Goal: Task Accomplishment & Management: Manage account settings

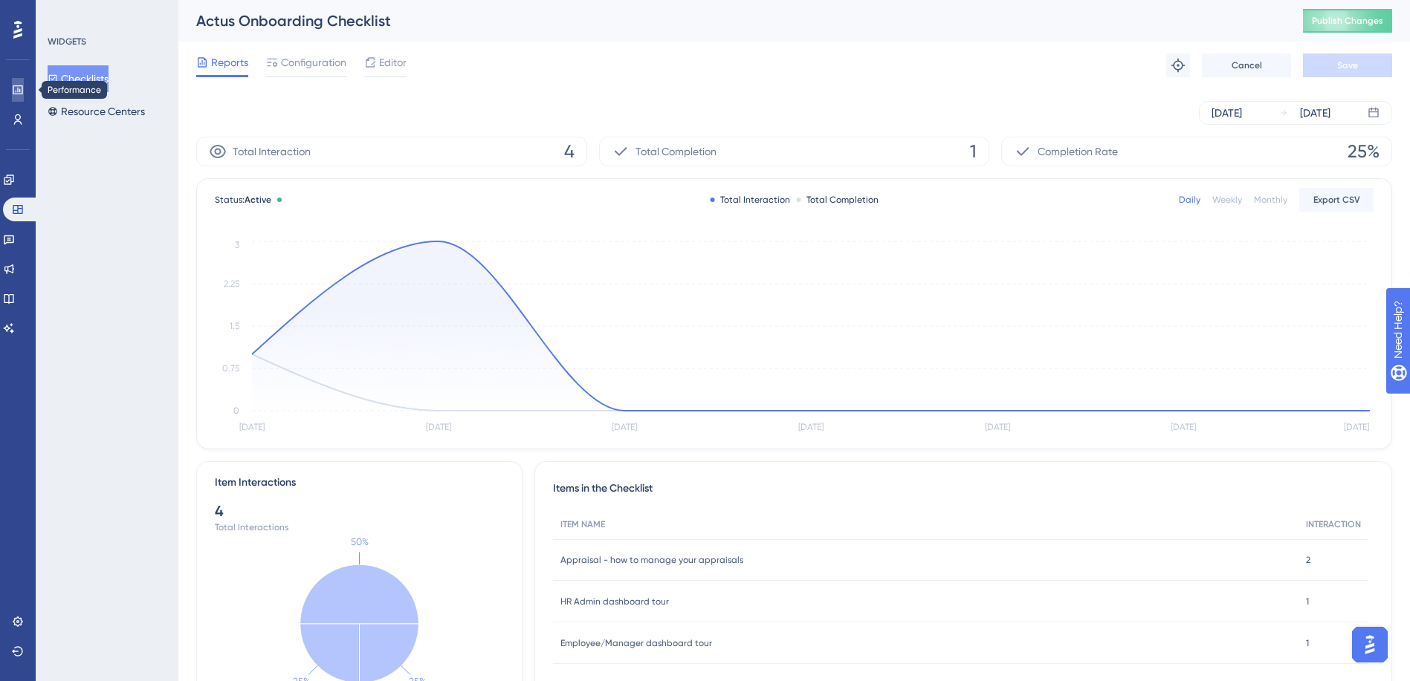
click at [16, 89] on icon at bounding box center [18, 90] width 12 height 12
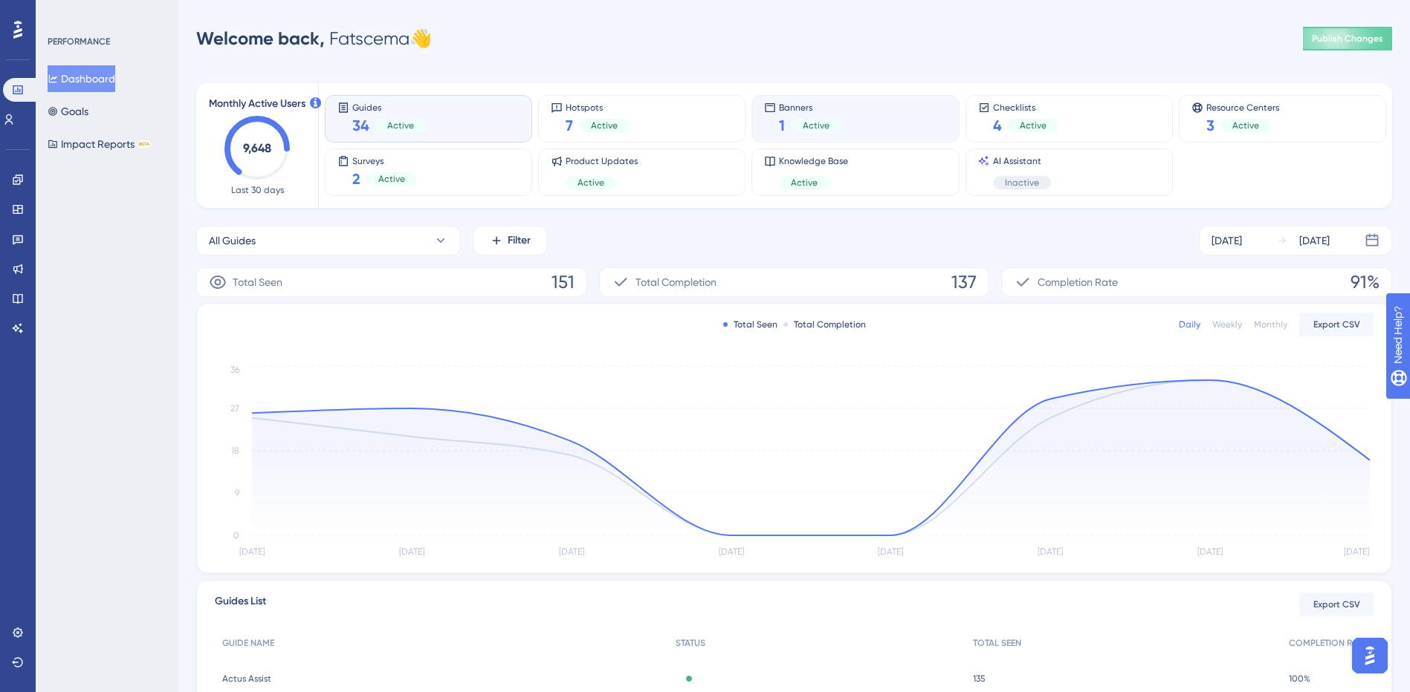
click at [860, 130] on div "Banners 1 Active" at bounding box center [855, 119] width 182 height 34
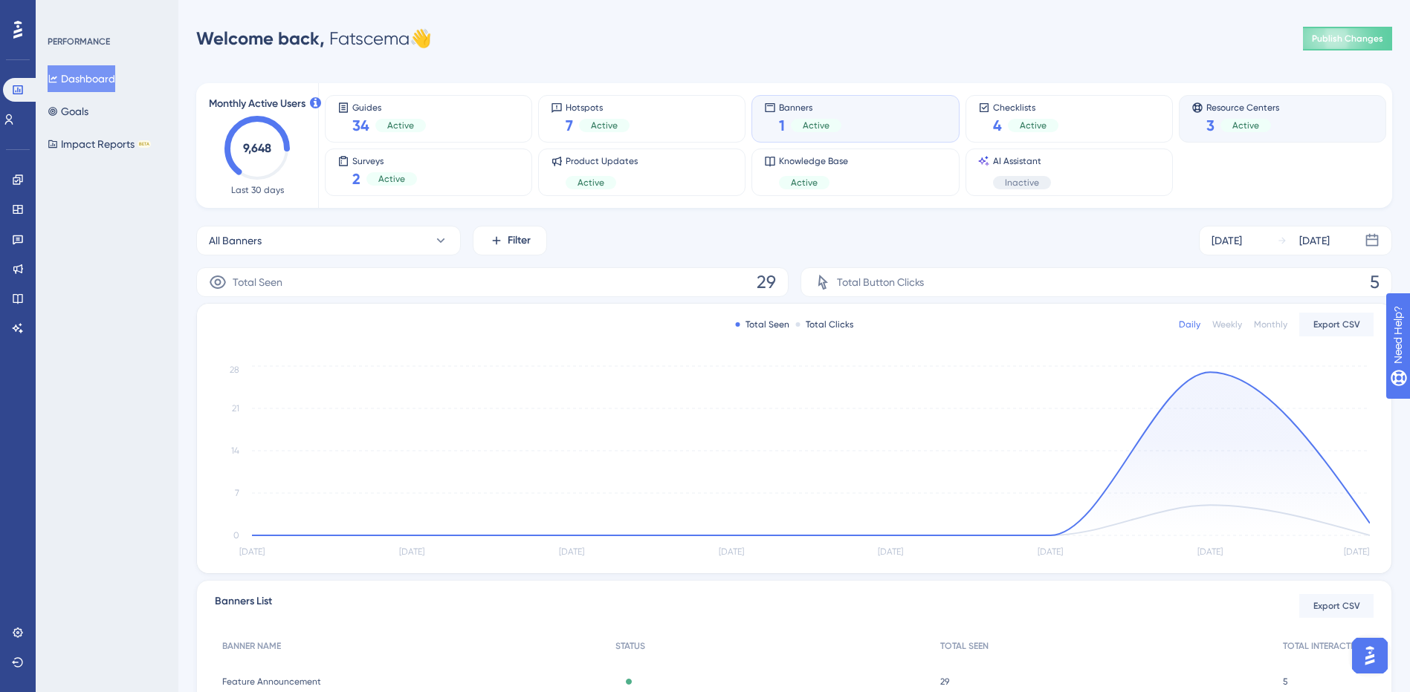
click at [1234, 127] on span "Active" at bounding box center [1245, 126] width 27 height 12
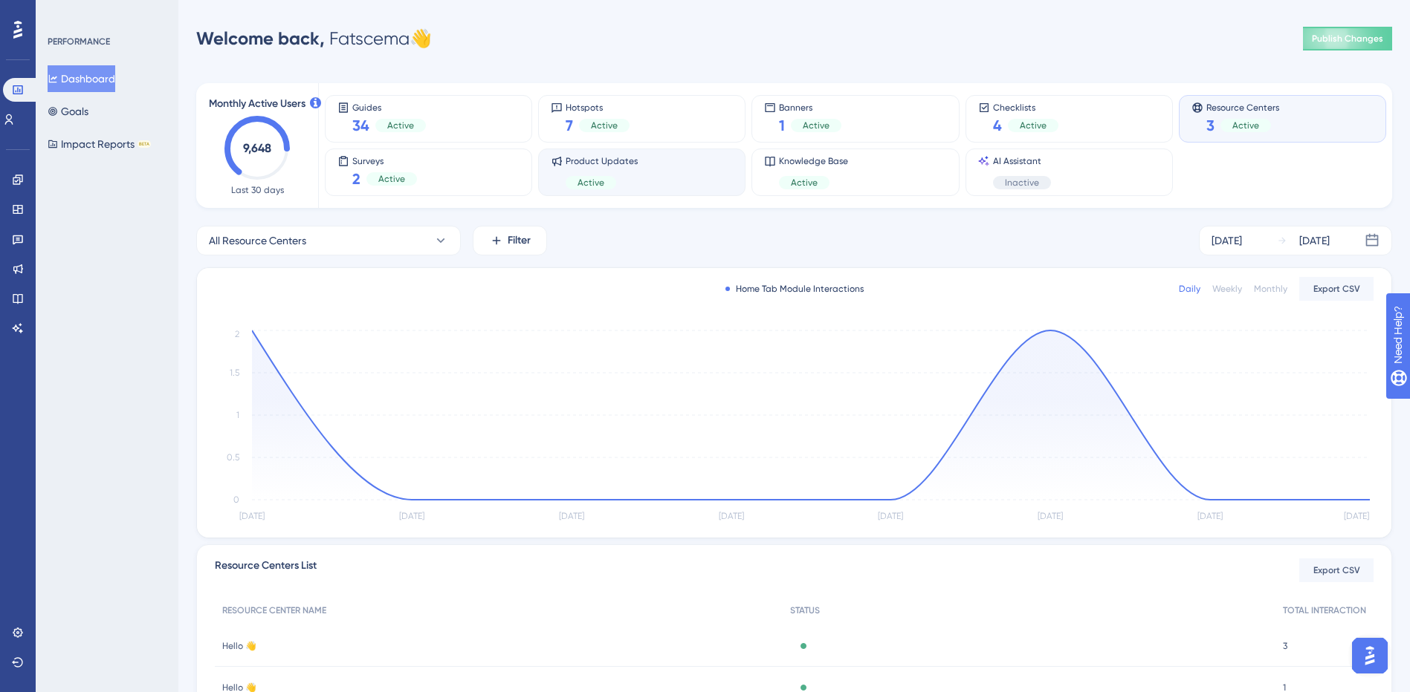
click at [688, 175] on div "Product Updates Active" at bounding box center [642, 172] width 182 height 34
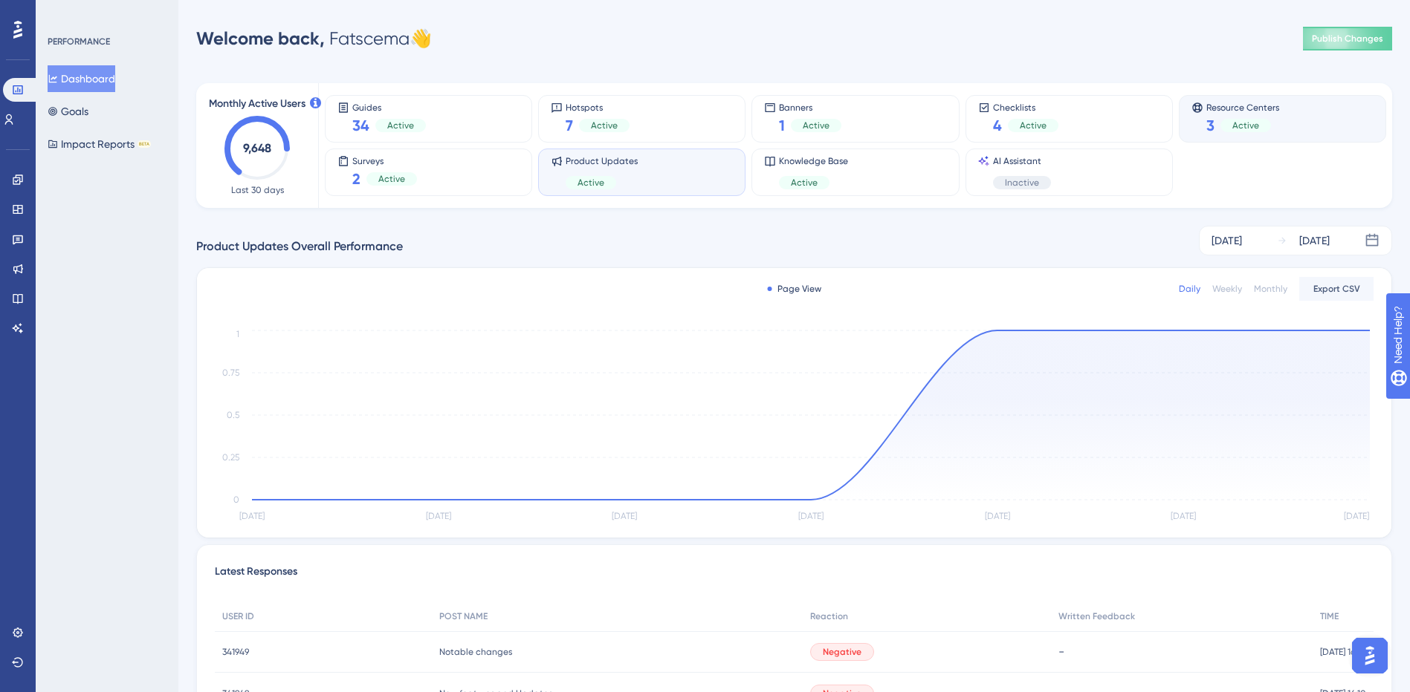
click at [1266, 123] on div "Active" at bounding box center [1245, 125] width 51 height 13
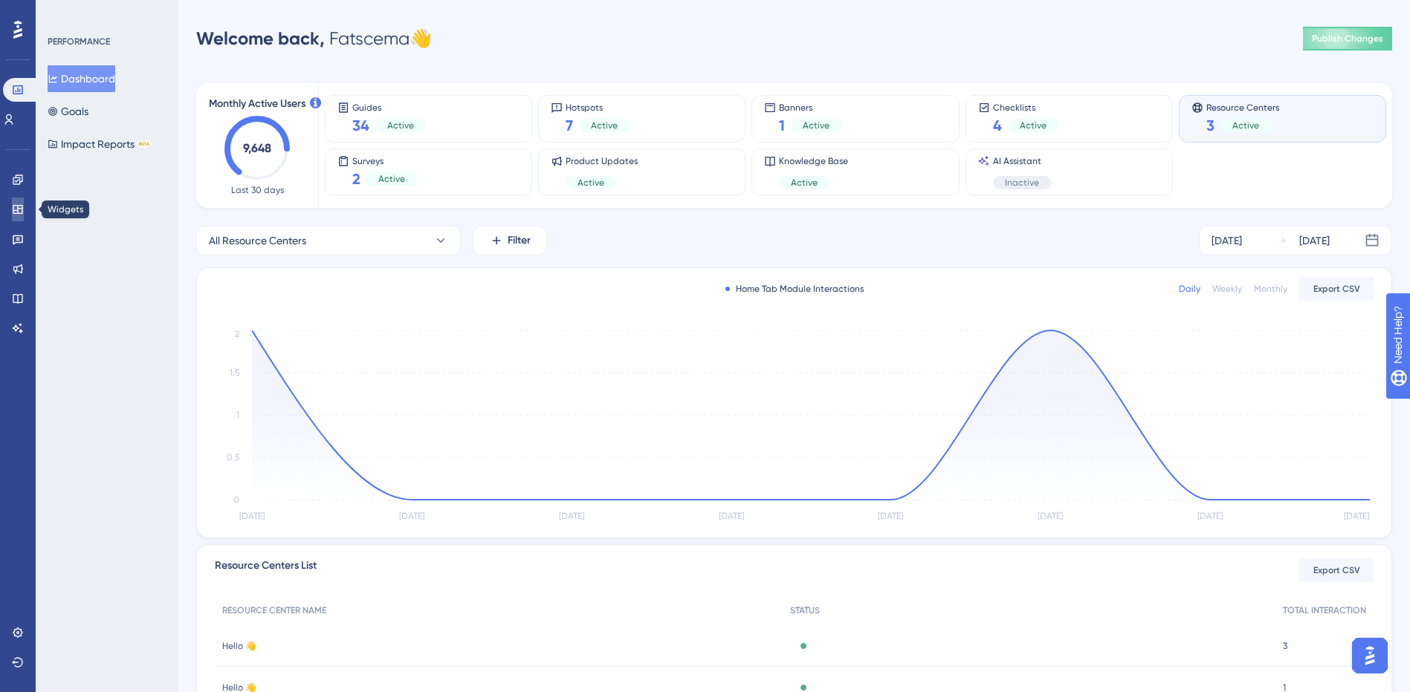
click at [14, 213] on icon at bounding box center [18, 209] width 10 height 9
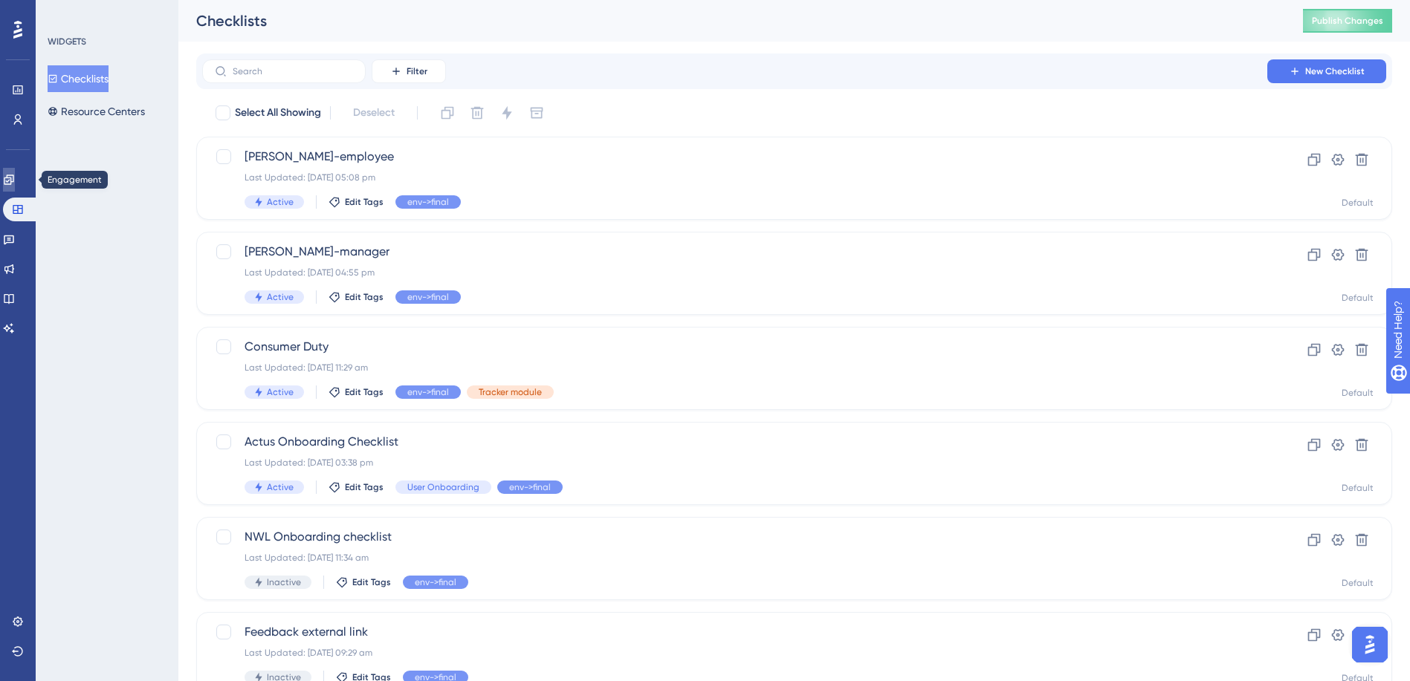
click at [15, 189] on link at bounding box center [9, 180] width 12 height 24
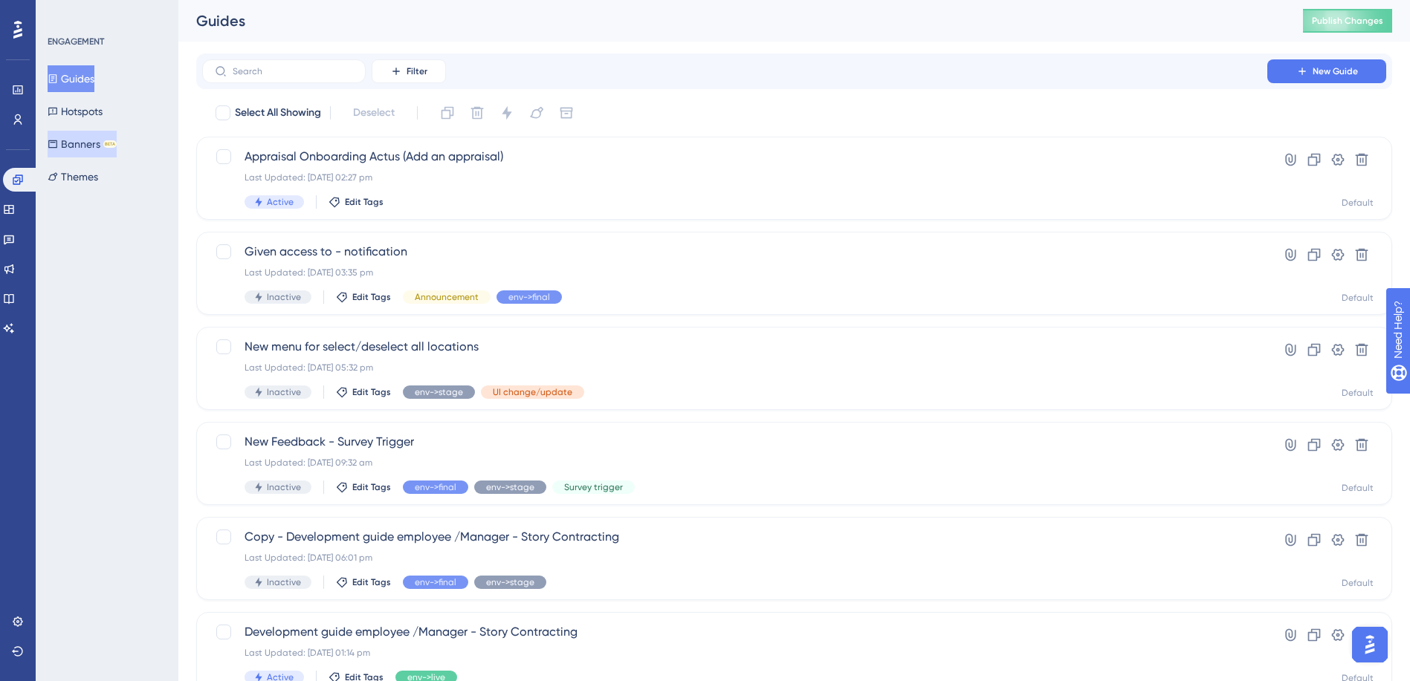
click at [97, 142] on button "Banners BETA" at bounding box center [82, 144] width 69 height 27
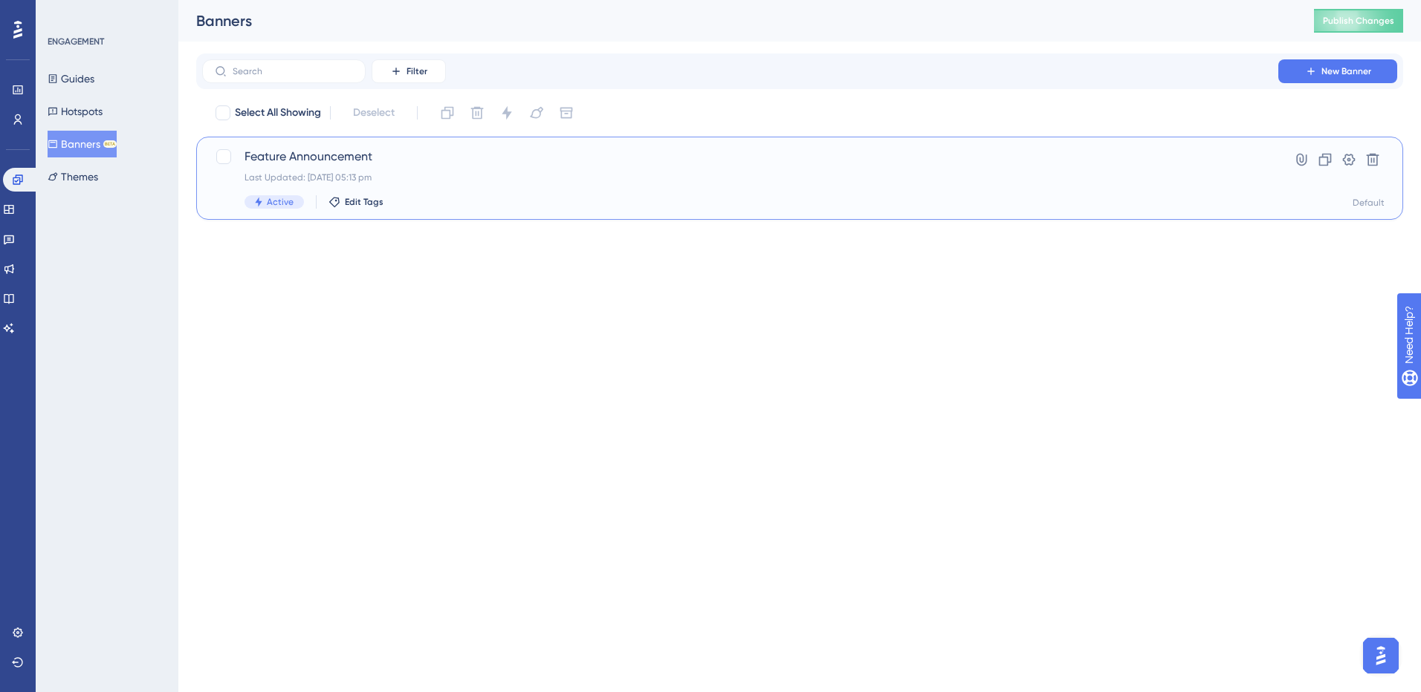
click at [638, 180] on div "Last Updated: 14 Oct 2025 05:13 pm" at bounding box center [739, 178] width 991 height 12
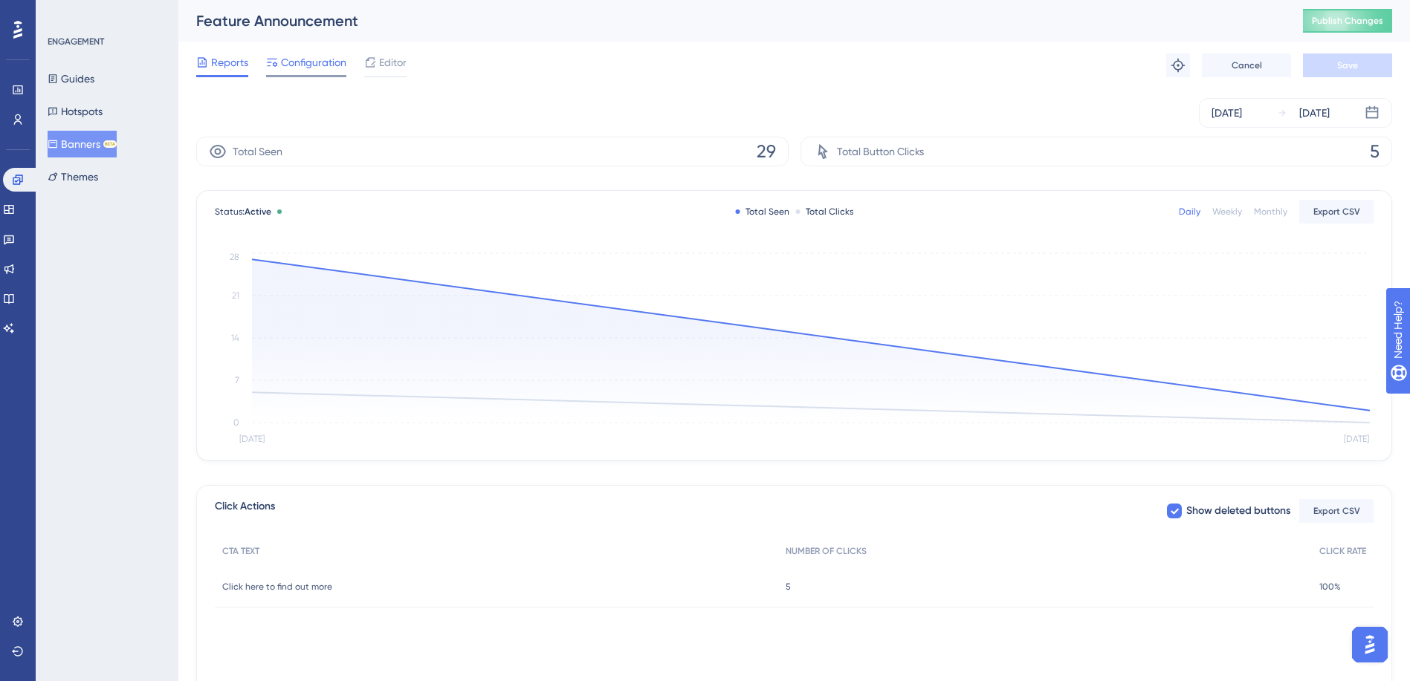
click at [317, 70] on span "Configuration" at bounding box center [313, 62] width 65 height 18
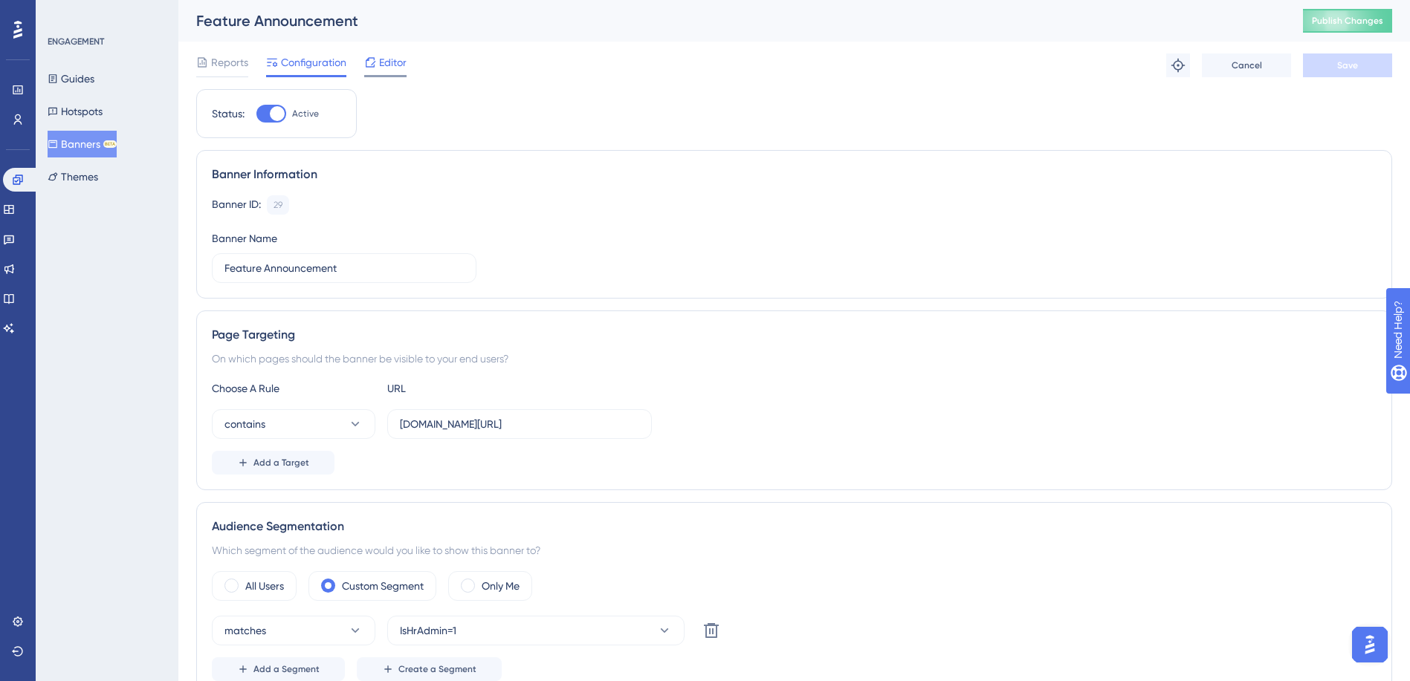
click at [397, 67] on span "Editor" at bounding box center [392, 62] width 27 height 18
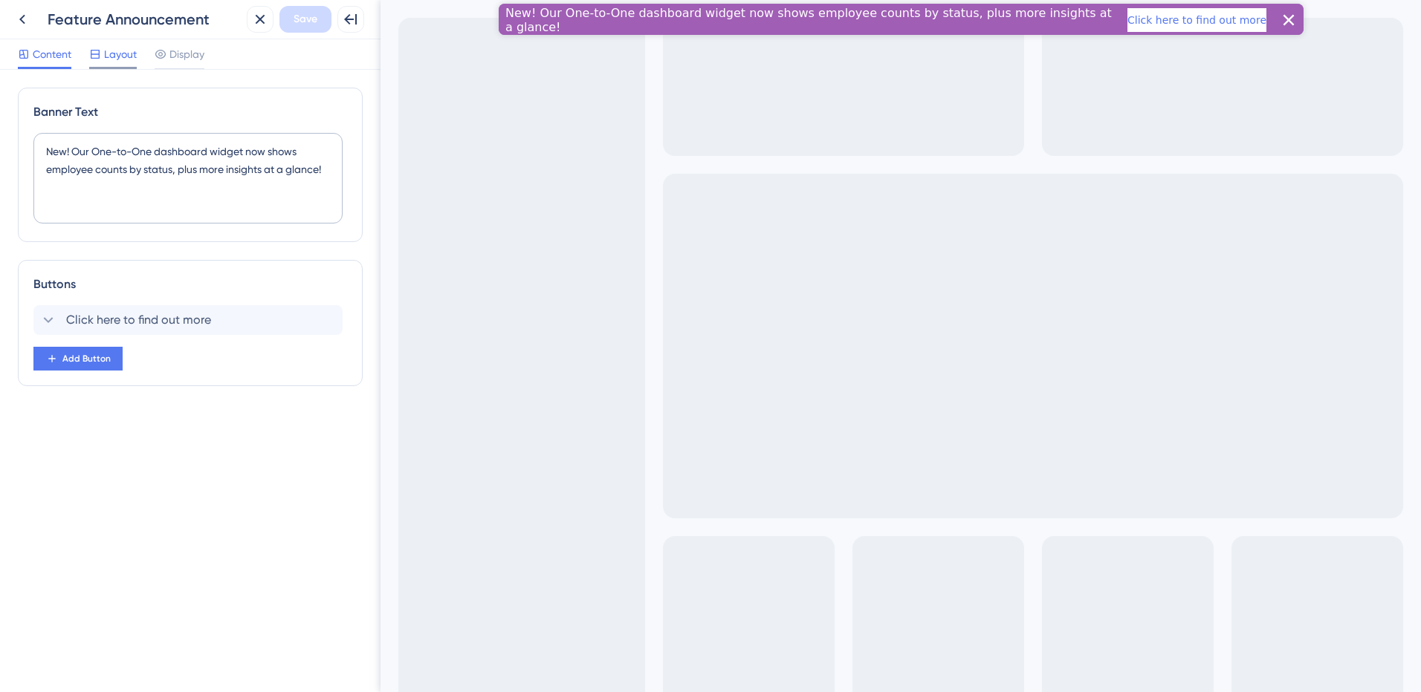
click at [128, 53] on span "Layout" at bounding box center [120, 54] width 33 height 18
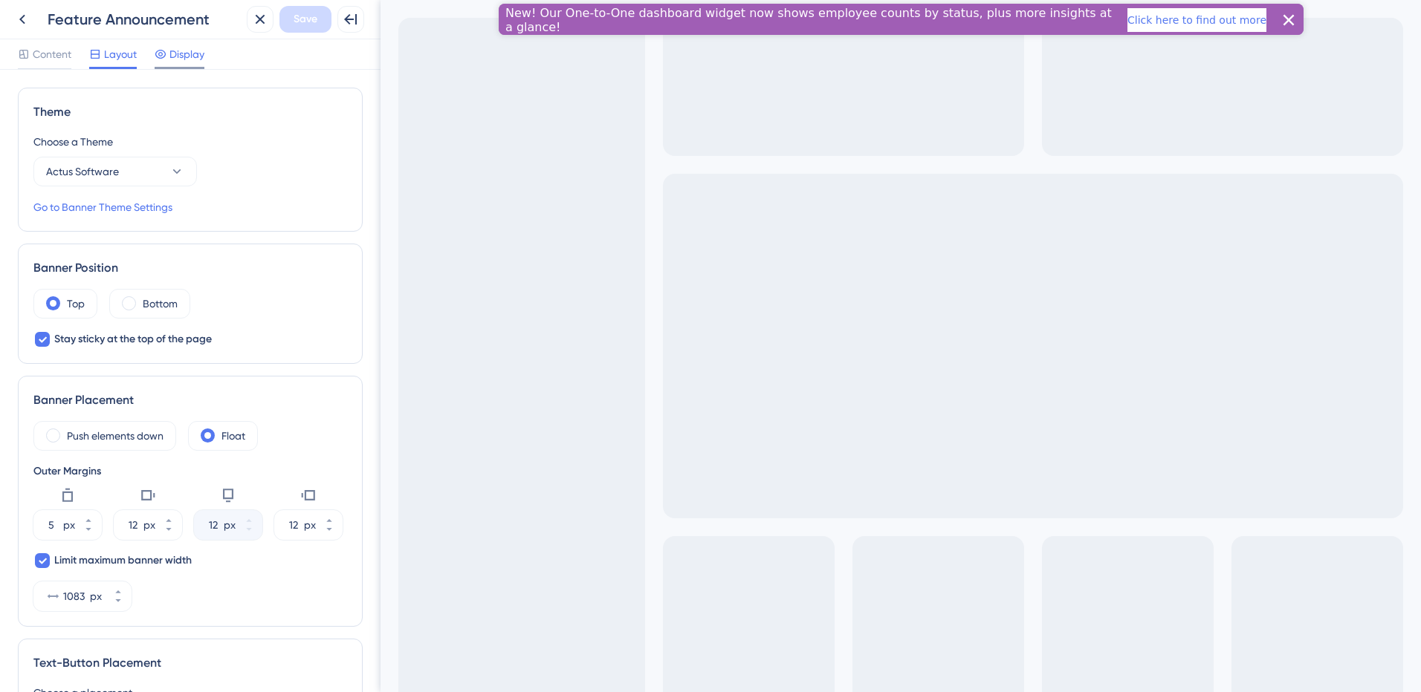
click at [180, 51] on span "Display" at bounding box center [186, 54] width 35 height 18
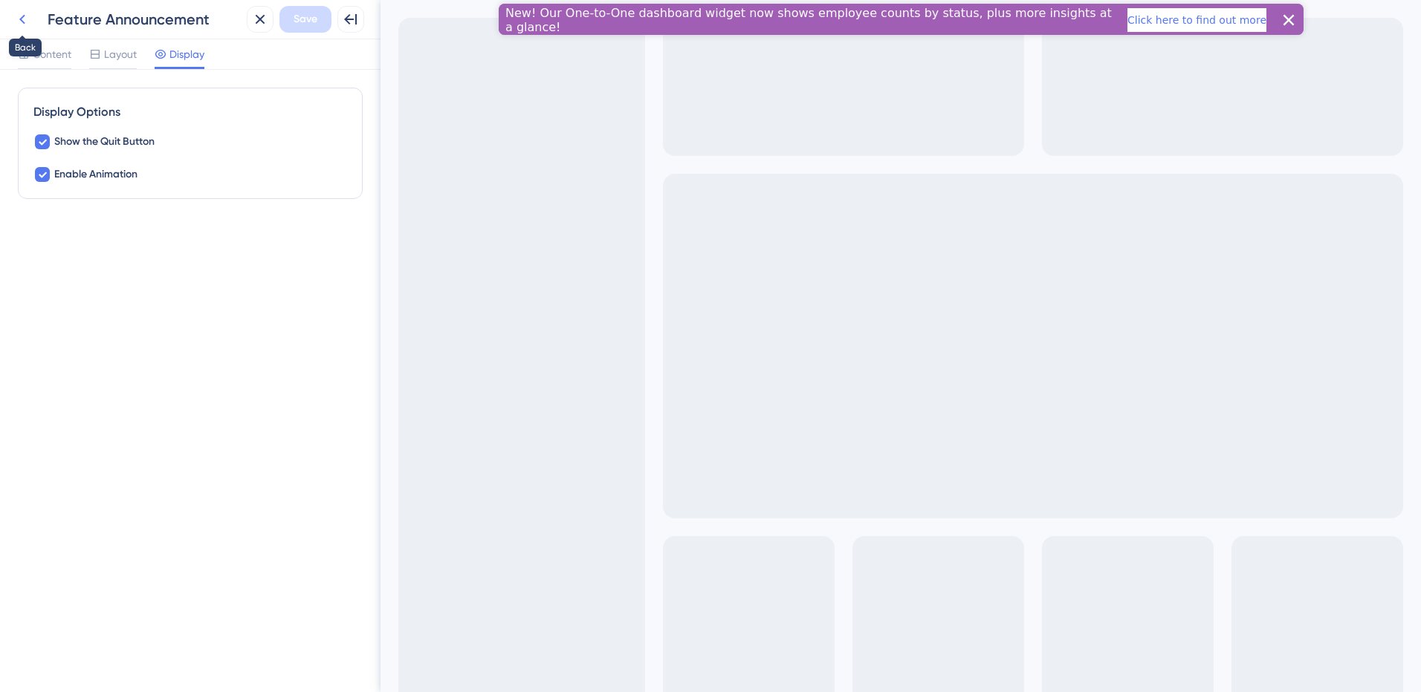
click at [32, 19] on button at bounding box center [22, 19] width 27 height 27
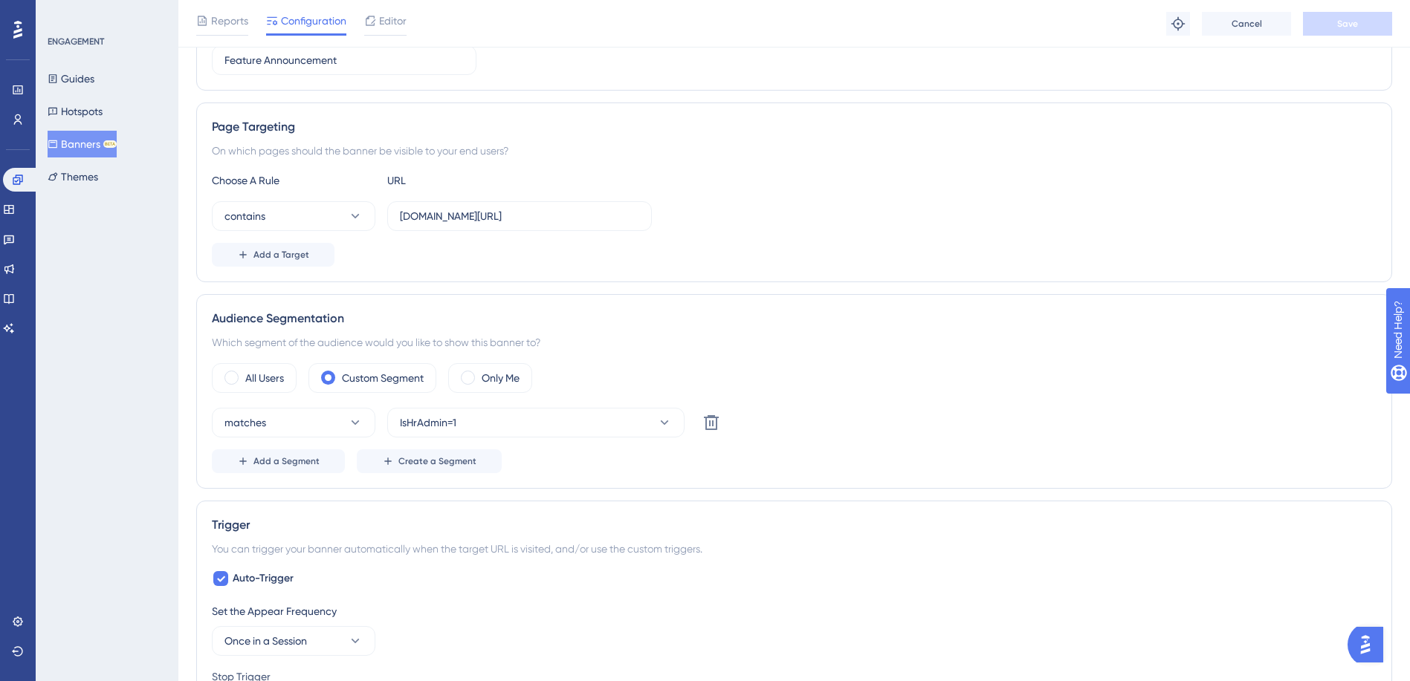
scroll to position [223, 0]
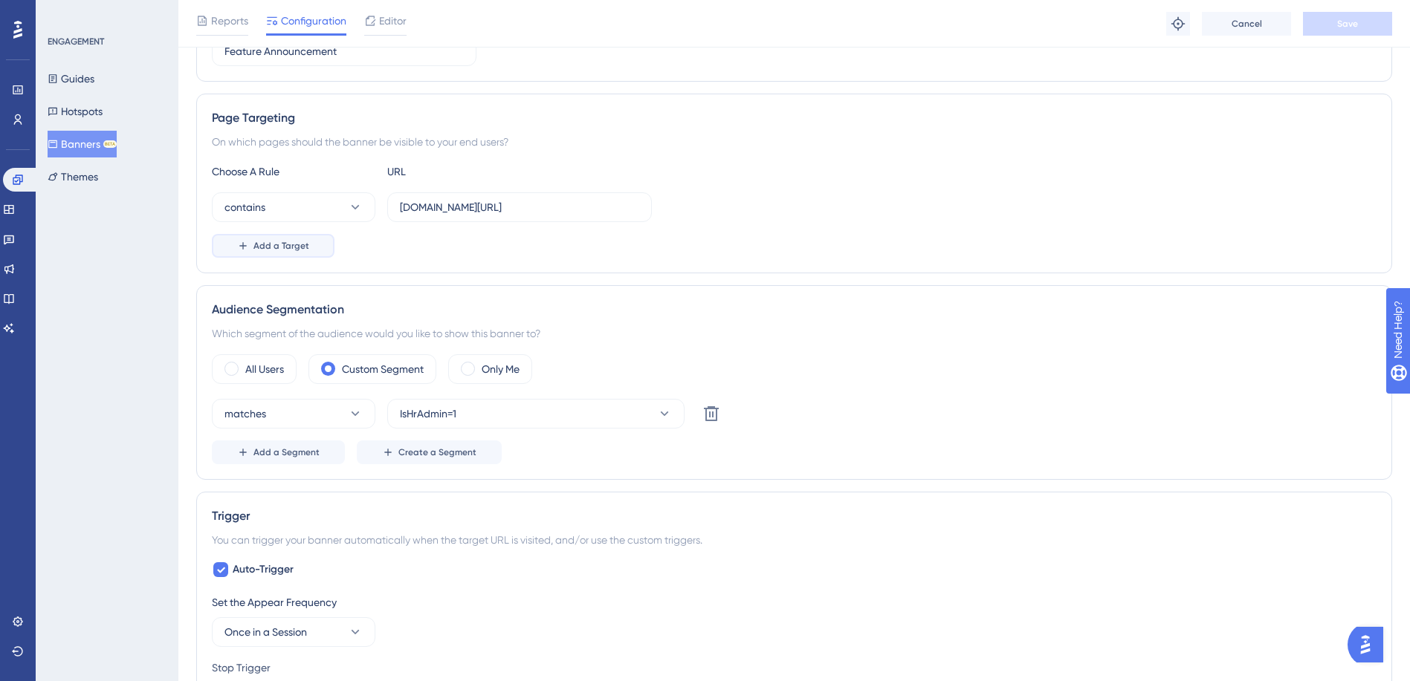
click at [293, 250] on span "Add a Target" at bounding box center [281, 246] width 56 height 12
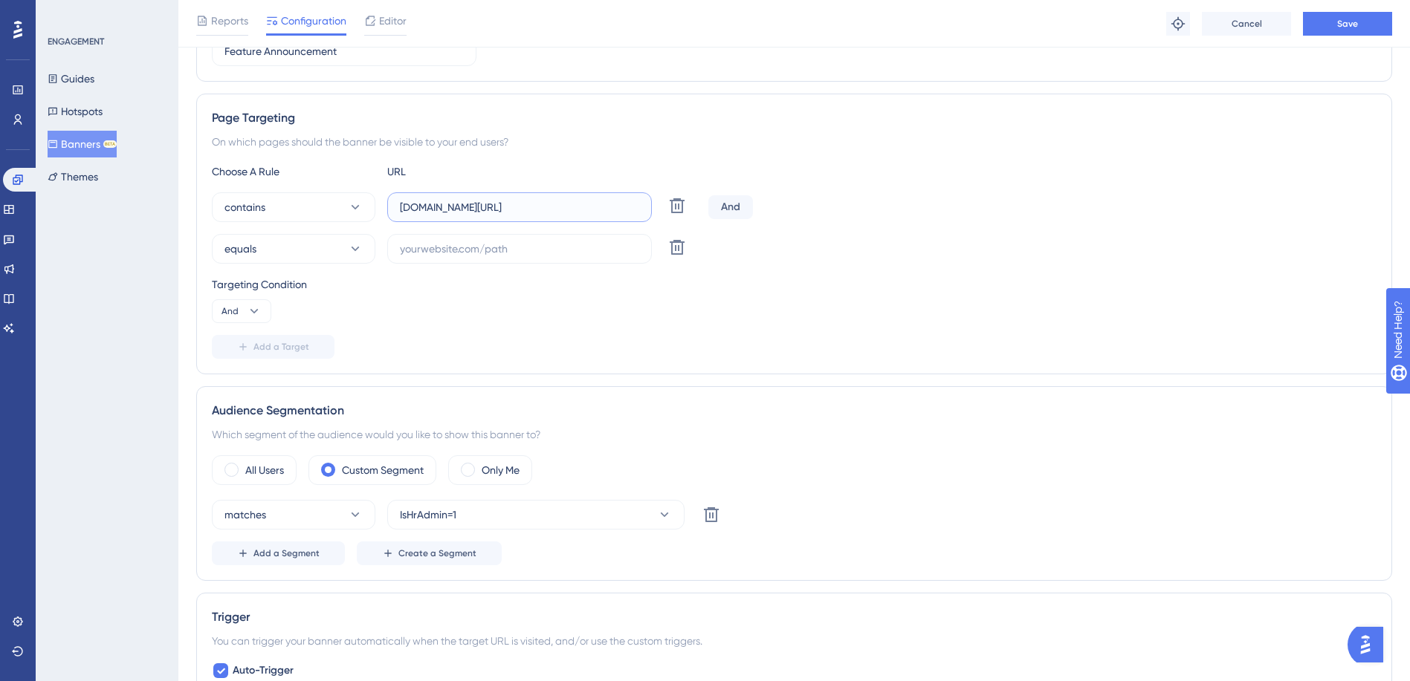
drag, startPoint x: 424, startPoint y: 210, endPoint x: 580, endPoint y: 210, distance: 156.8
click at [580, 210] on input "final.actuslogin.com/admin/hr-admin" at bounding box center [519, 207] width 239 height 16
click at [462, 250] on input "text" at bounding box center [519, 249] width 239 height 16
paste input "actuslogin.com/admin/hr-admin"
type input "actuslogin.com/admin/hr-admin"
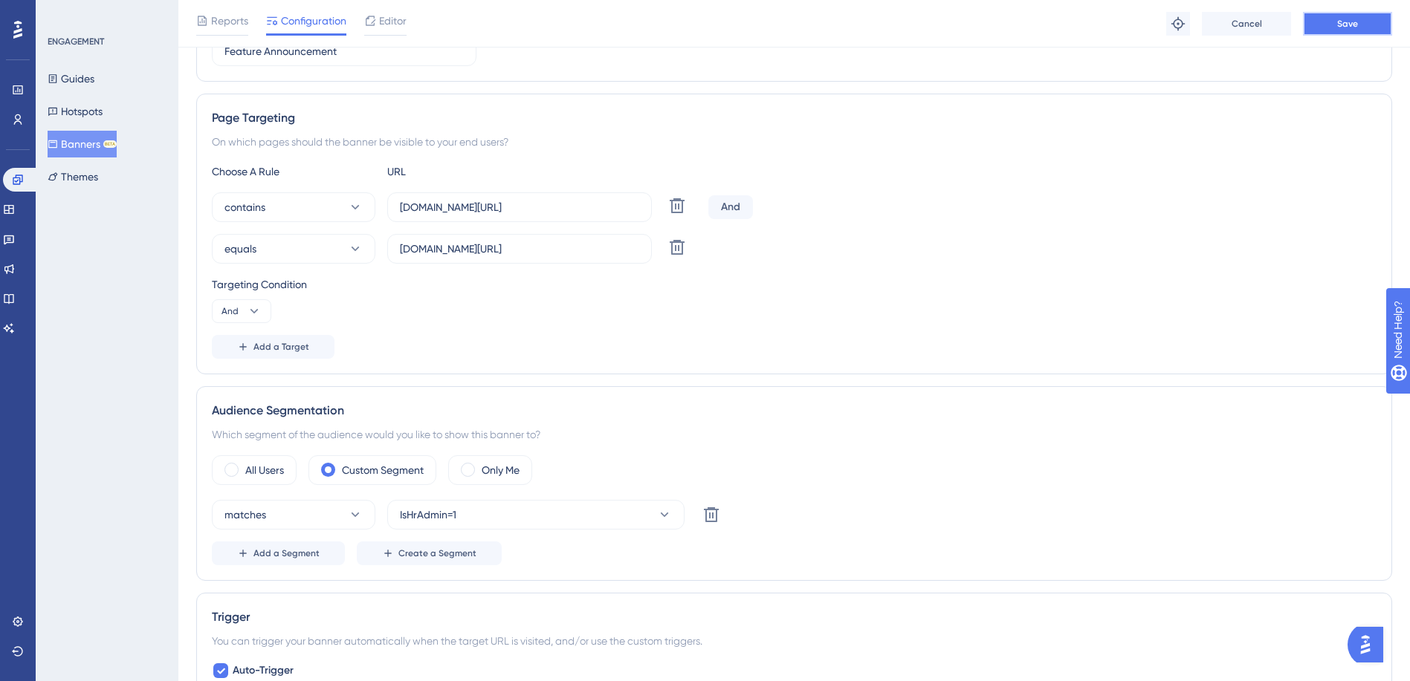
click at [1325, 21] on button "Save" at bounding box center [1347, 24] width 89 height 24
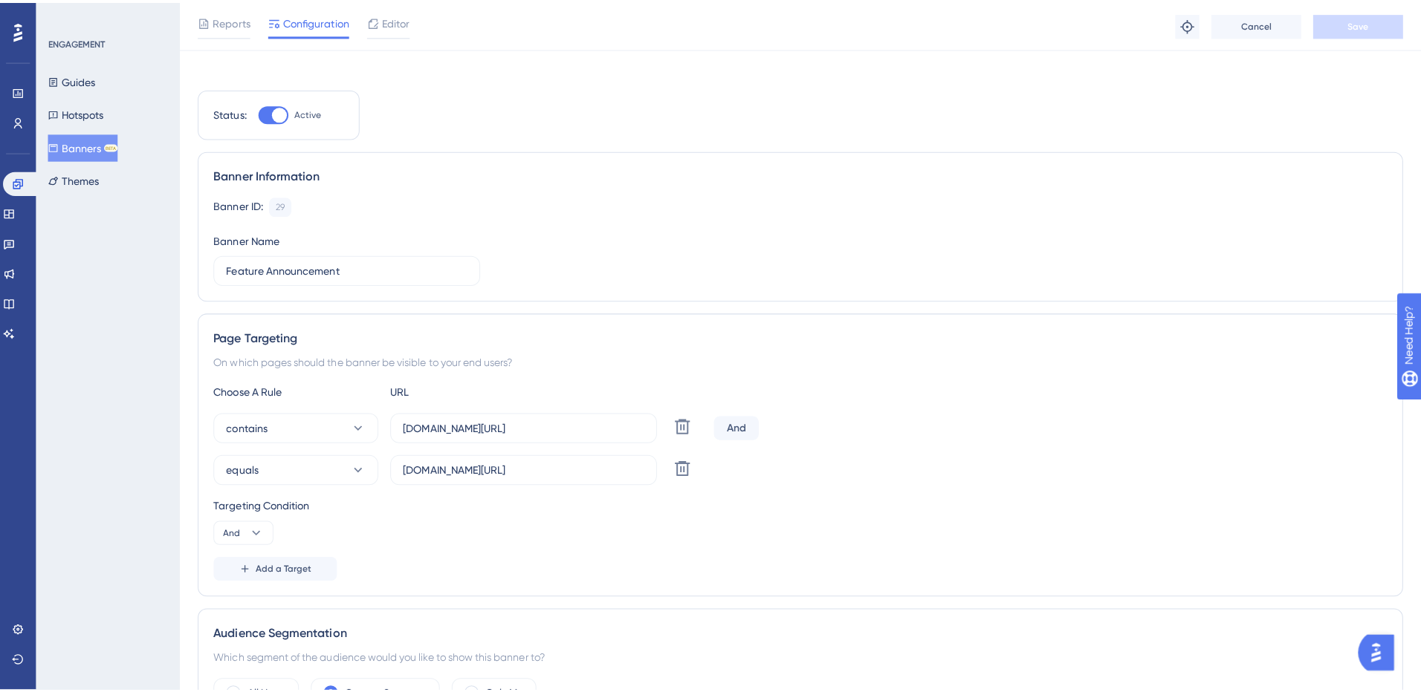
scroll to position [0, 0]
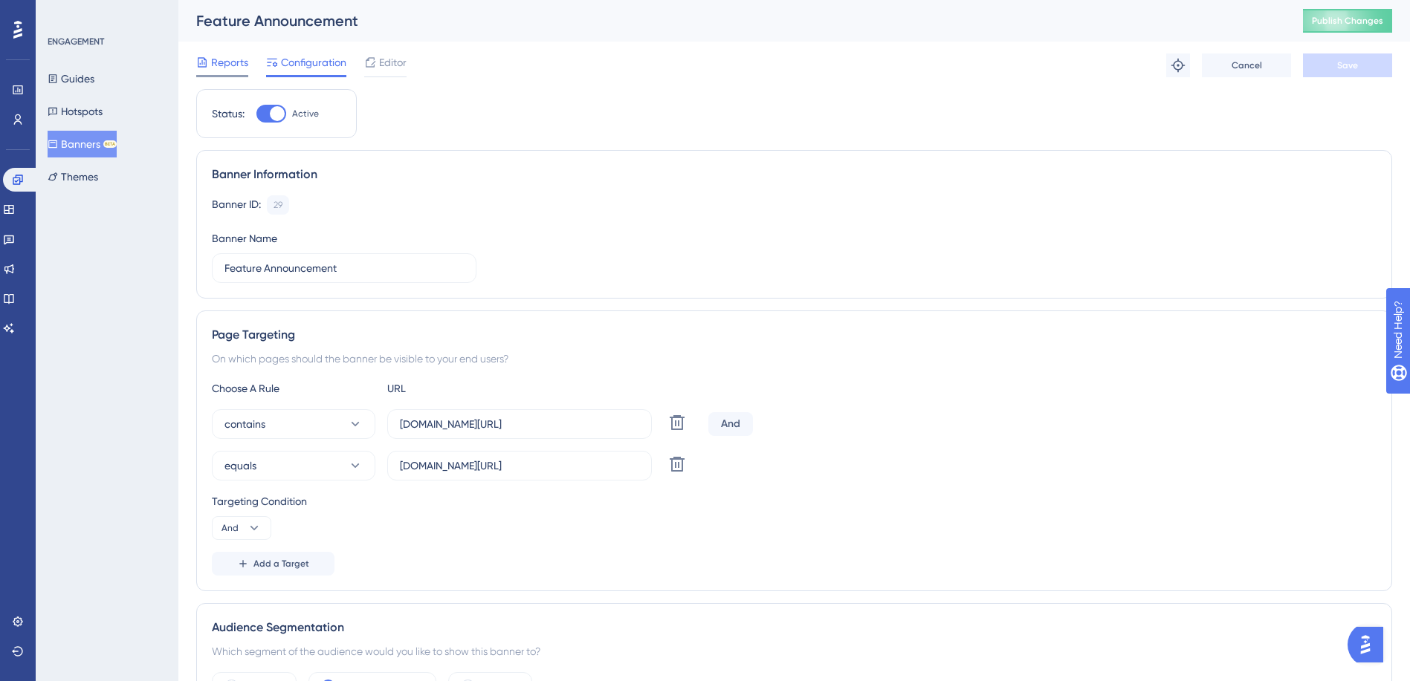
click at [229, 68] on span "Reports" at bounding box center [229, 62] width 37 height 18
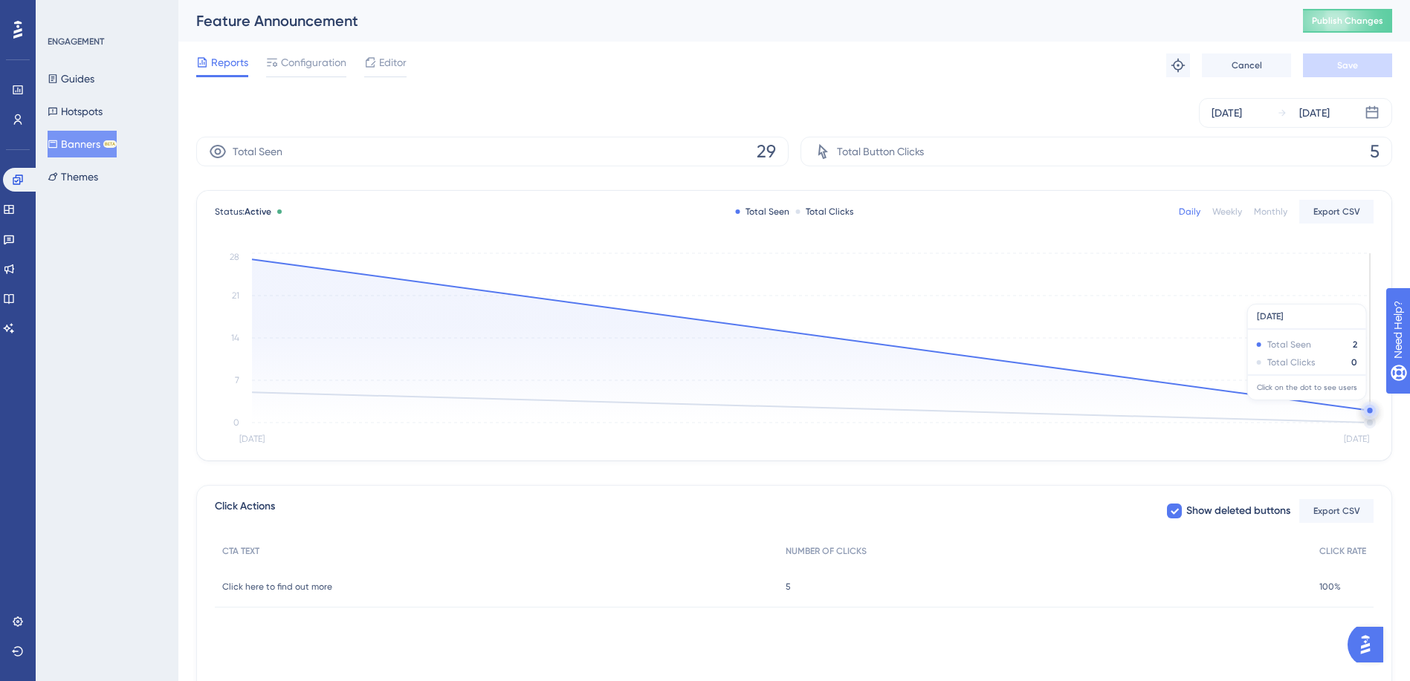
click at [1369, 408] on circle at bounding box center [1369, 411] width 12 height 12
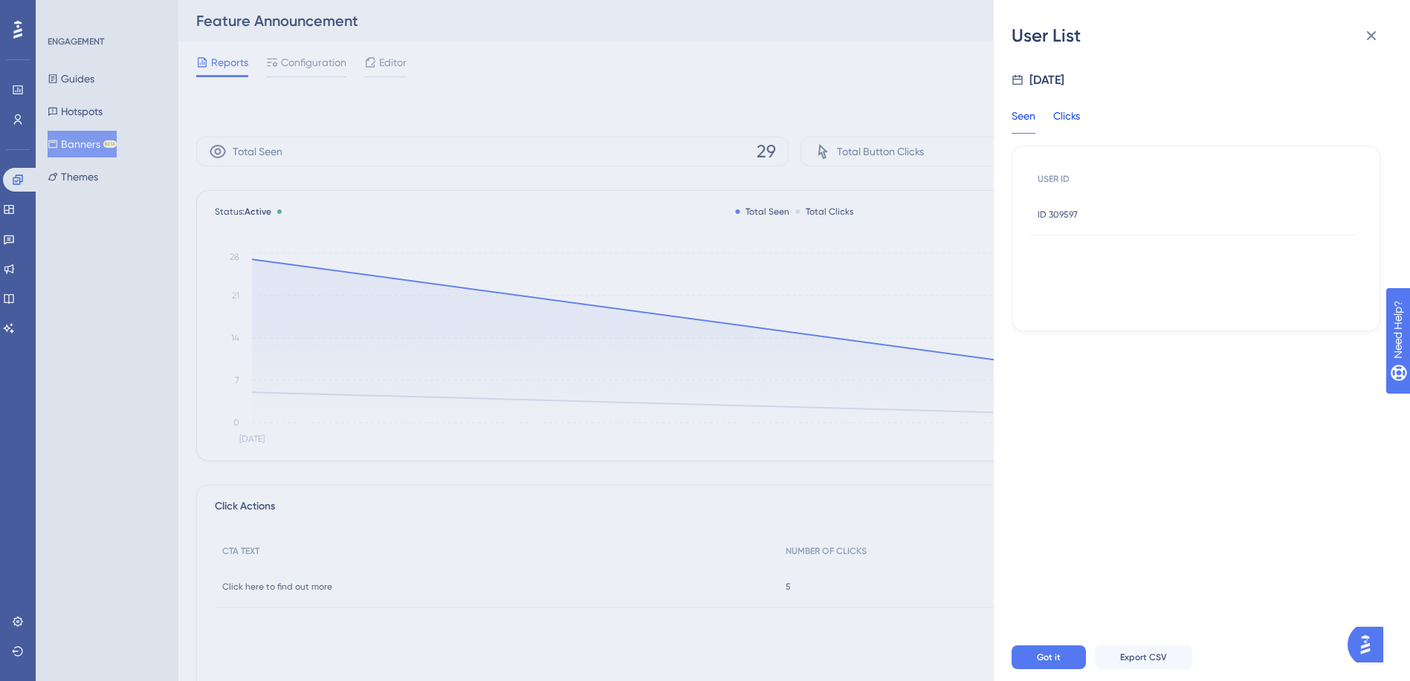
click at [1074, 119] on div "Clicks" at bounding box center [1066, 120] width 27 height 27
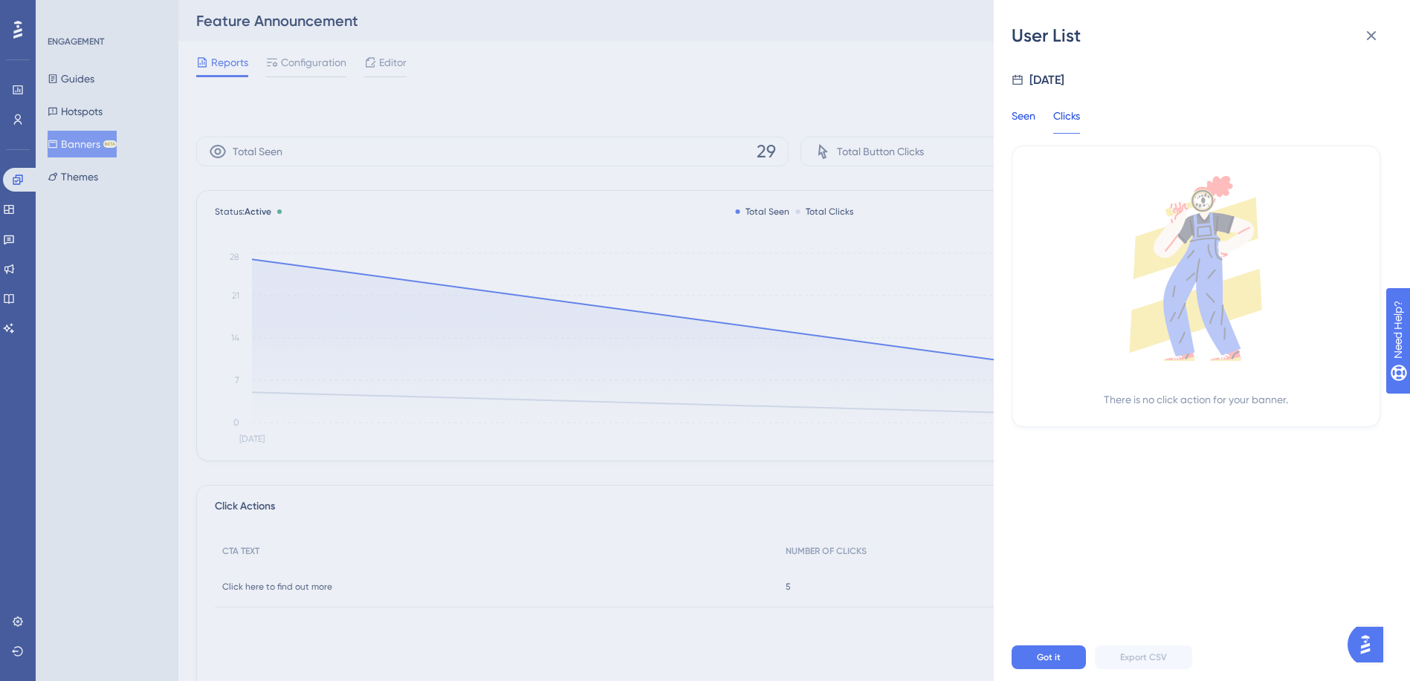
click at [1022, 121] on div "Seen" at bounding box center [1023, 120] width 24 height 27
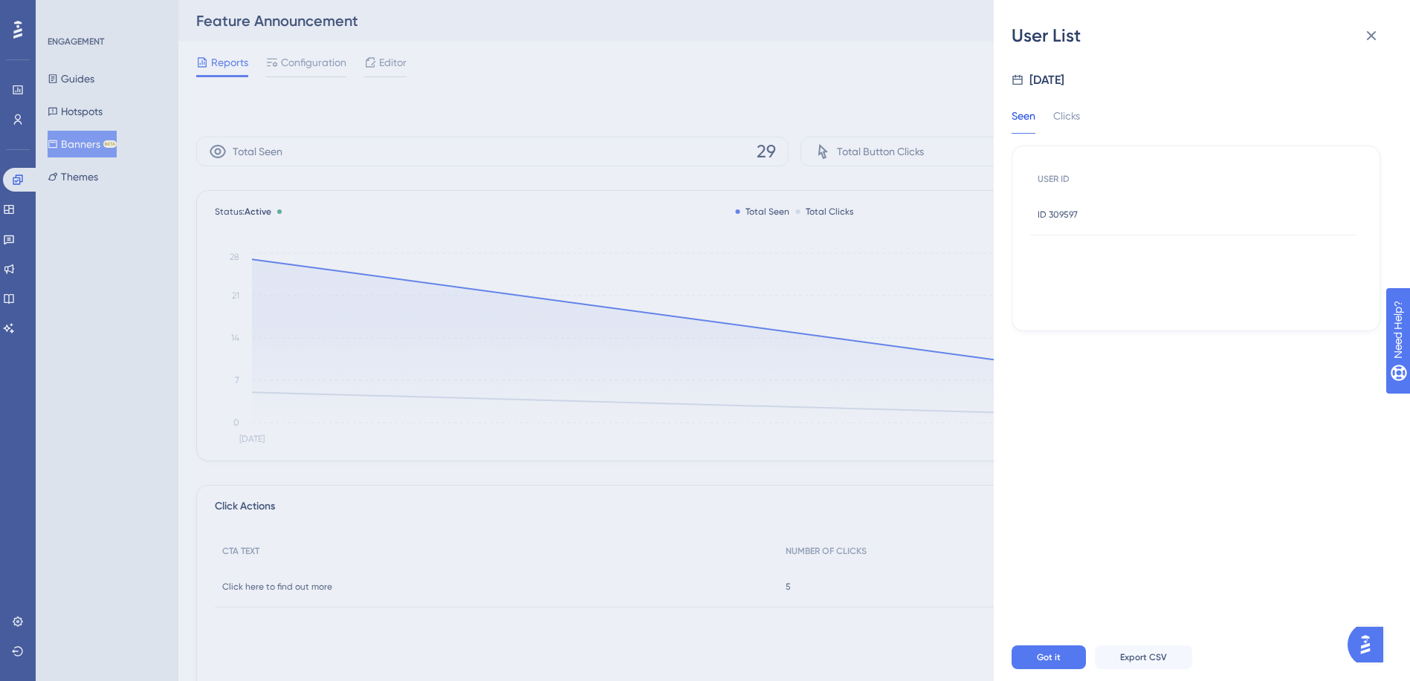
click at [1059, 215] on span "ID 309597" at bounding box center [1057, 215] width 40 height 12
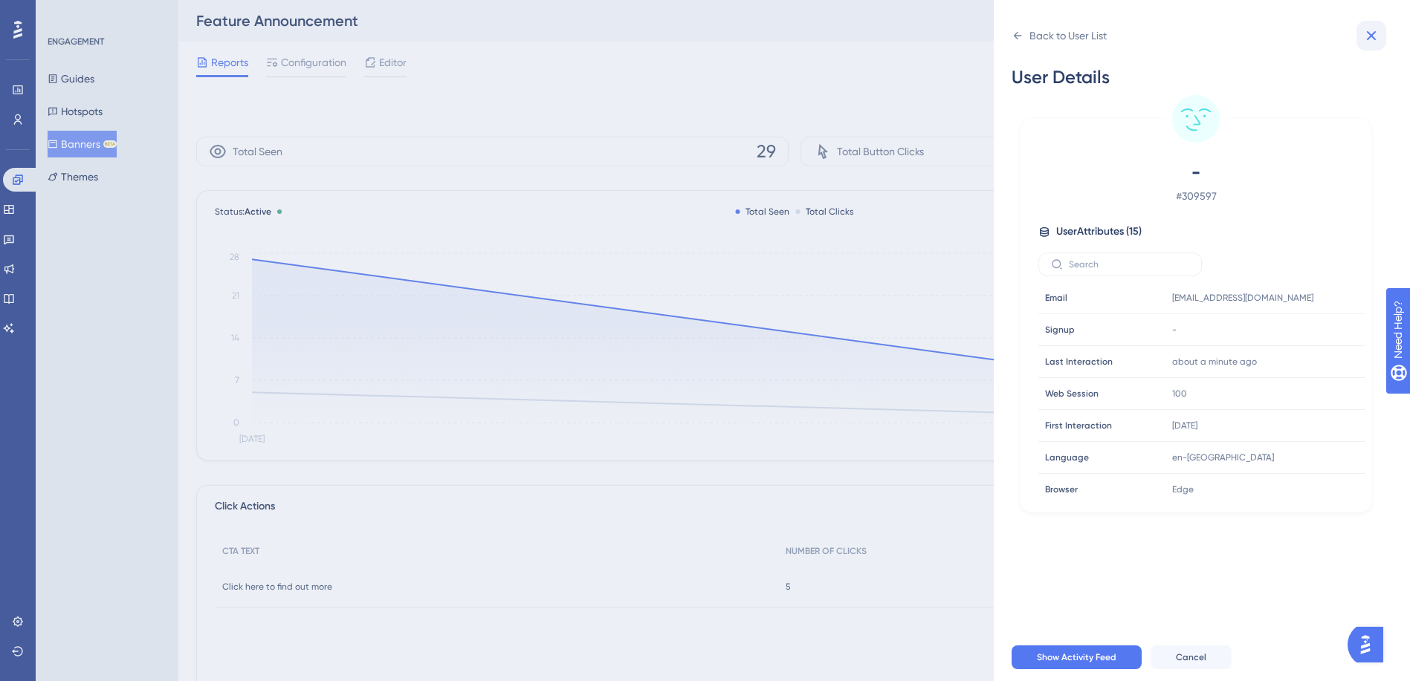
click at [1369, 32] on icon at bounding box center [1371, 36] width 18 height 18
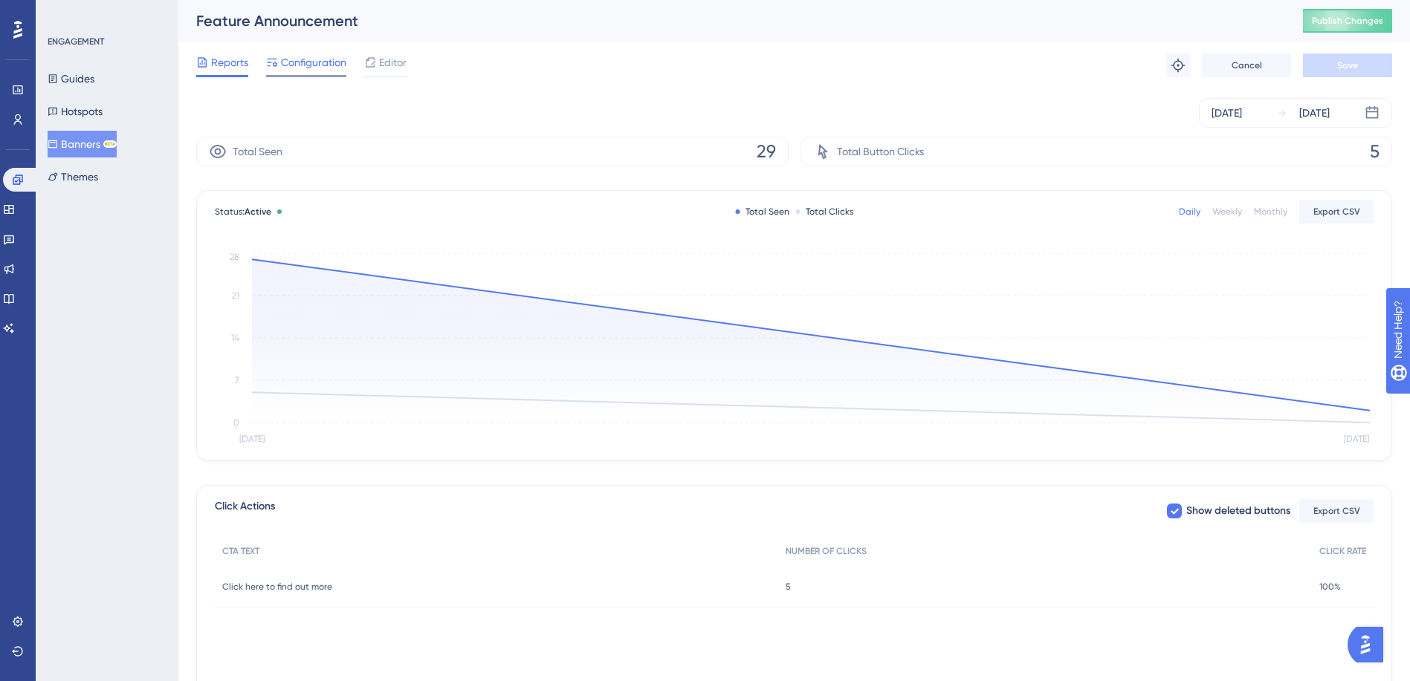
click at [302, 57] on span "Configuration" at bounding box center [313, 62] width 65 height 18
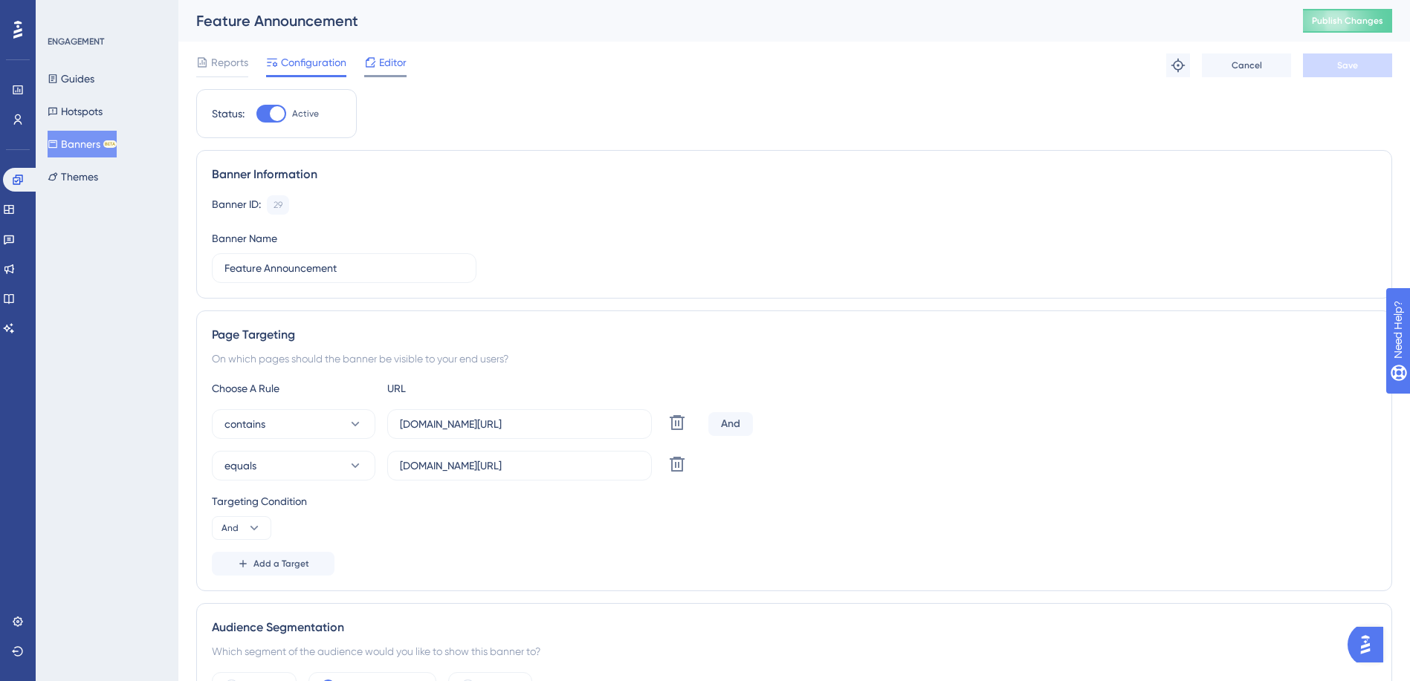
click at [372, 59] on icon at bounding box center [370, 62] width 12 height 12
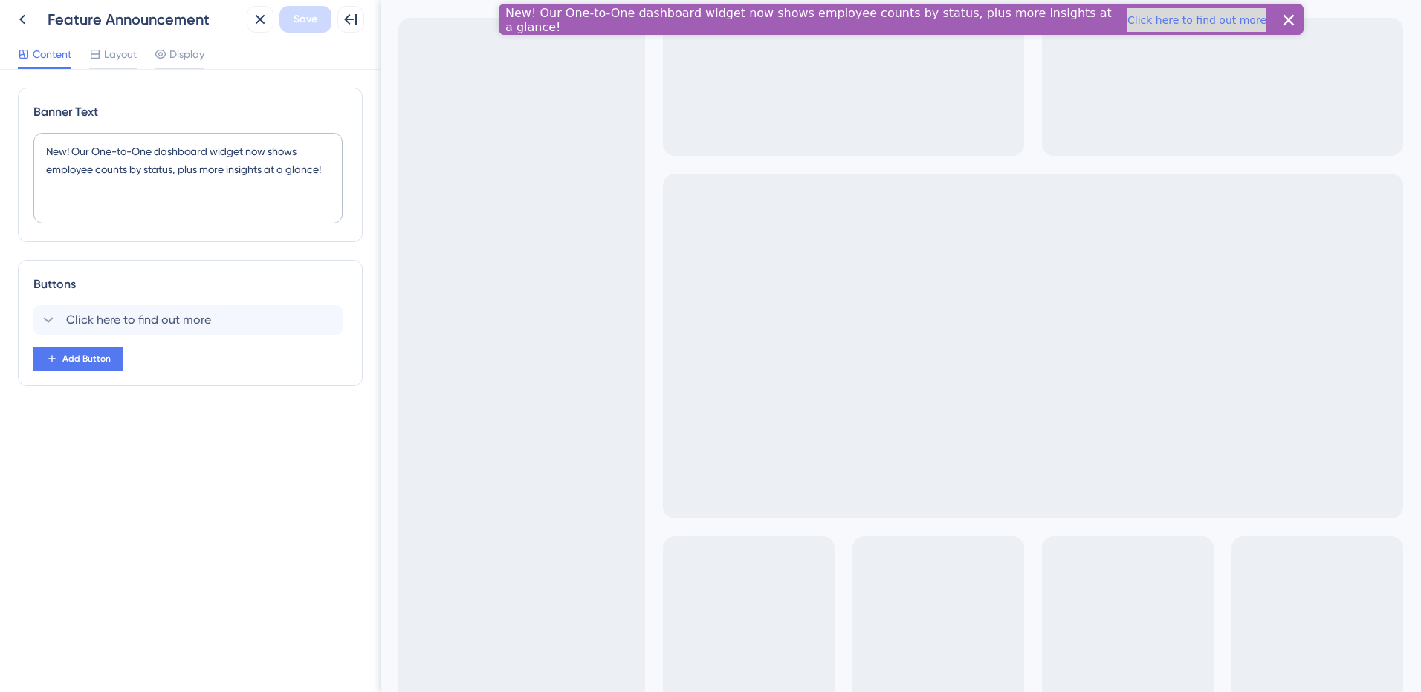
click at [1157, 23] on button "Click here to find out more" at bounding box center [1195, 20] width 139 height 24
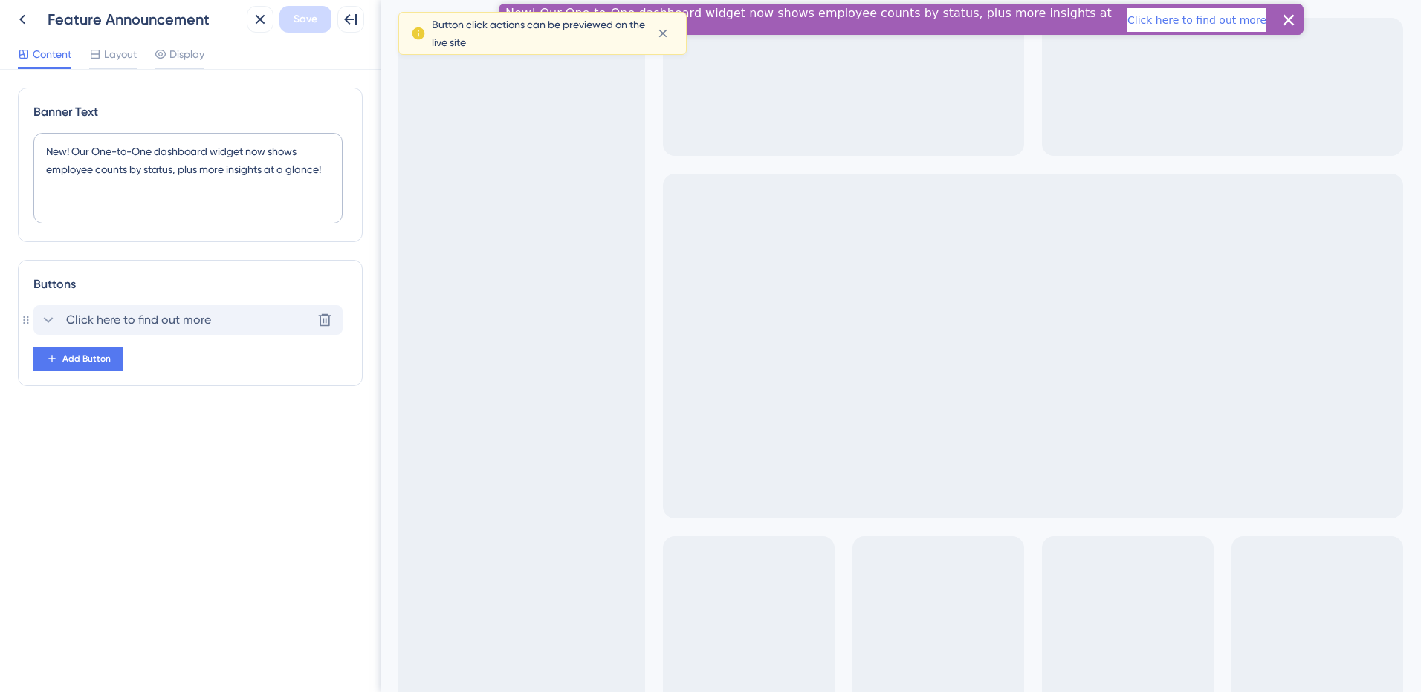
click at [51, 321] on icon at bounding box center [48, 320] width 18 height 18
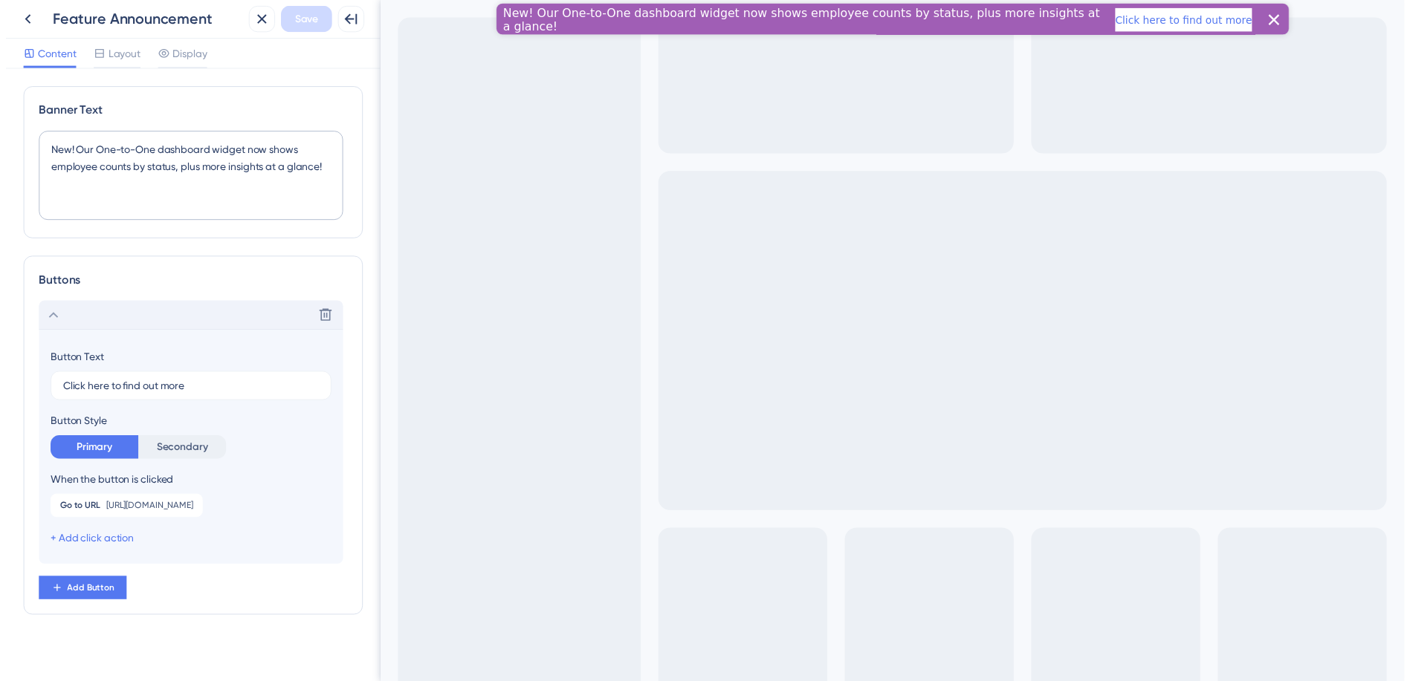
scroll to position [10, 0]
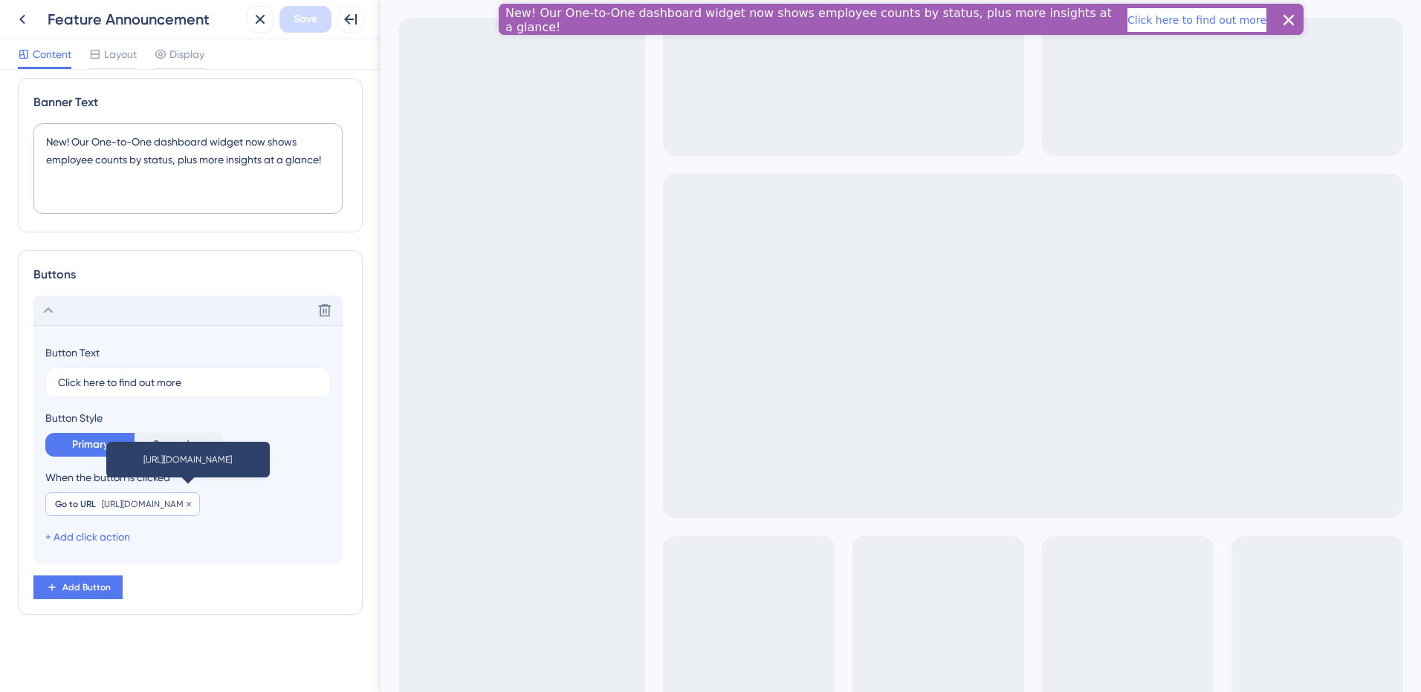
click at [190, 501] on span "https://avactus.atlassian.net/wiki/x/AgCP4Q" at bounding box center [146, 505] width 88 height 12
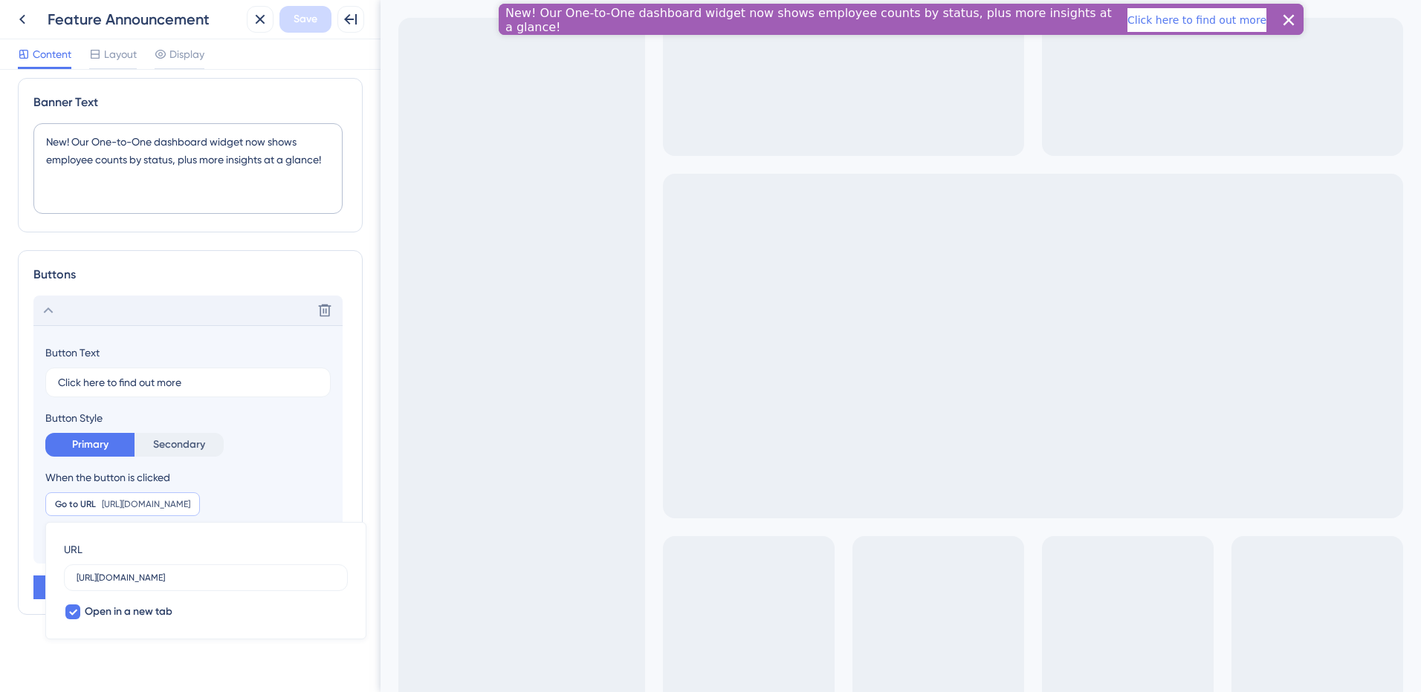
click at [364, 424] on div "Banner Text New! Our One-to-One dashboard widget now shows employee counts by s…" at bounding box center [190, 381] width 380 height 623
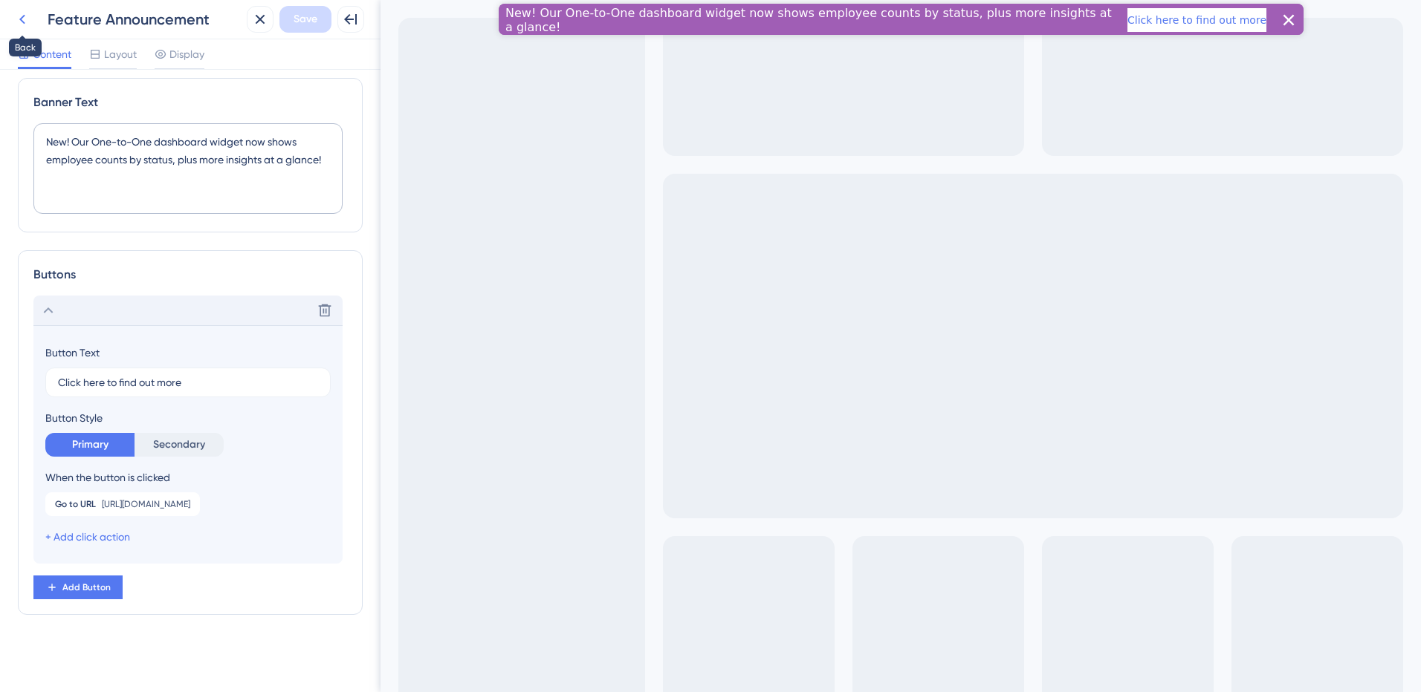
click at [18, 20] on icon at bounding box center [22, 19] width 18 height 18
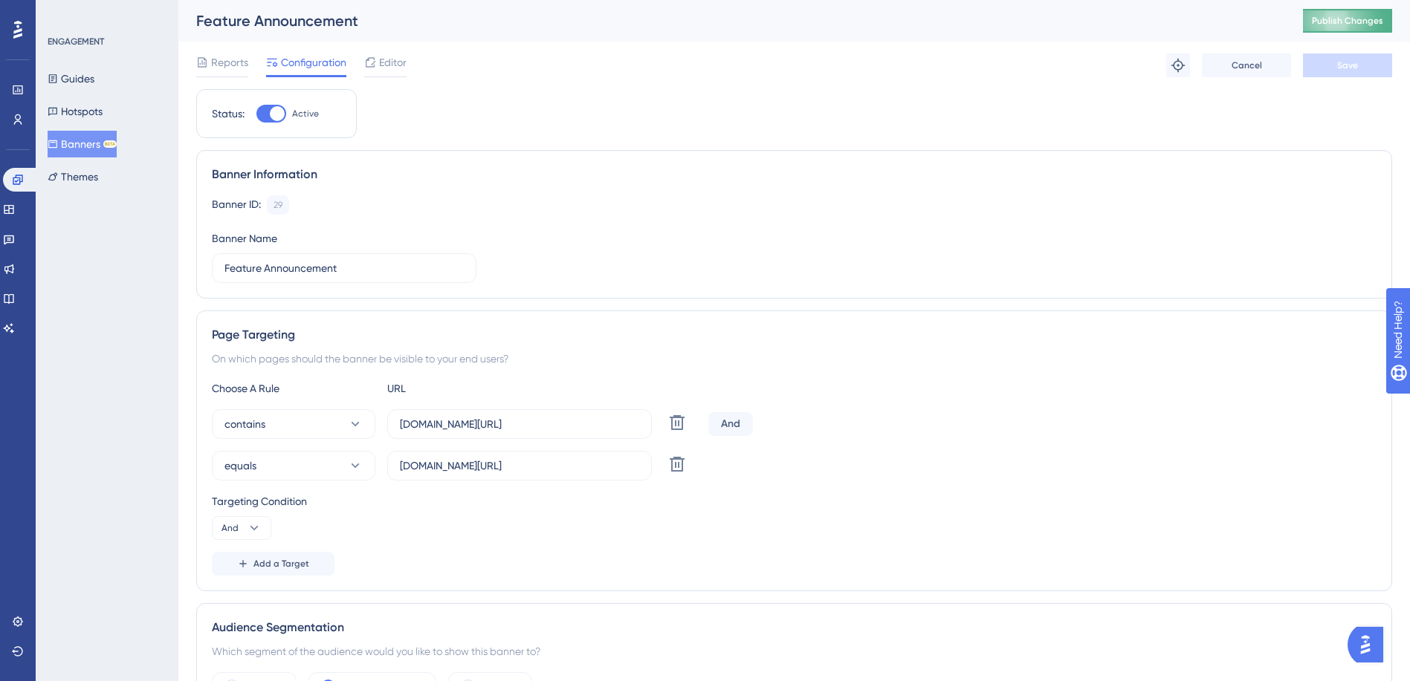
click at [1349, 27] on button "Publish Changes" at bounding box center [1347, 21] width 89 height 24
click at [24, 88] on link at bounding box center [18, 90] width 12 height 24
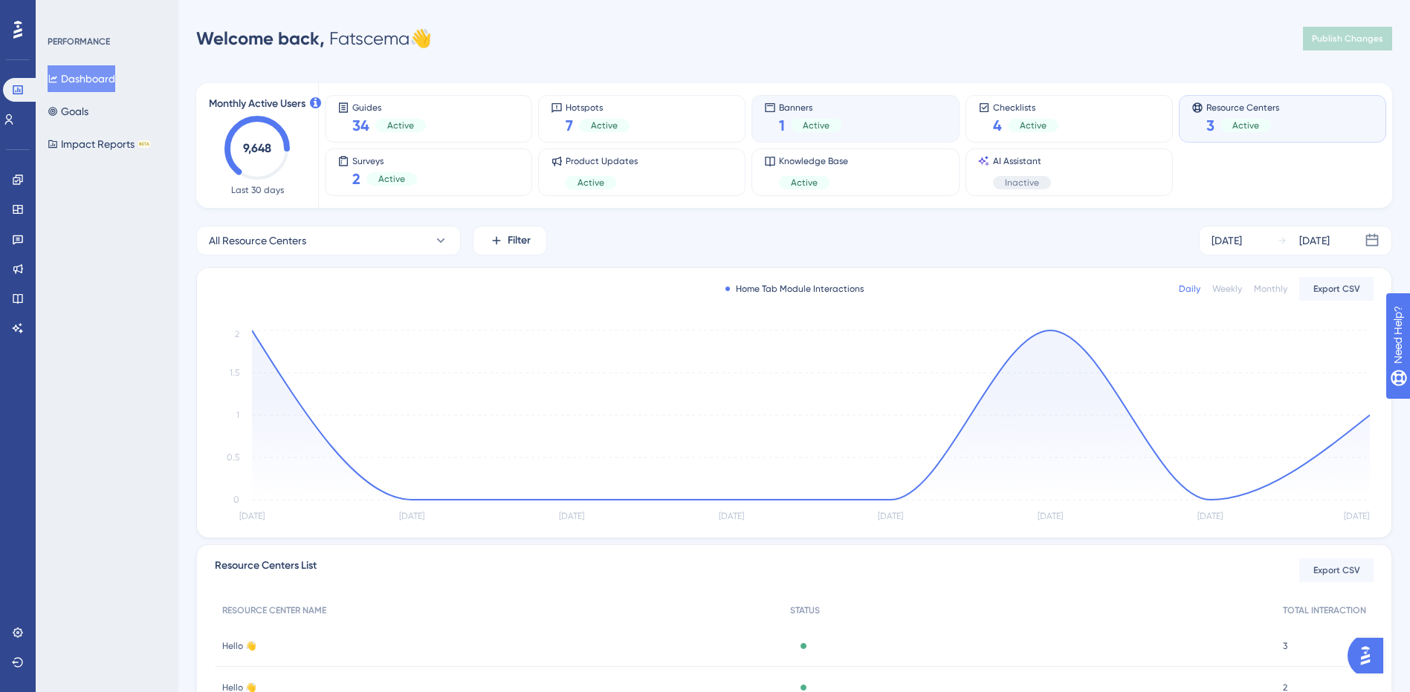
click at [833, 133] on div "1 Active" at bounding box center [810, 125] width 62 height 21
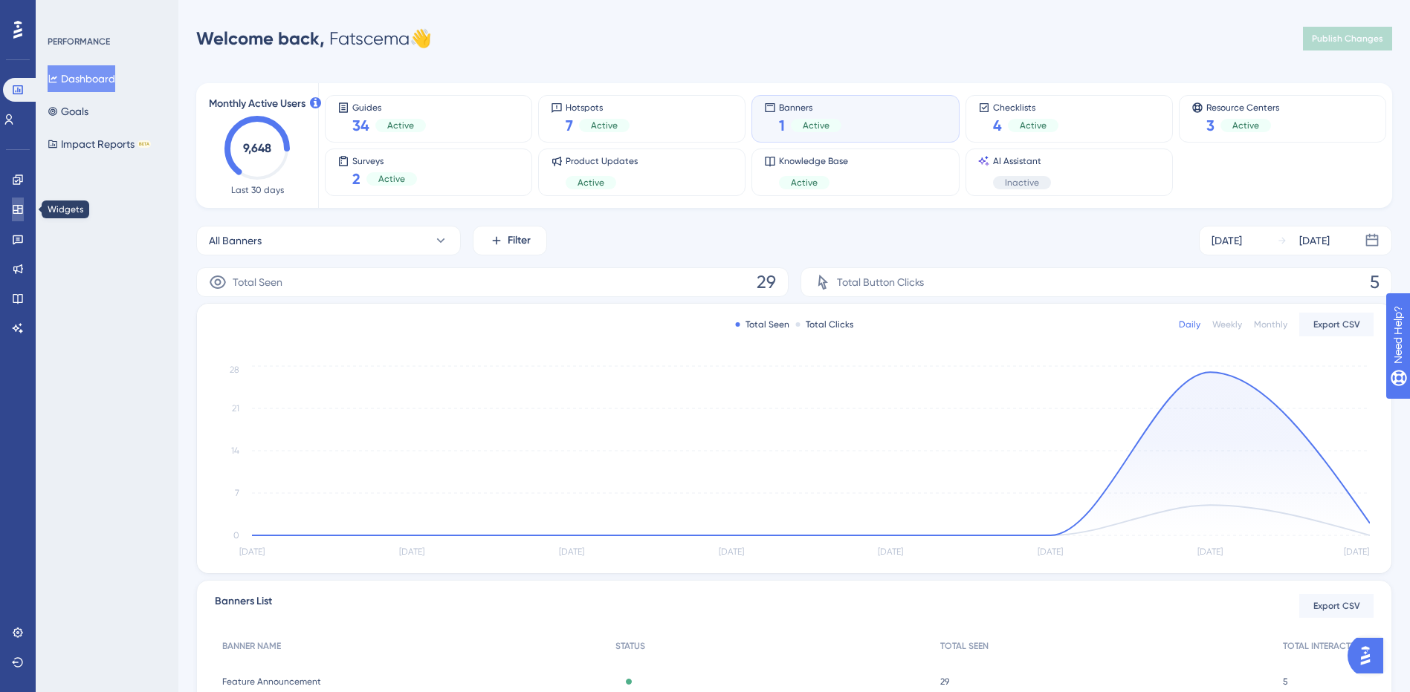
click at [24, 207] on link at bounding box center [18, 210] width 12 height 24
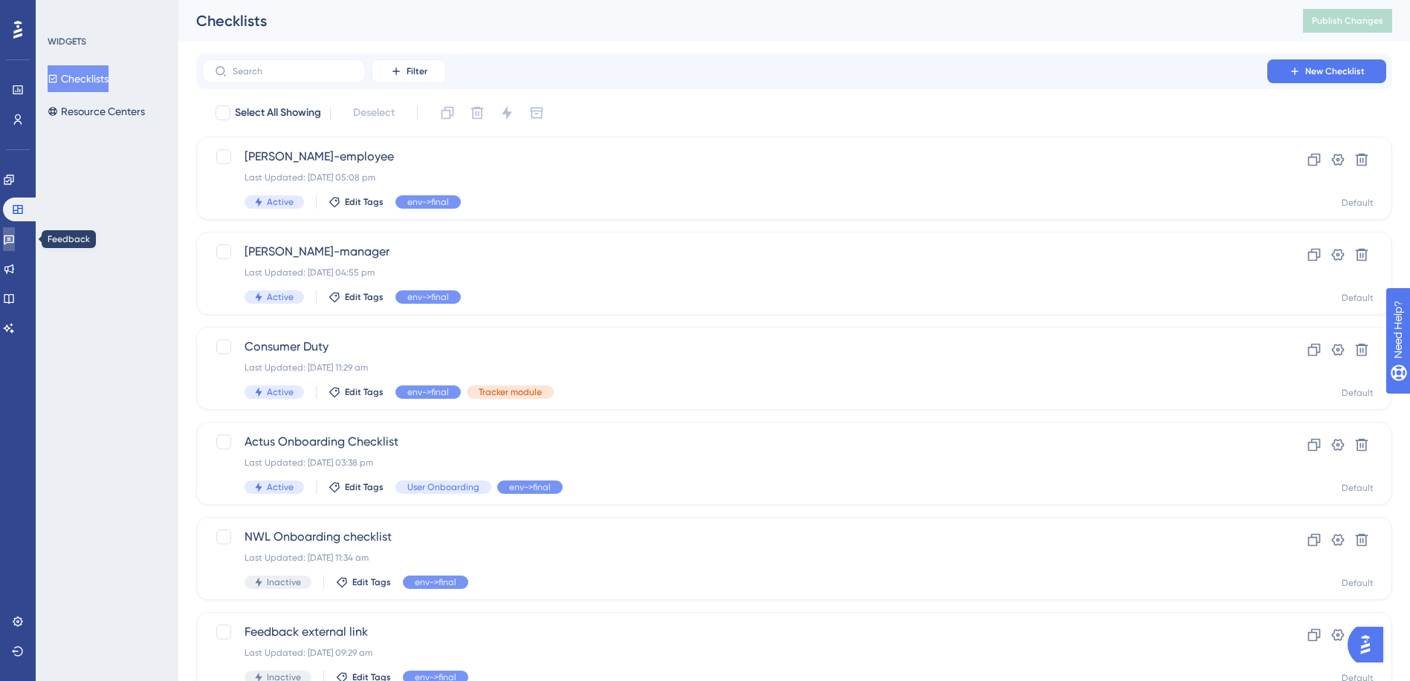
click at [15, 233] on link at bounding box center [9, 239] width 12 height 24
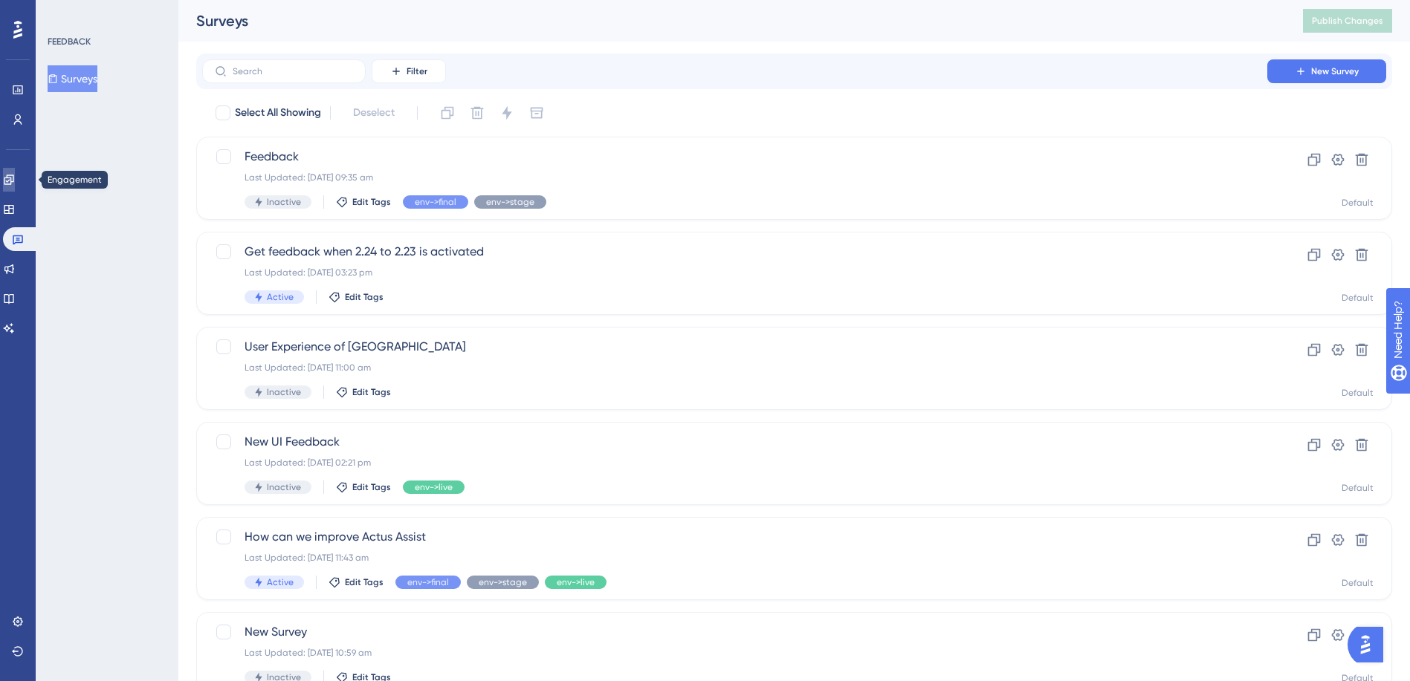
click at [15, 184] on icon at bounding box center [9, 180] width 12 height 12
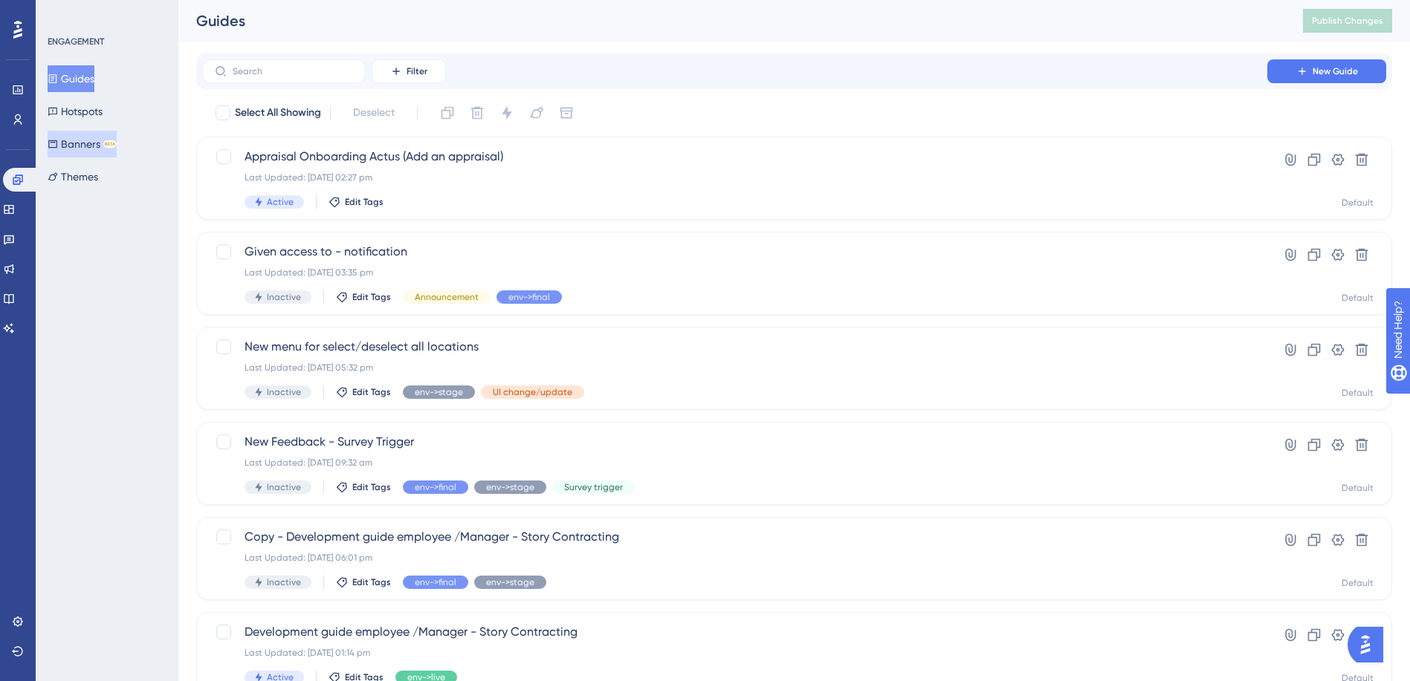
click at [98, 146] on button "Banners BETA" at bounding box center [82, 144] width 69 height 27
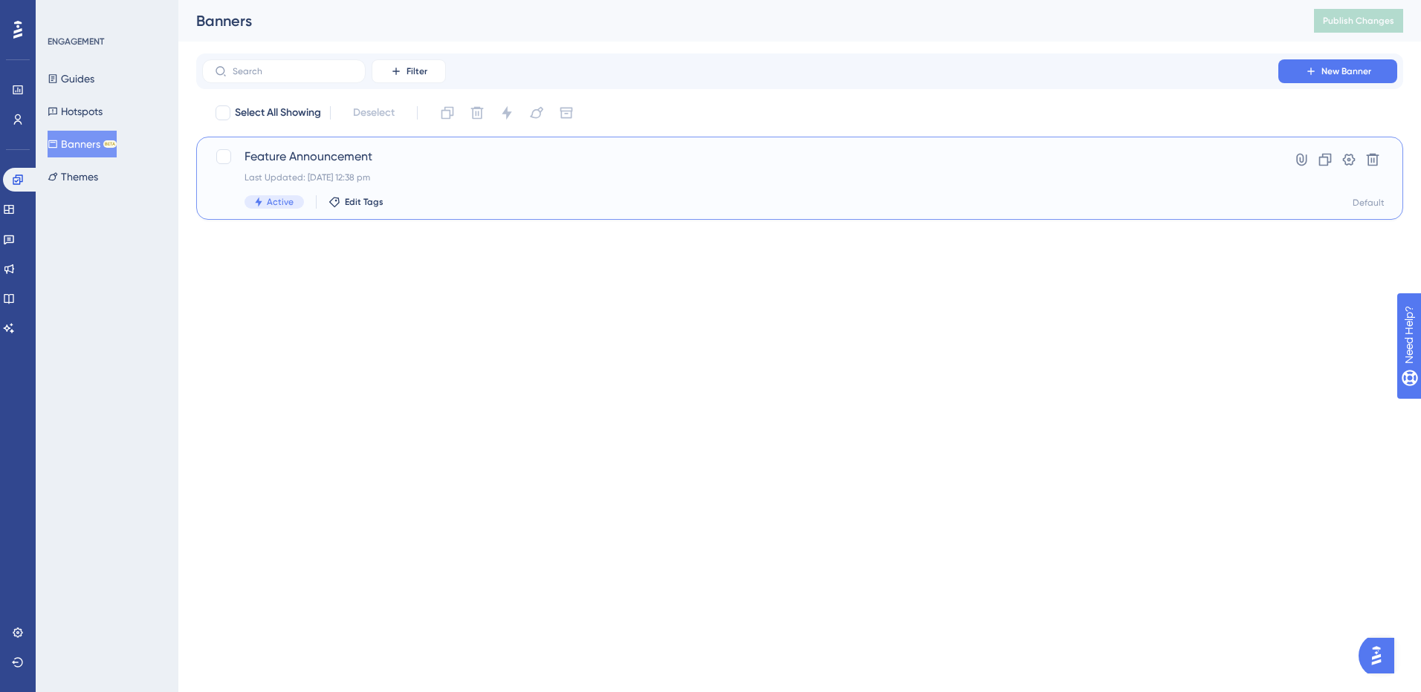
click at [346, 158] on span "Feature Announcement" at bounding box center [739, 157] width 991 height 18
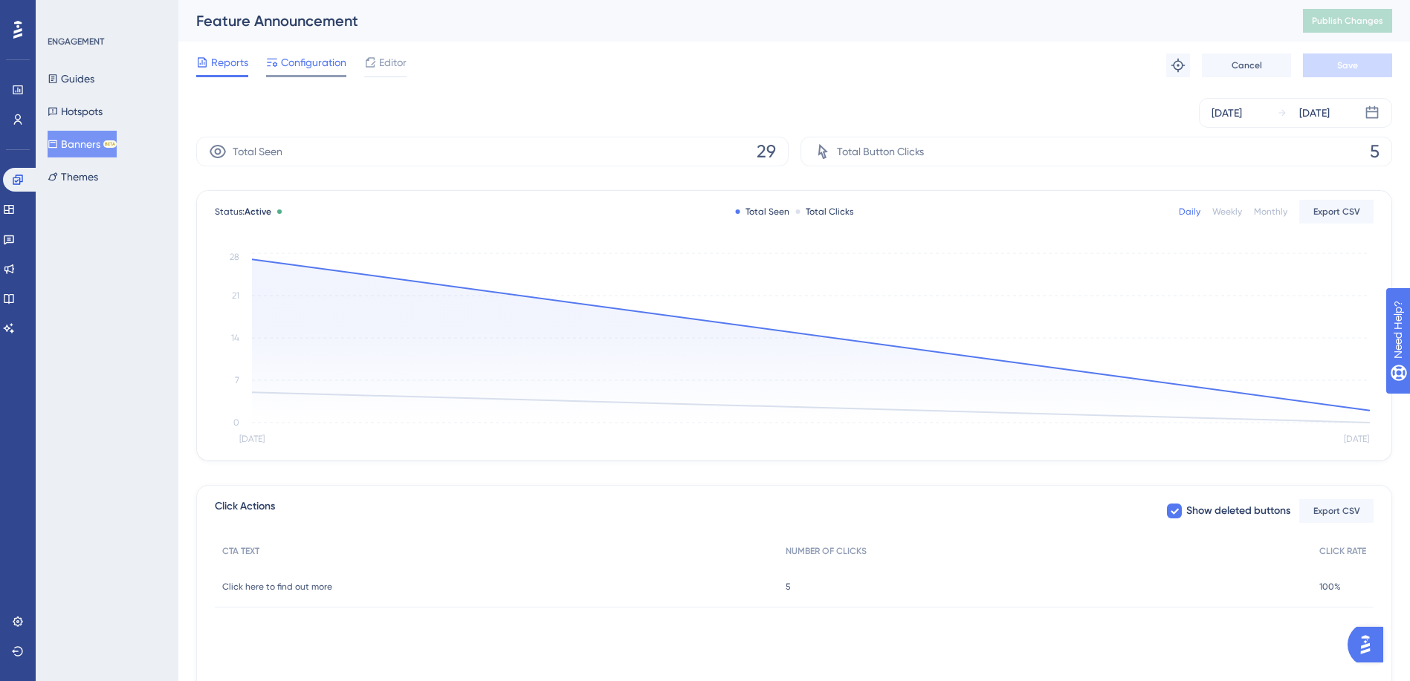
click at [321, 56] on span "Configuration" at bounding box center [313, 62] width 65 height 18
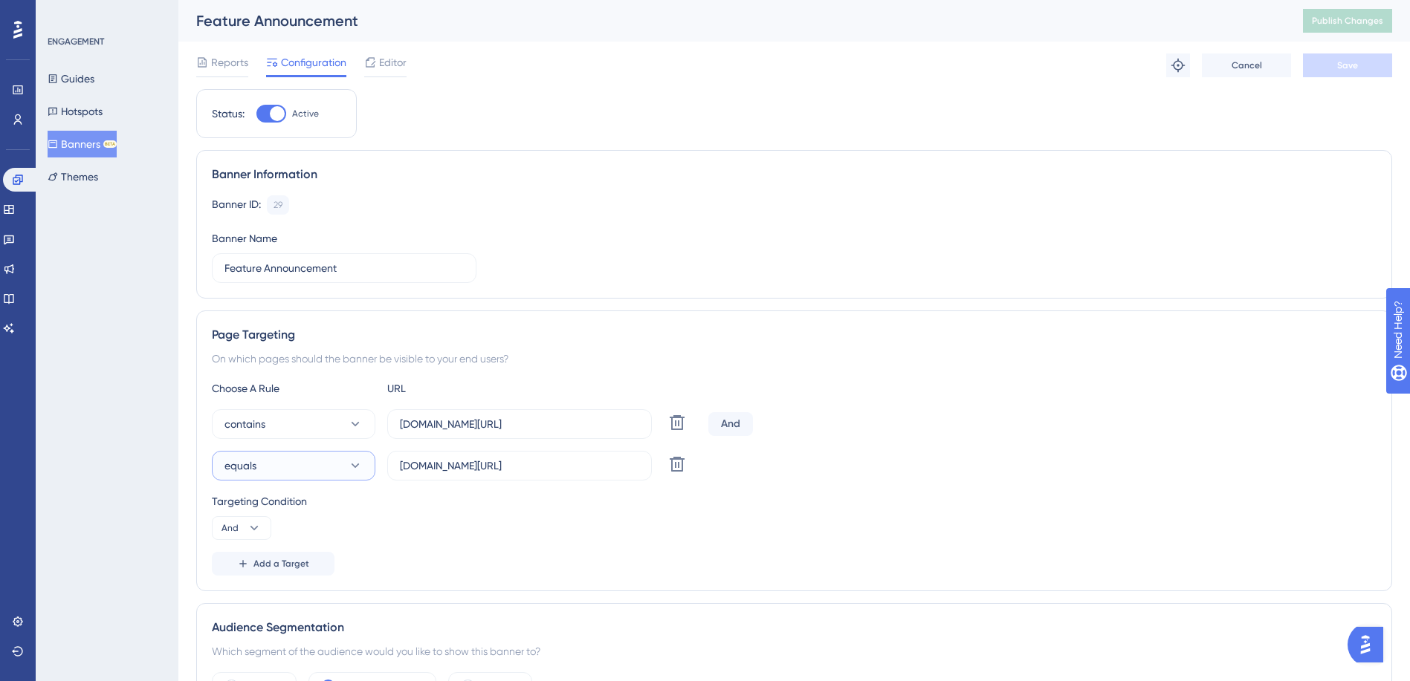
click at [346, 474] on button "equals" at bounding box center [293, 466] width 163 height 30
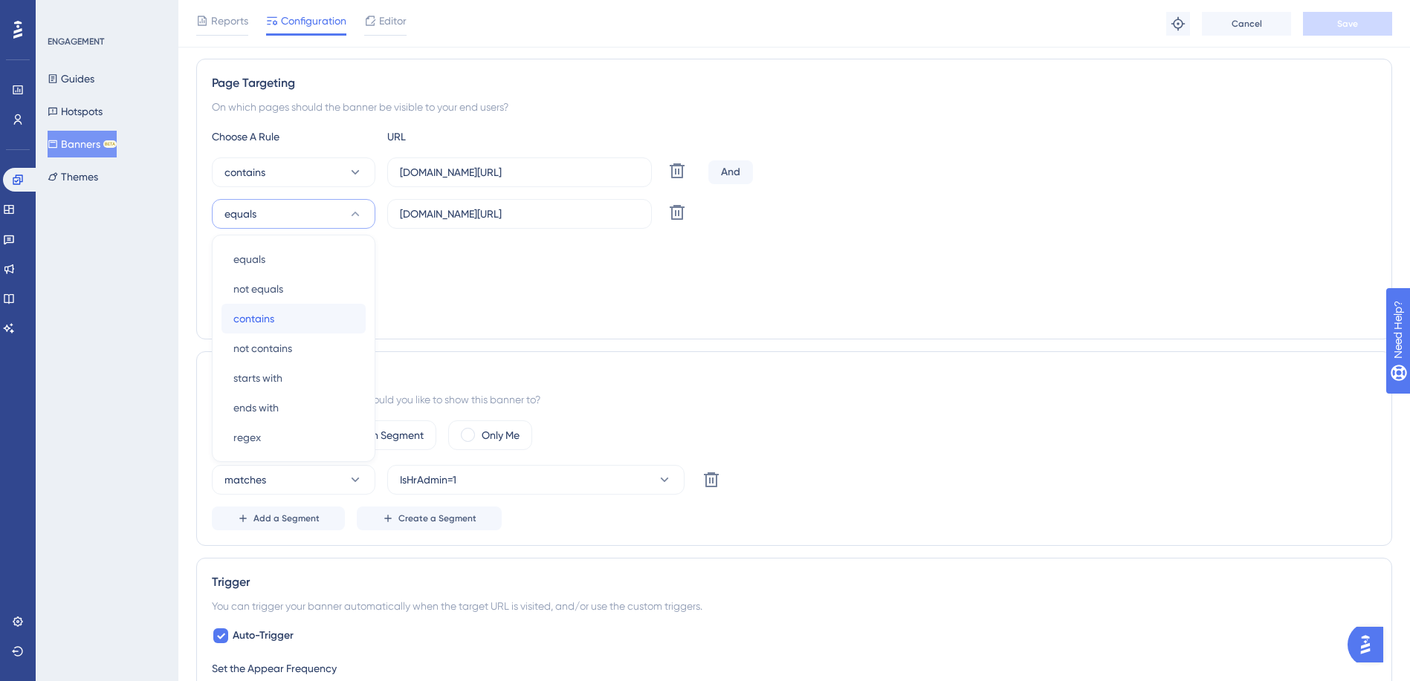
click at [308, 316] on div "contains contains" at bounding box center [293, 319] width 120 height 30
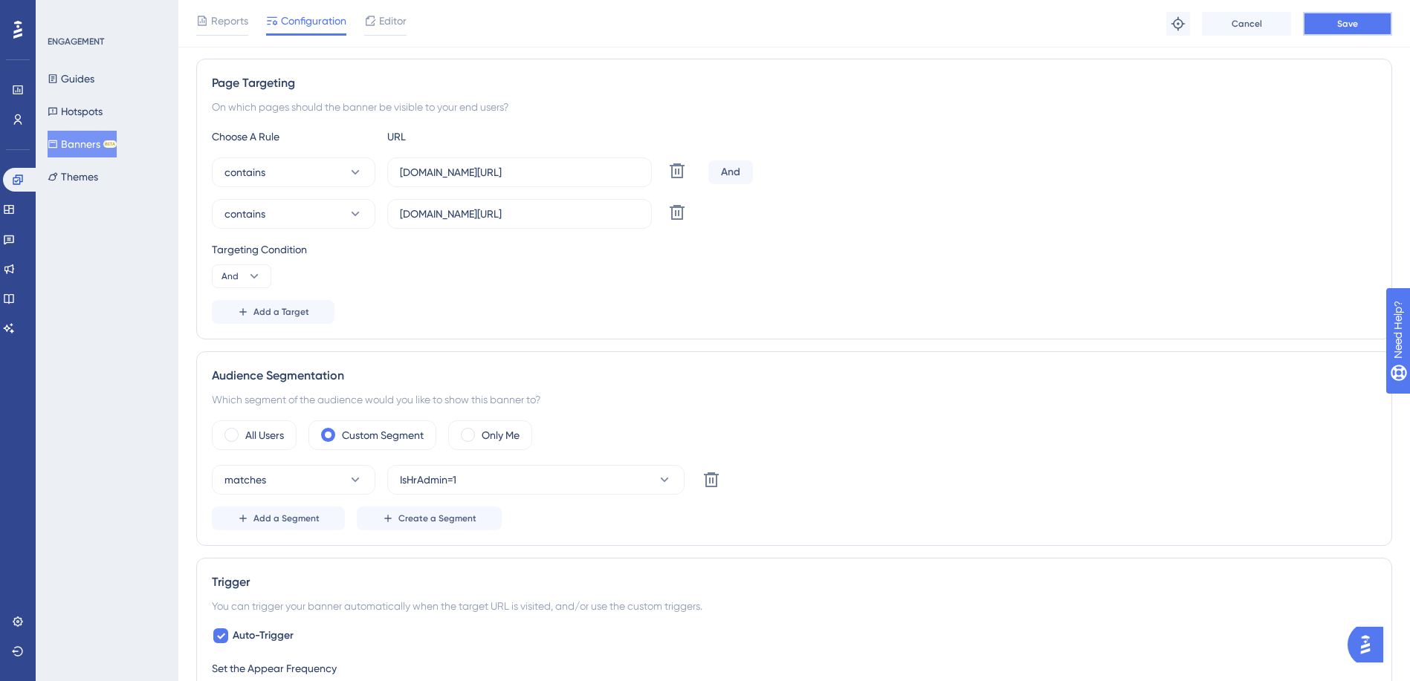
click at [1354, 21] on span "Save" at bounding box center [1347, 24] width 21 height 12
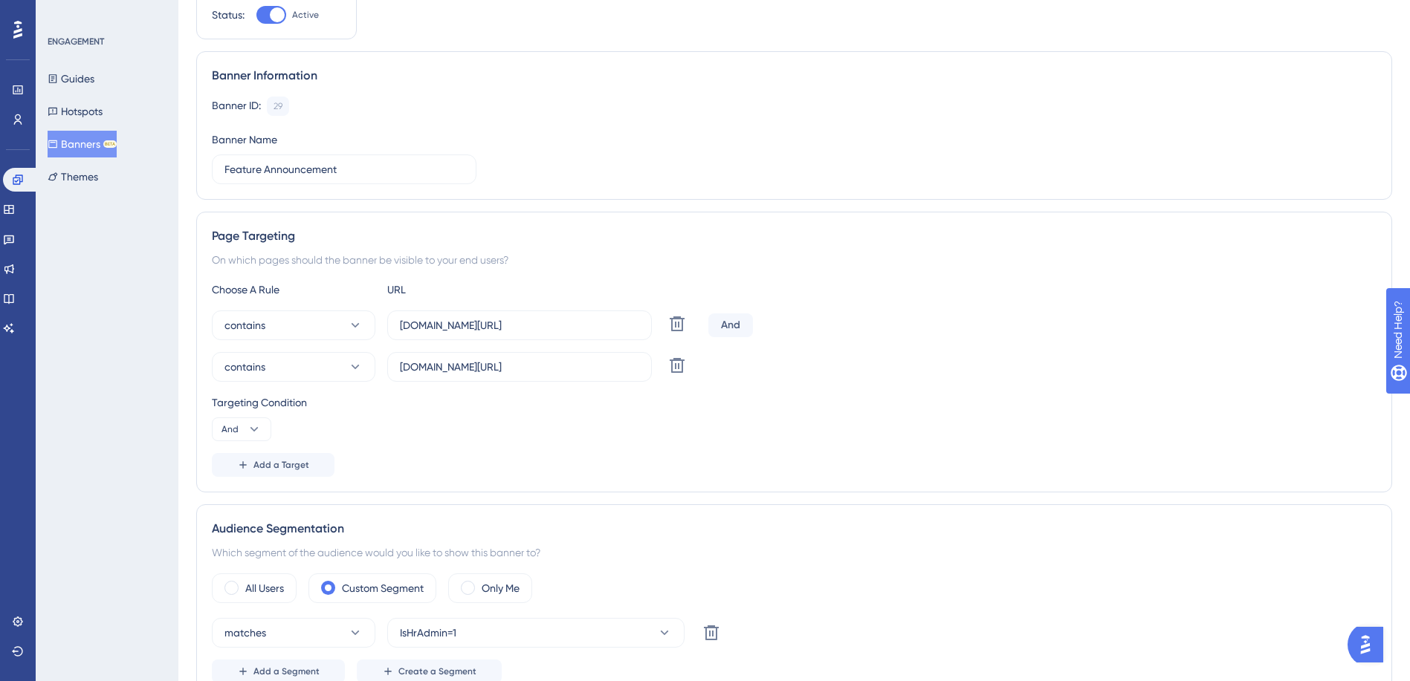
scroll to position [0, 0]
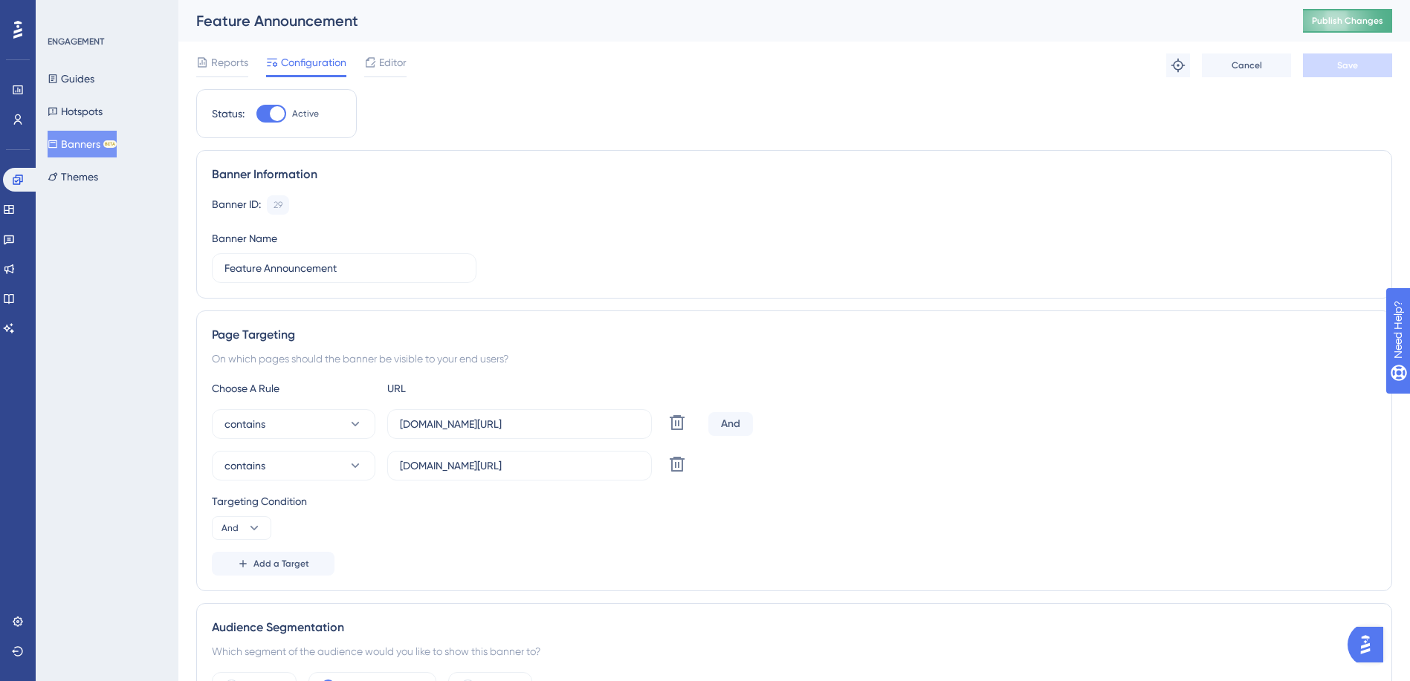
click at [1366, 27] on button "Publish Changes" at bounding box center [1347, 21] width 89 height 24
click at [262, 533] on button "And" at bounding box center [241, 528] width 59 height 24
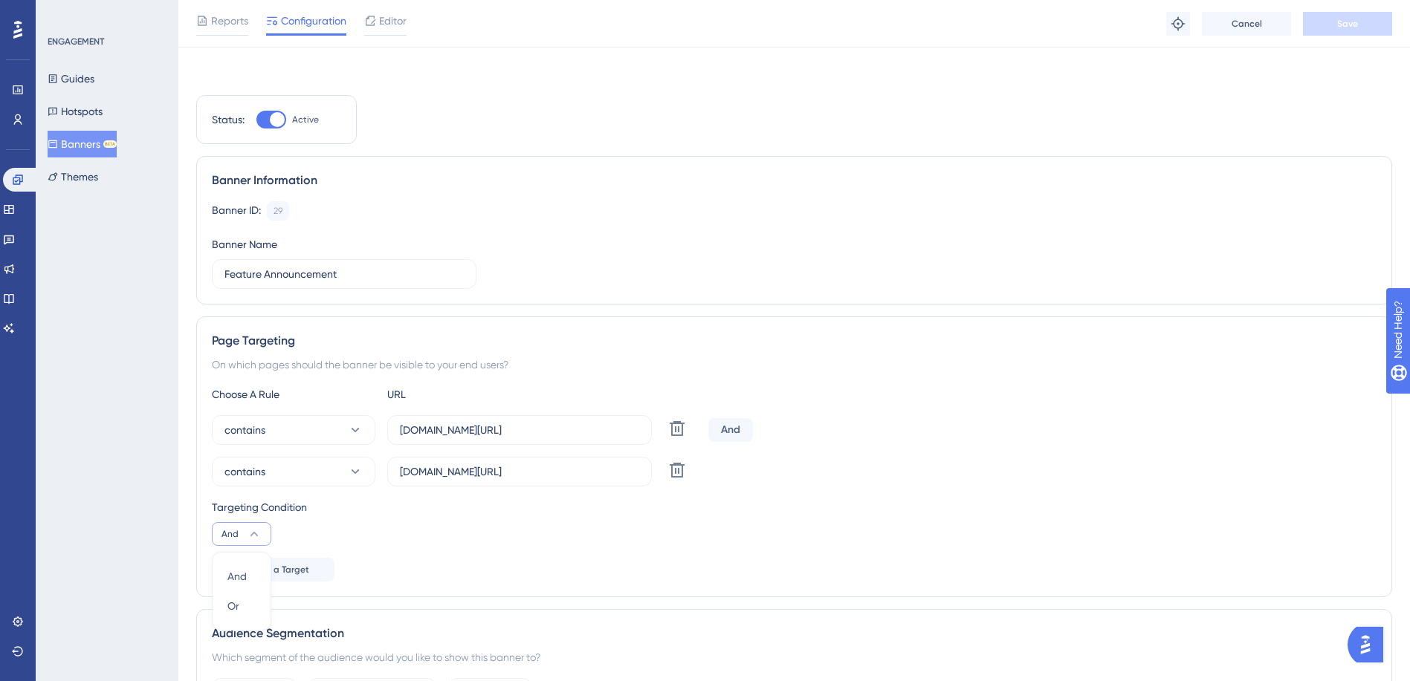
scroll to position [244, 0]
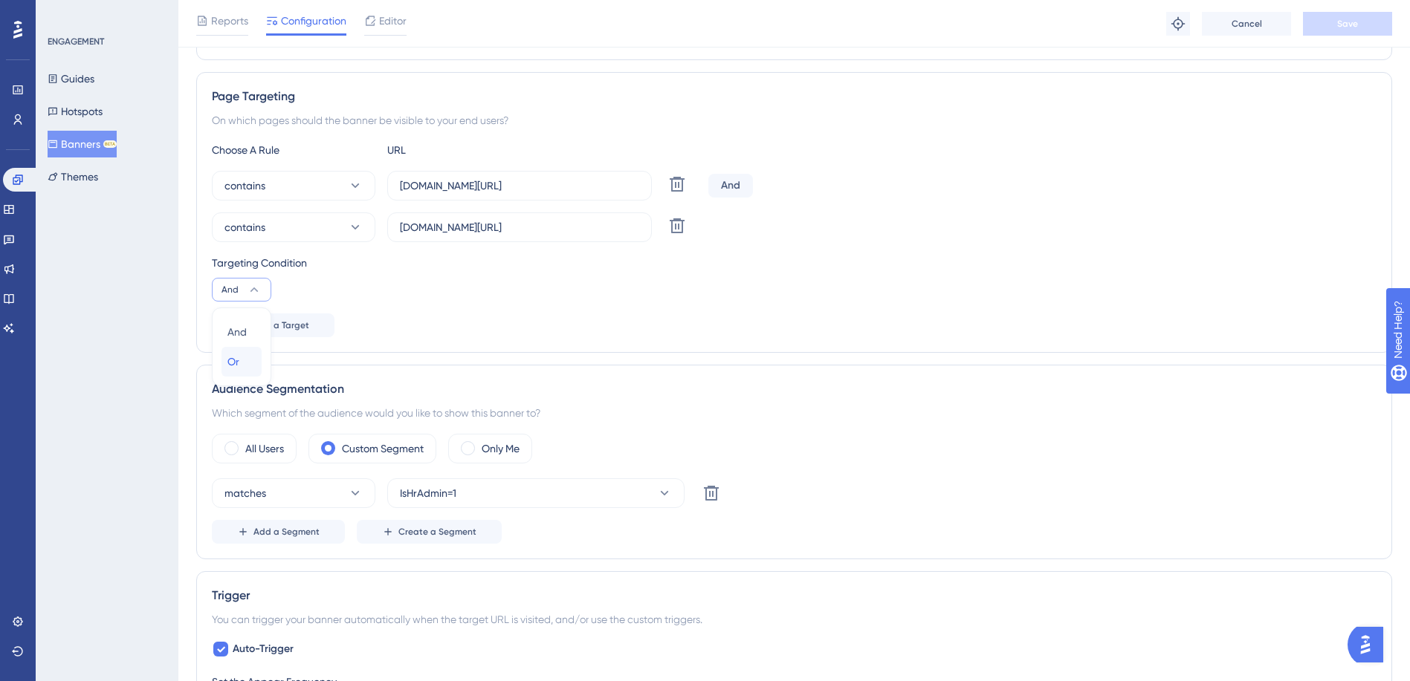
click at [247, 357] on div "Or Or" at bounding box center [241, 362] width 28 height 30
click at [1352, 25] on span "Save" at bounding box center [1347, 24] width 21 height 12
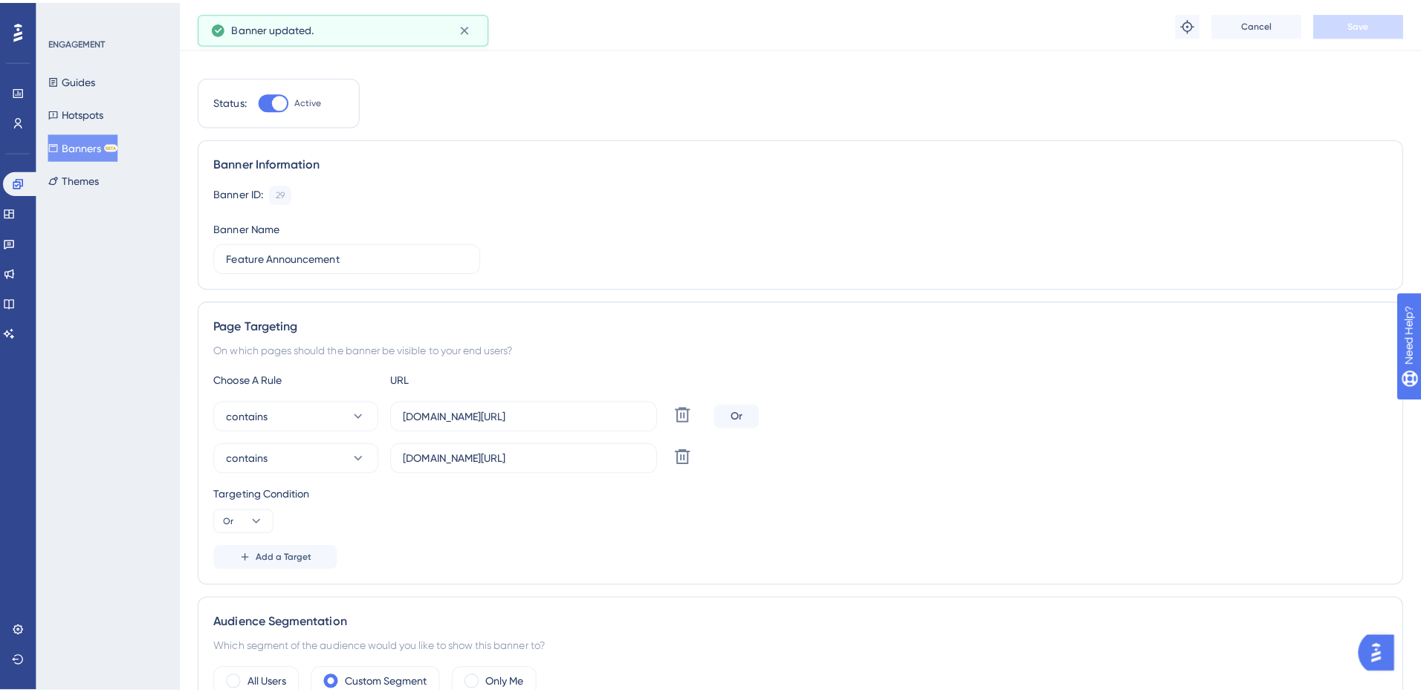
scroll to position [0, 0]
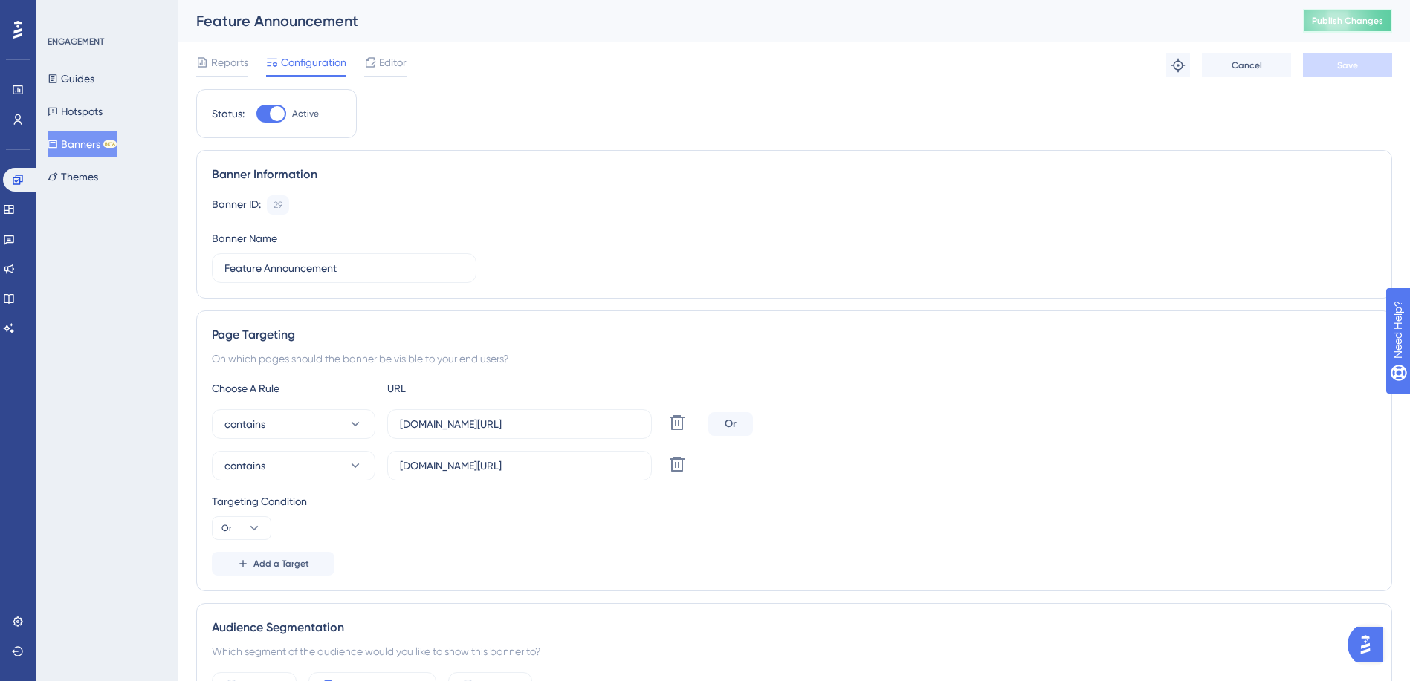
click at [1367, 22] on span "Publish Changes" at bounding box center [1346, 21] width 71 height 12
click at [388, 62] on span "Editor" at bounding box center [392, 62] width 27 height 18
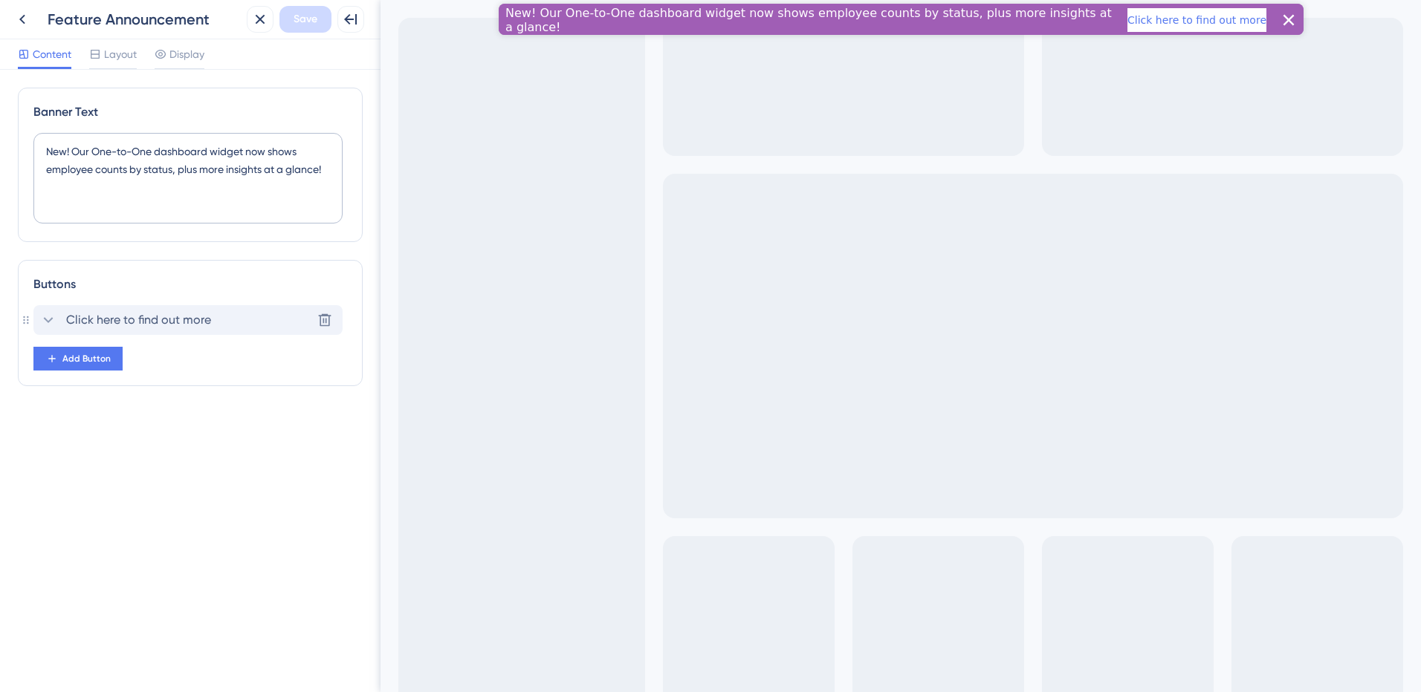
click at [53, 323] on icon at bounding box center [48, 320] width 18 height 18
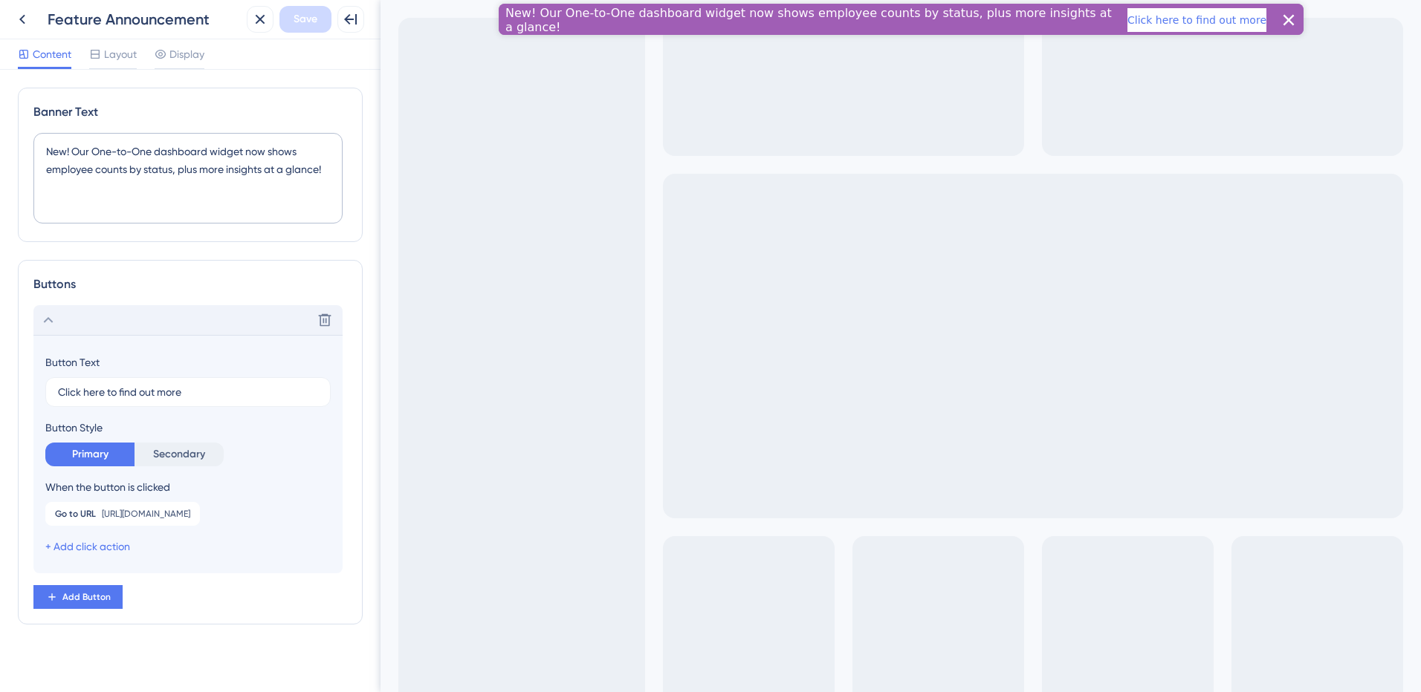
scroll to position [10, 0]
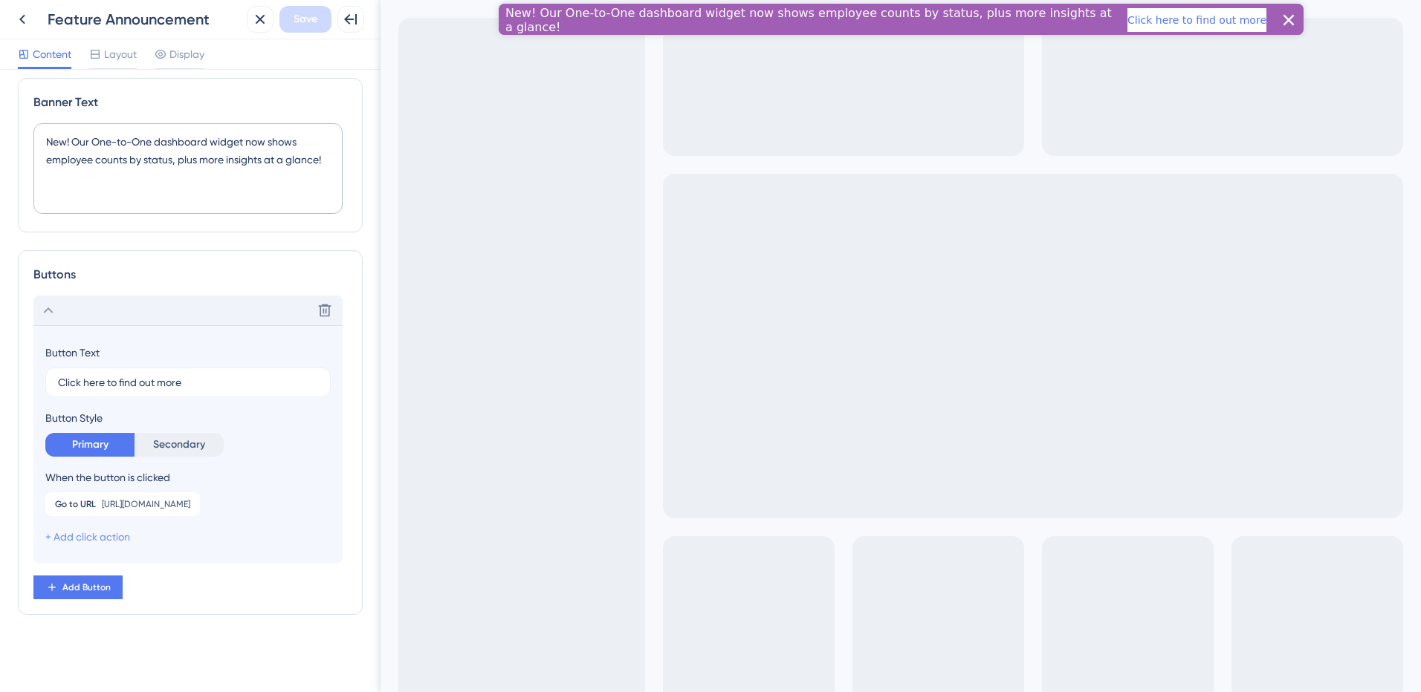
click at [112, 533] on link "+ Add click action" at bounding box center [87, 537] width 85 height 12
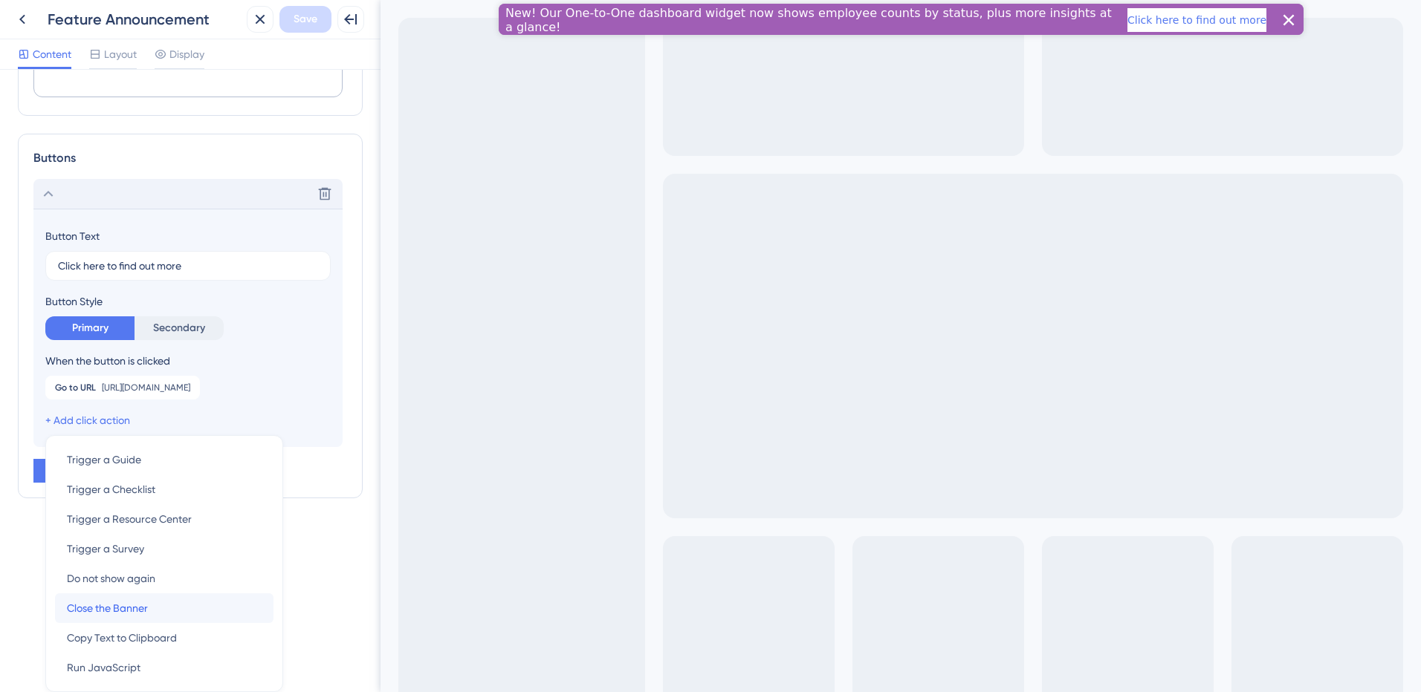
click at [111, 606] on span "Close the Banner" at bounding box center [107, 609] width 81 height 18
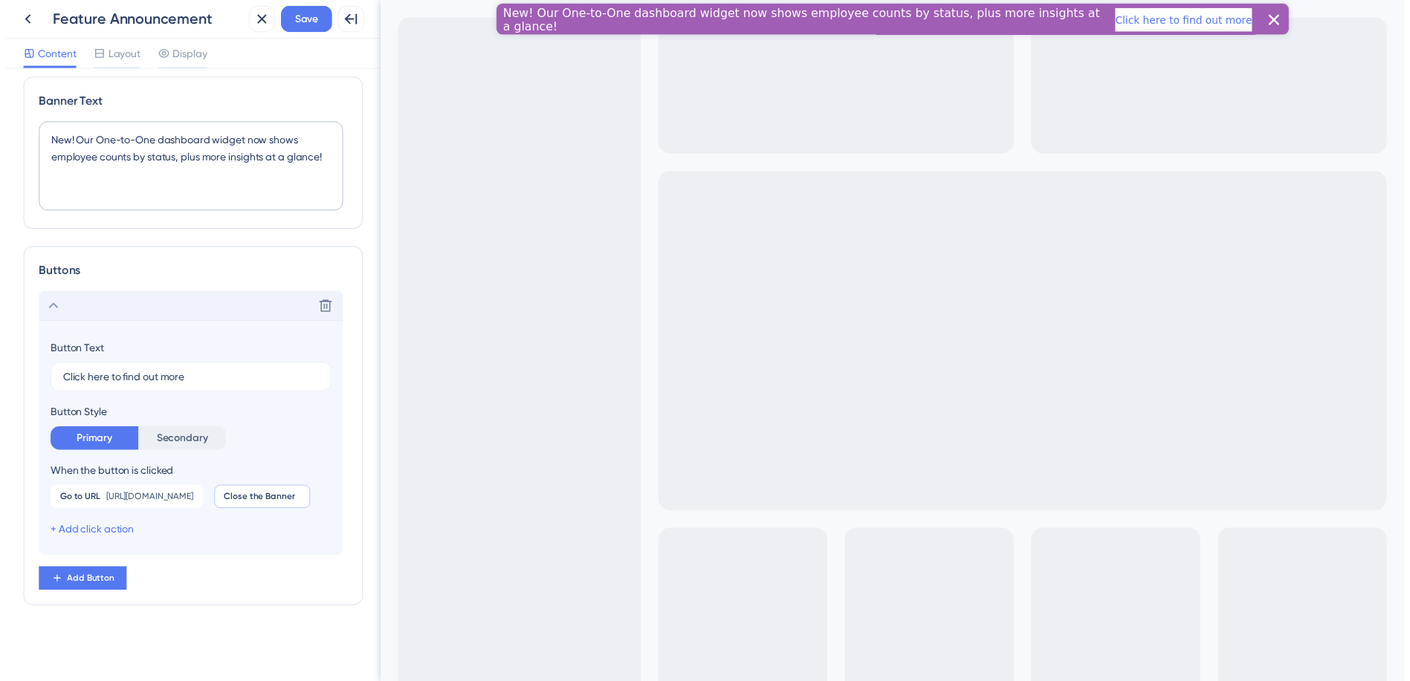
scroll to position [45, 0]
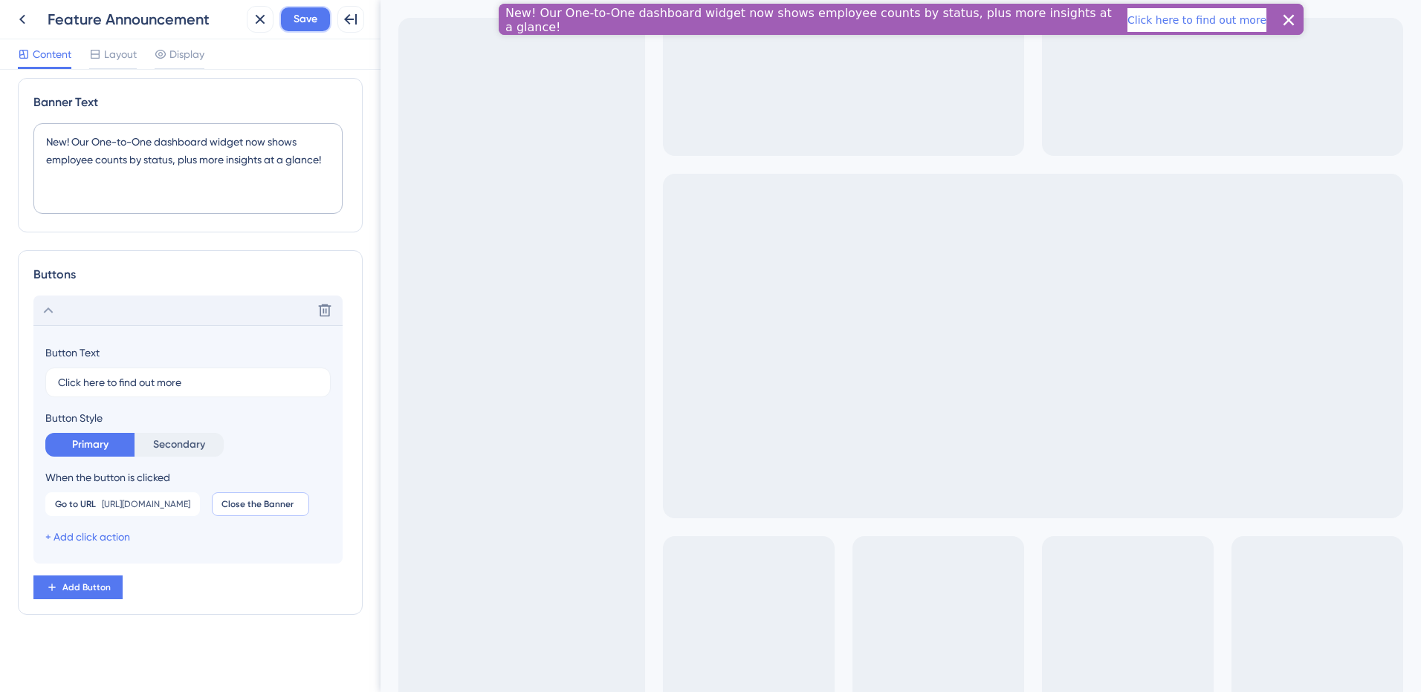
click at [306, 18] on span "Save" at bounding box center [305, 19] width 24 height 18
click at [23, 18] on icon at bounding box center [22, 19] width 18 height 18
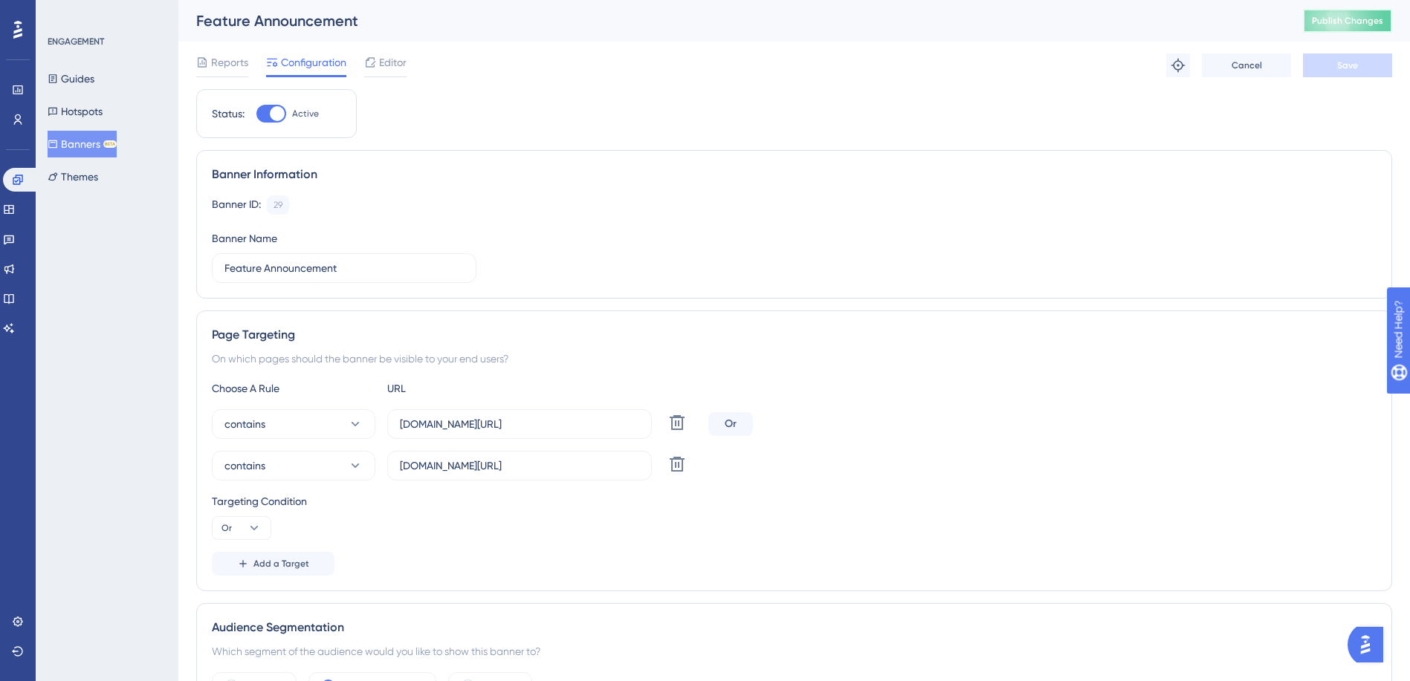
click at [1370, 25] on span "Publish Changes" at bounding box center [1346, 21] width 71 height 12
click at [228, 68] on span "Reports" at bounding box center [229, 62] width 37 height 18
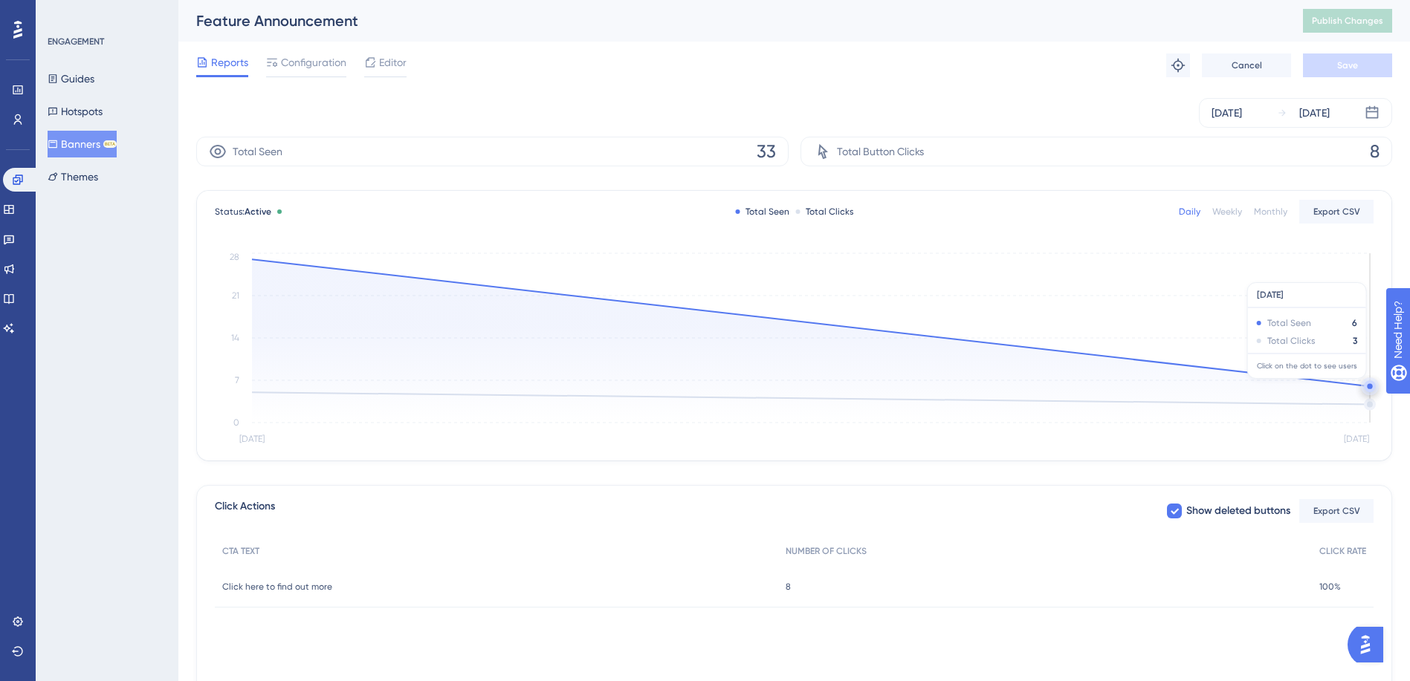
click at [1368, 386] on circle at bounding box center [1368, 385] width 5 height 5
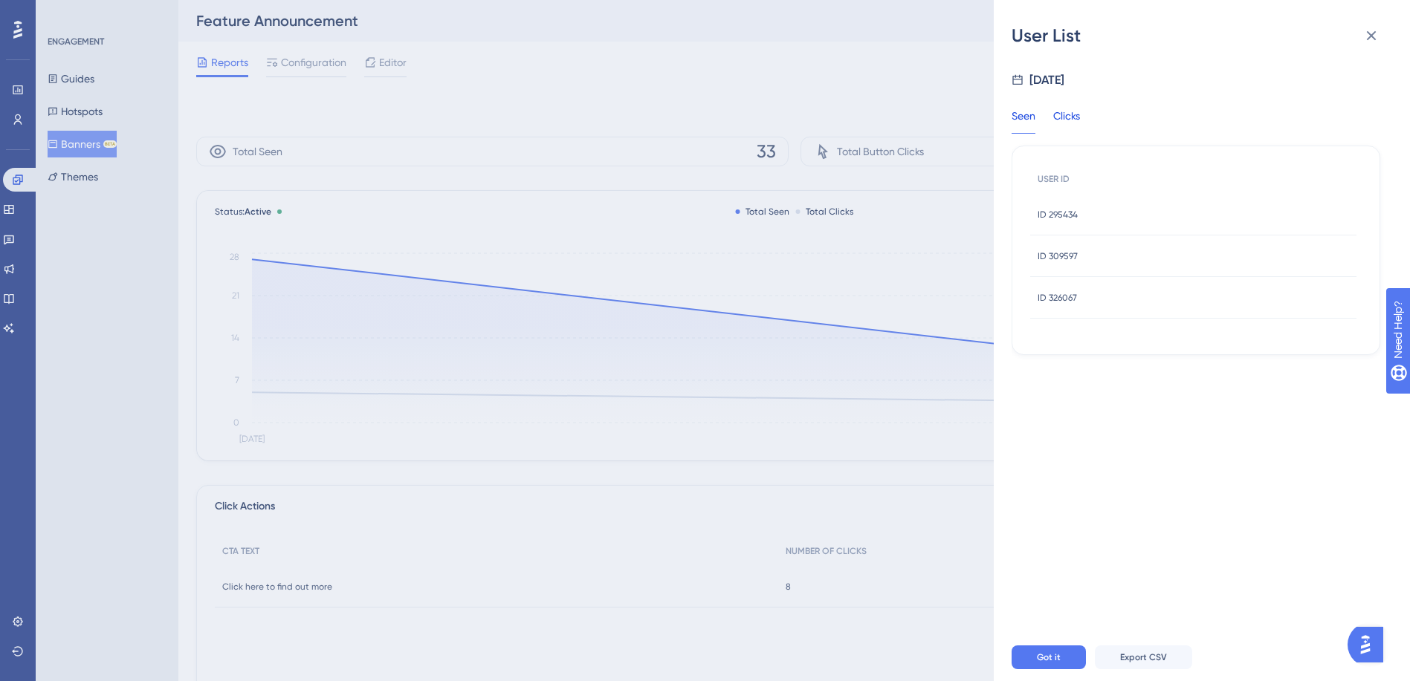
click at [1073, 125] on div "Clicks" at bounding box center [1066, 120] width 27 height 27
click at [1073, 216] on span "ID 295434" at bounding box center [1057, 215] width 40 height 12
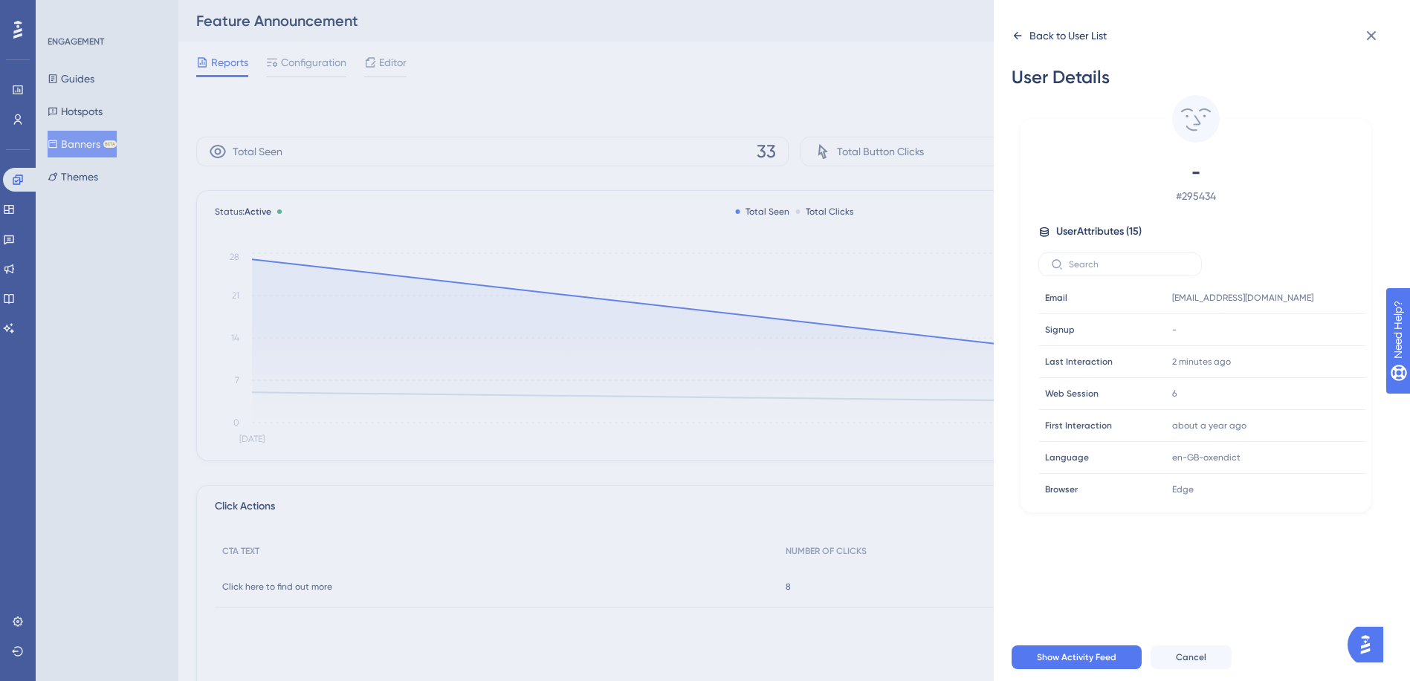
click at [1022, 37] on icon at bounding box center [1017, 36] width 12 height 12
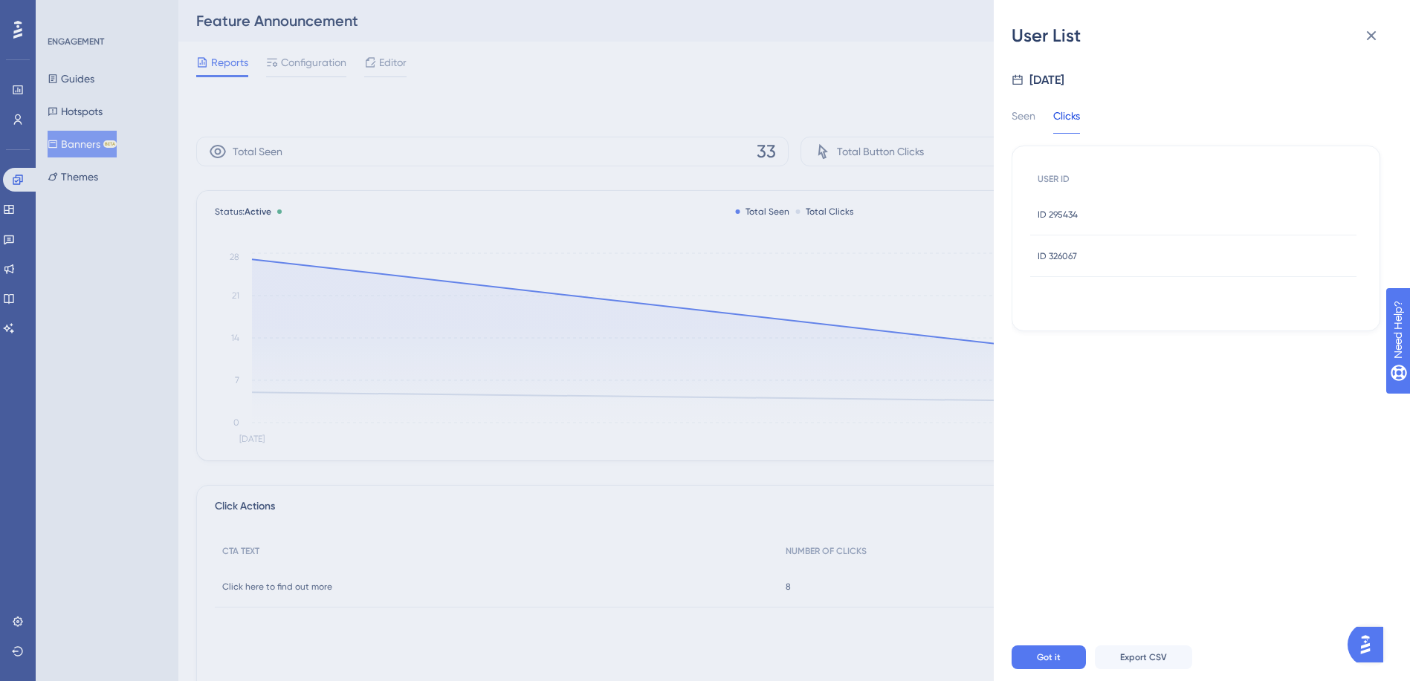
click at [1065, 253] on span "ID 326067" at bounding box center [1056, 256] width 39 height 12
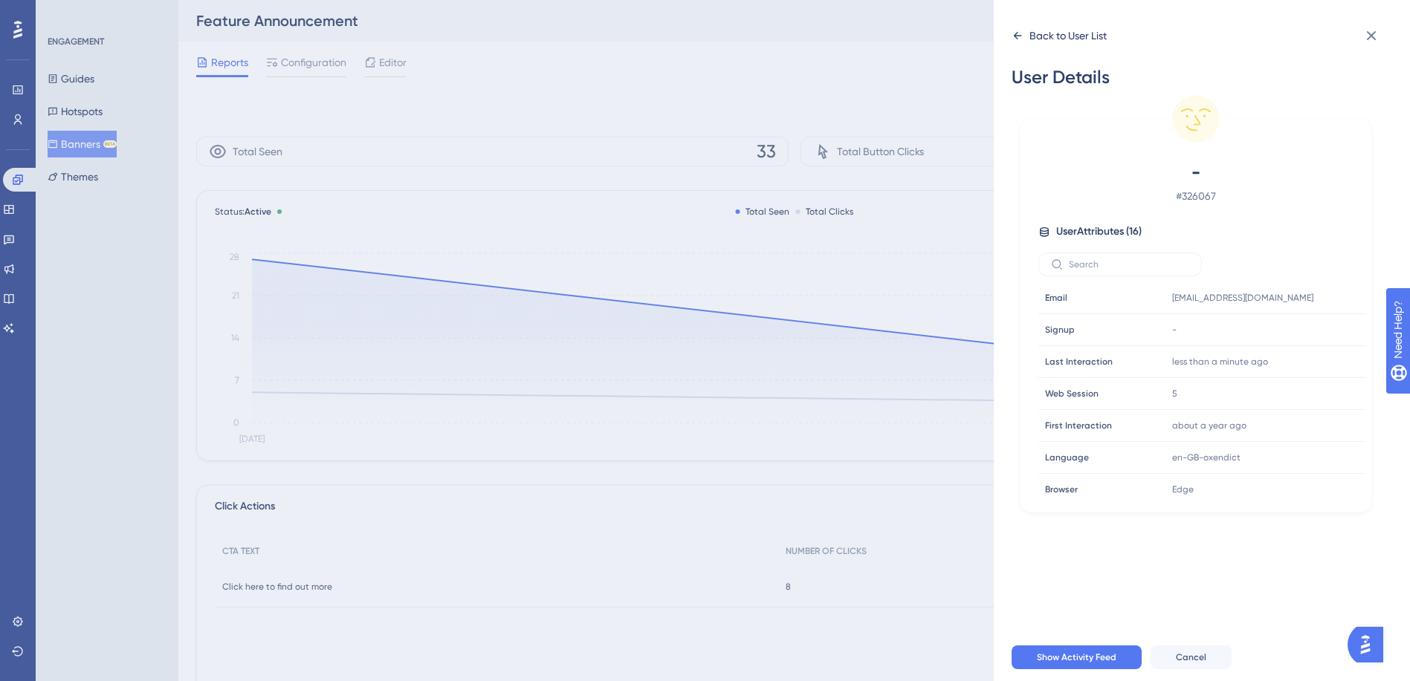
click at [1014, 39] on icon at bounding box center [1017, 36] width 12 height 12
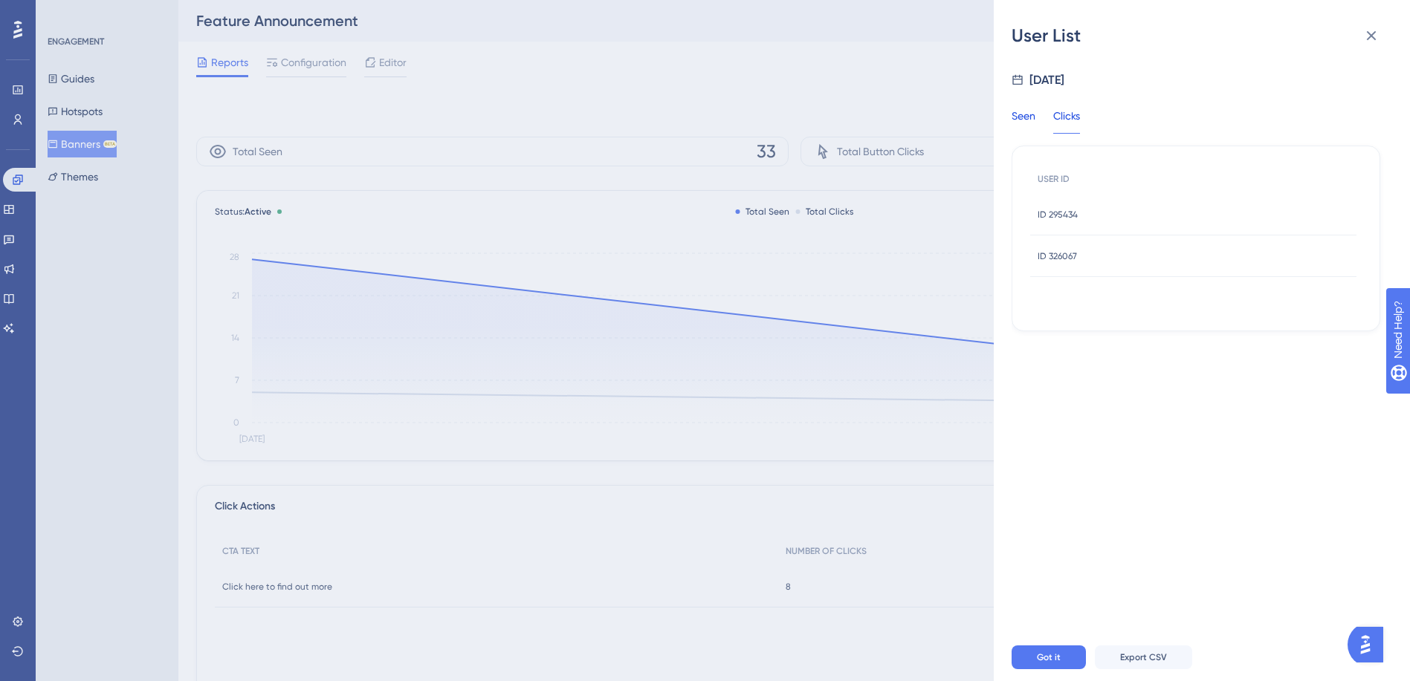
click at [1022, 121] on div "Seen" at bounding box center [1023, 120] width 24 height 27
click at [1071, 219] on span "ID 295434" at bounding box center [1057, 215] width 40 height 12
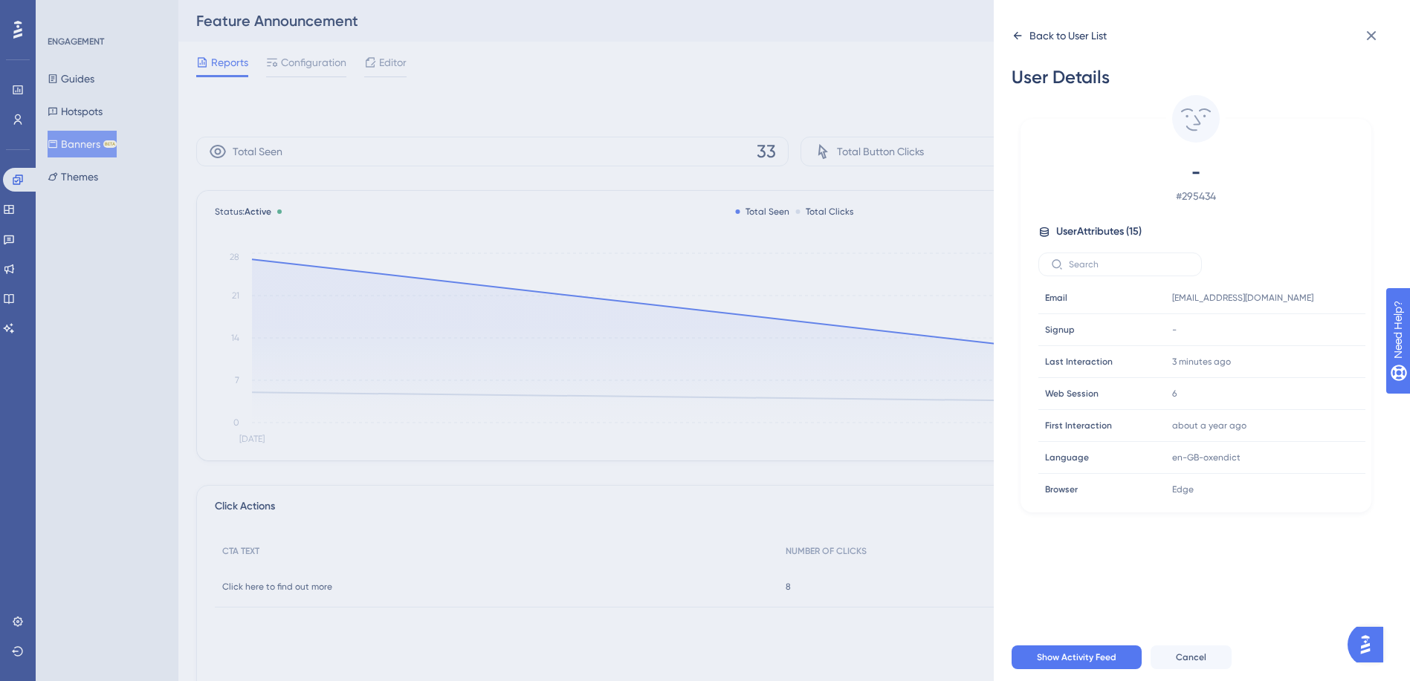
click at [1012, 34] on icon at bounding box center [1017, 36] width 12 height 12
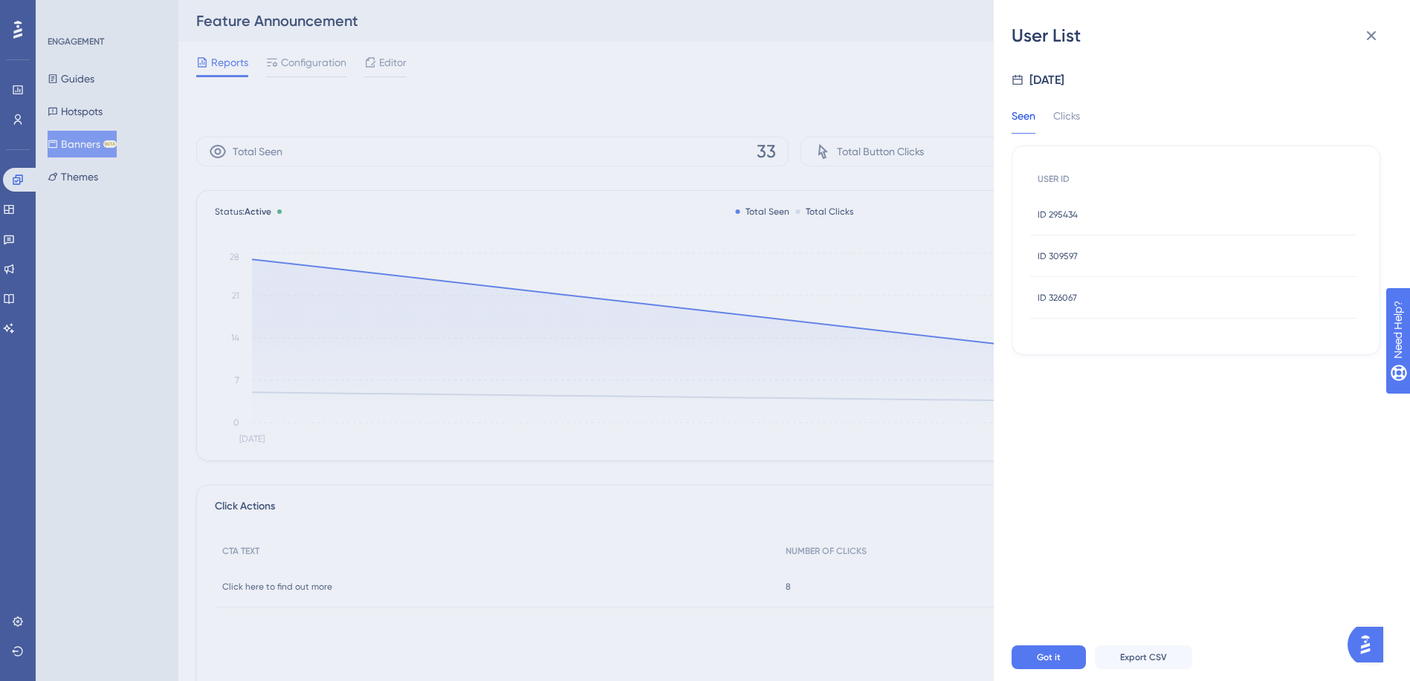
click at [1060, 260] on span "ID 309597" at bounding box center [1057, 256] width 40 height 12
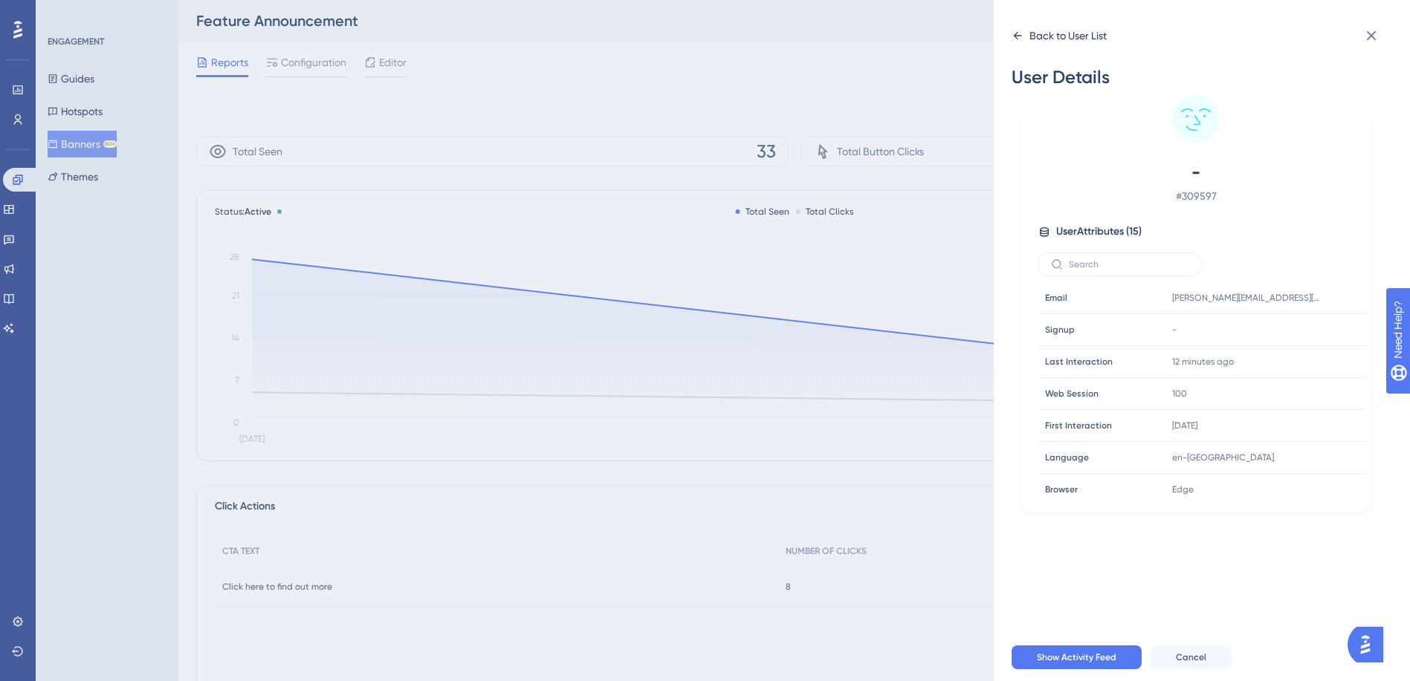
click at [1017, 35] on icon at bounding box center [1017, 36] width 12 height 12
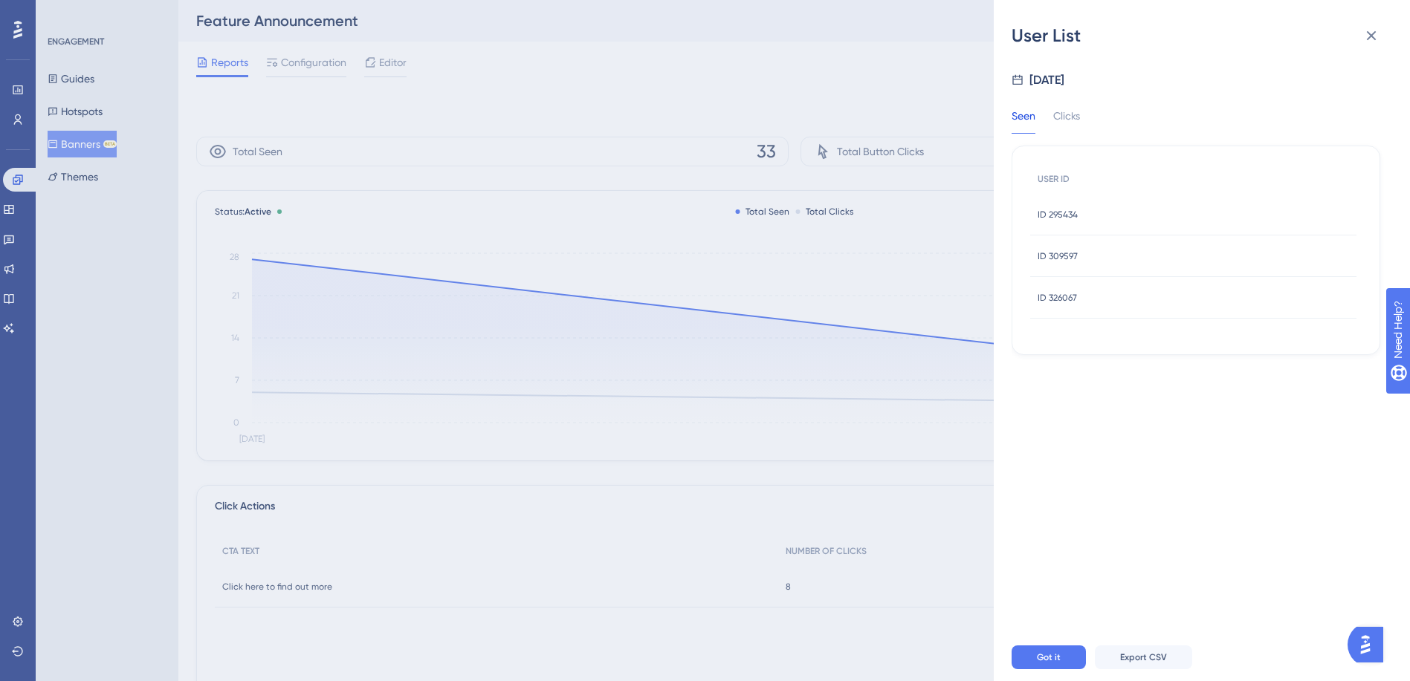
click at [1060, 293] on span "ID 326067" at bounding box center [1056, 298] width 39 height 12
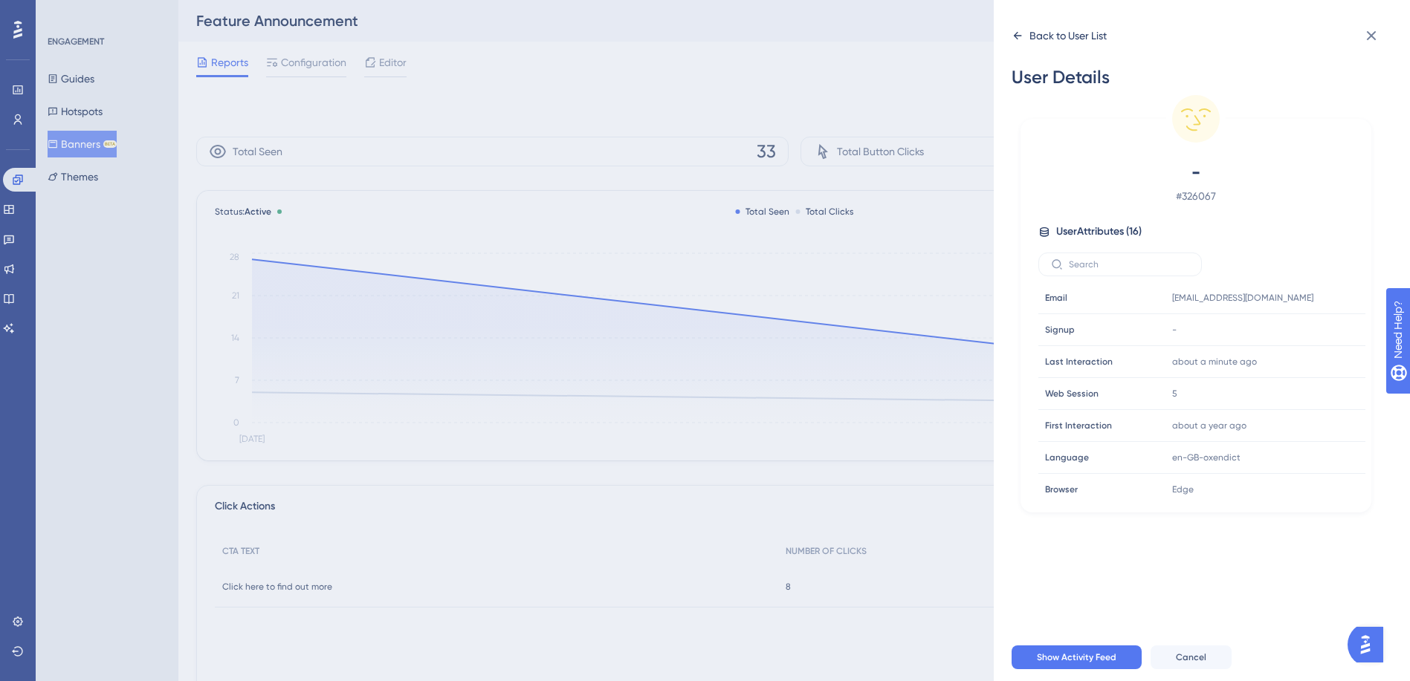
click at [1022, 33] on icon at bounding box center [1017, 36] width 12 height 12
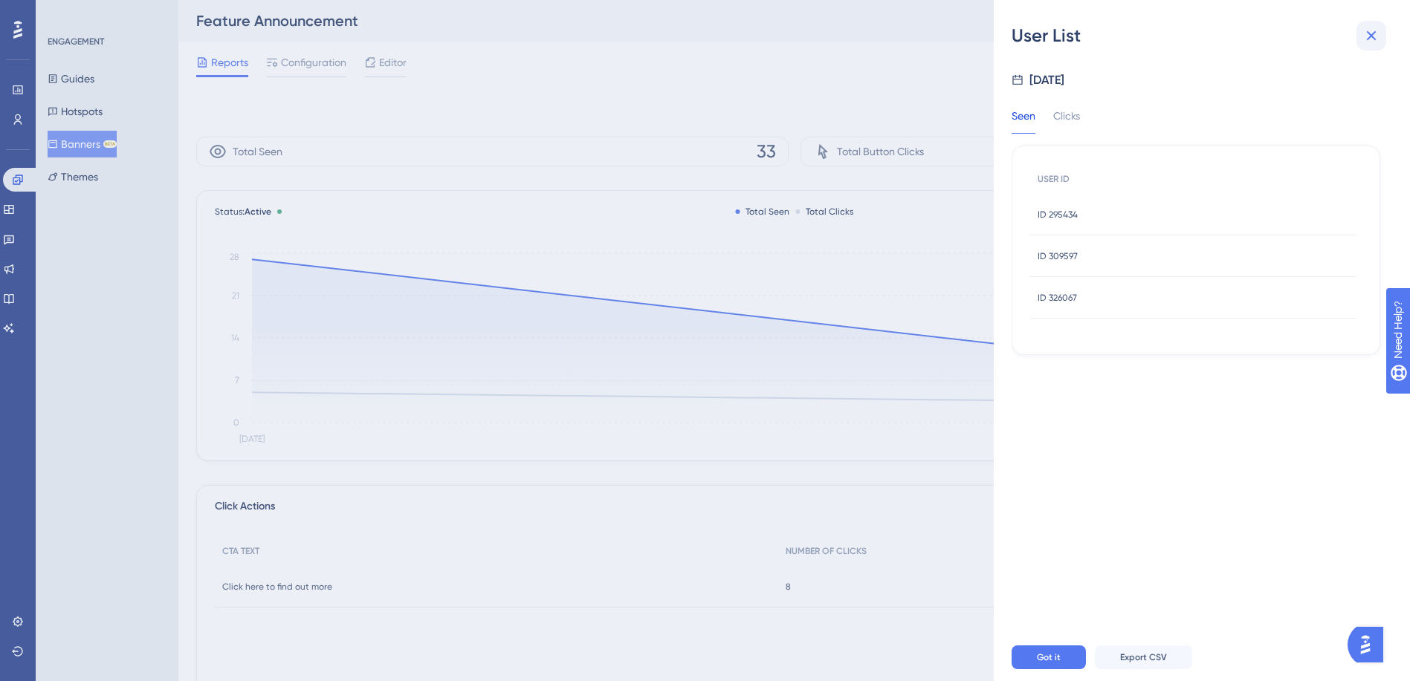
click at [1372, 32] on icon at bounding box center [1371, 36] width 18 height 18
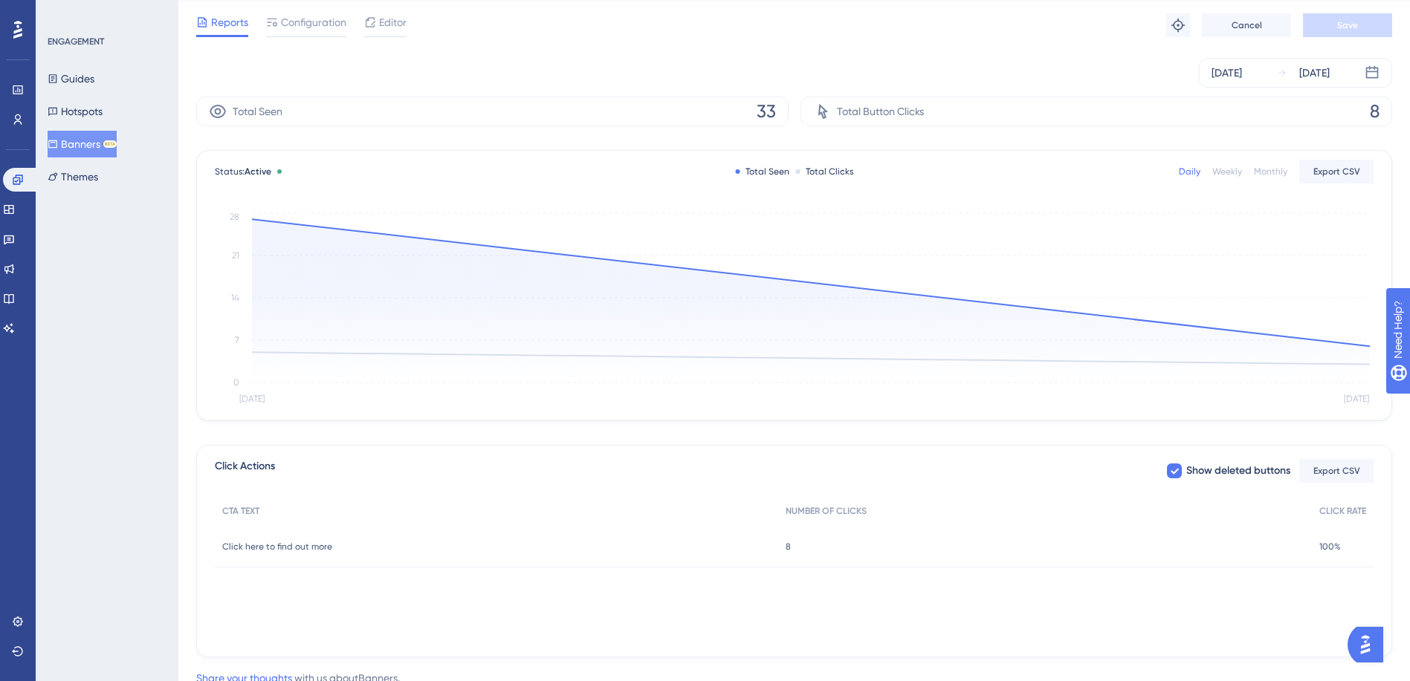
scroll to position [88, 0]
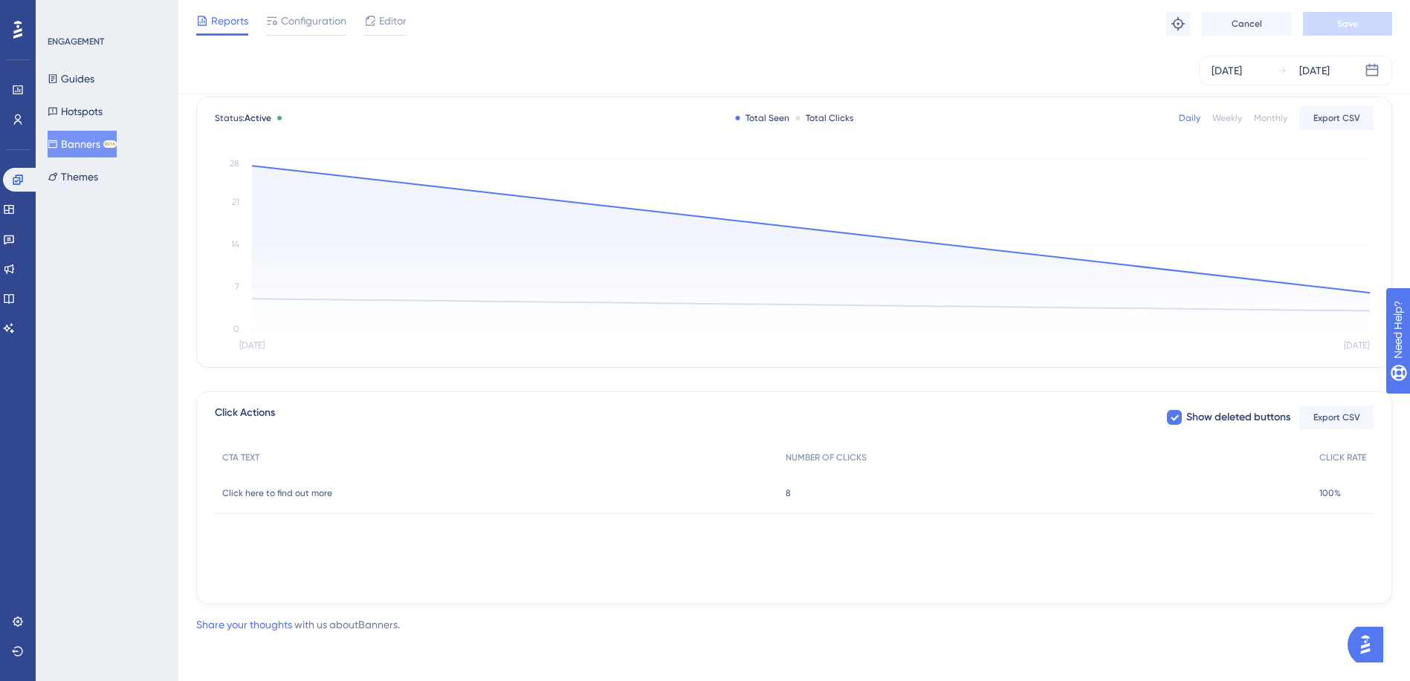
click at [791, 493] on div "8 8" at bounding box center [1045, 494] width 534 height 42
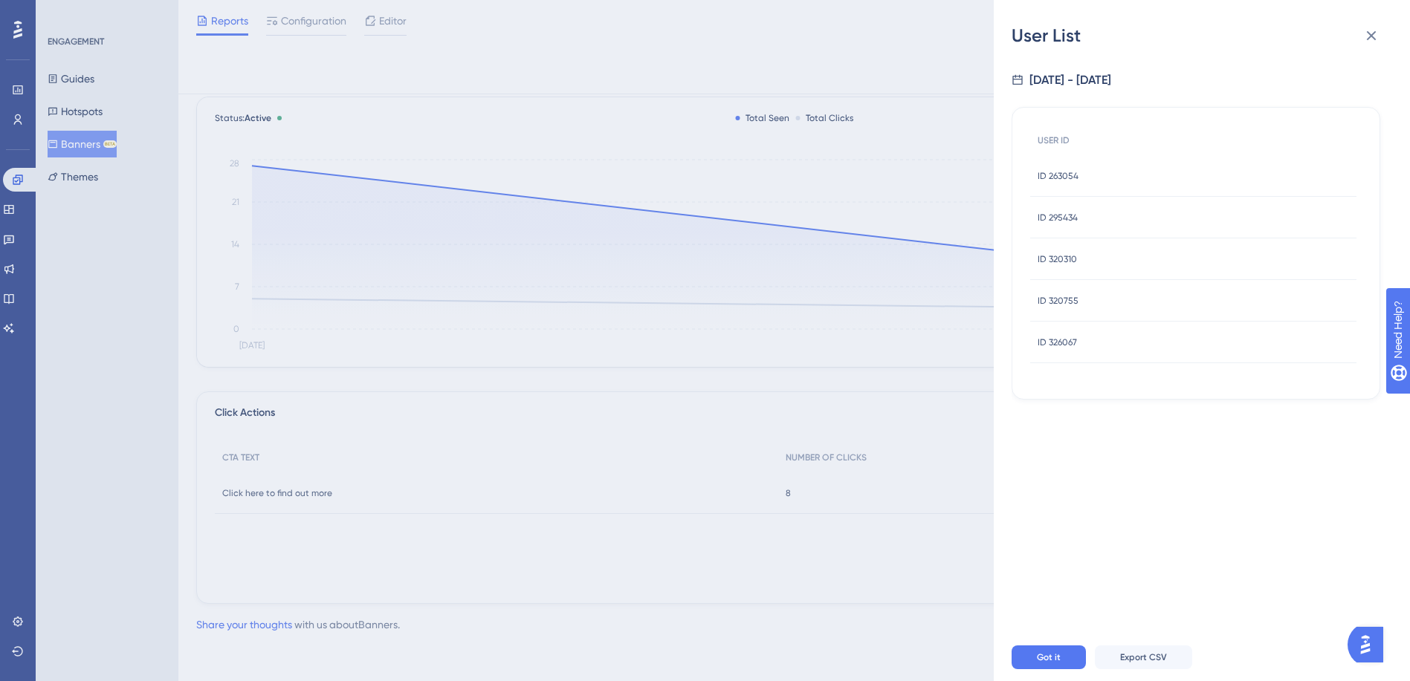
click at [1060, 339] on span "ID 326067" at bounding box center [1056, 343] width 39 height 12
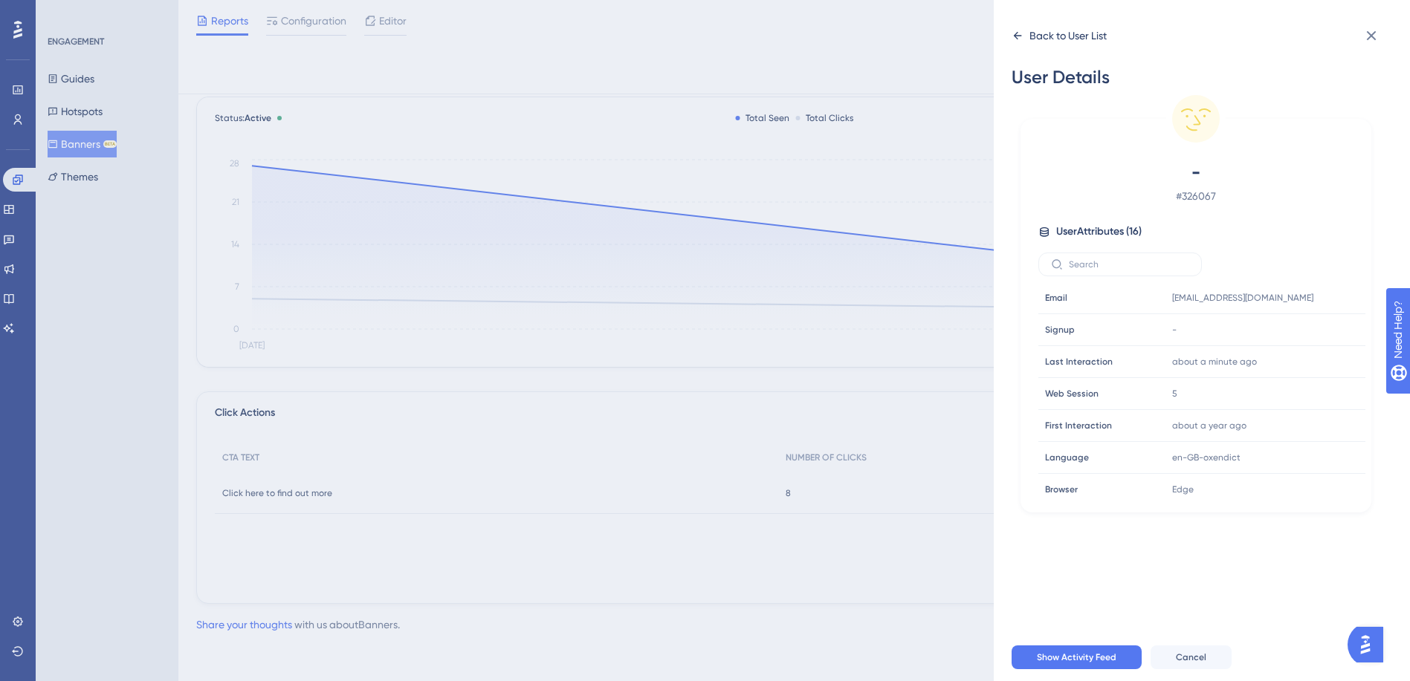
click at [1016, 39] on icon at bounding box center [1017, 36] width 12 height 12
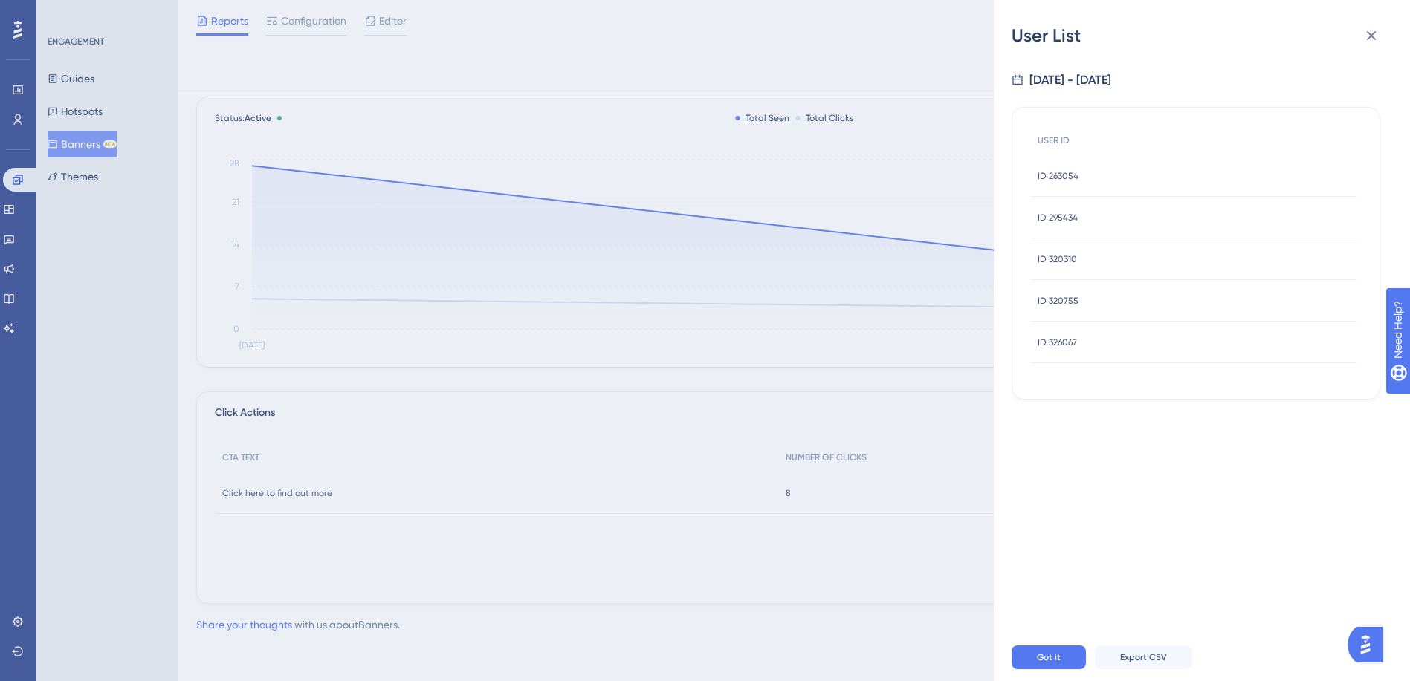
click at [1061, 290] on div "ID 320755 ID 320755" at bounding box center [1057, 301] width 41 height 42
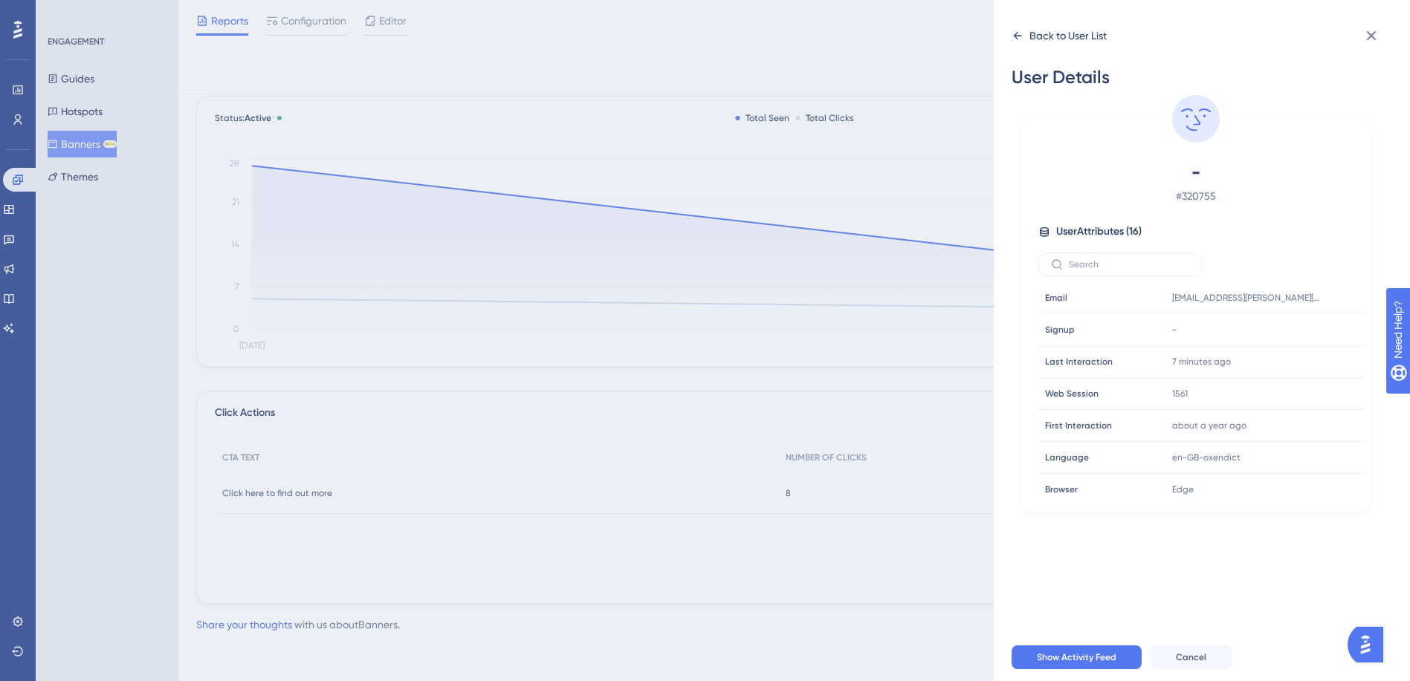
click at [1013, 36] on icon at bounding box center [1017, 36] width 12 height 12
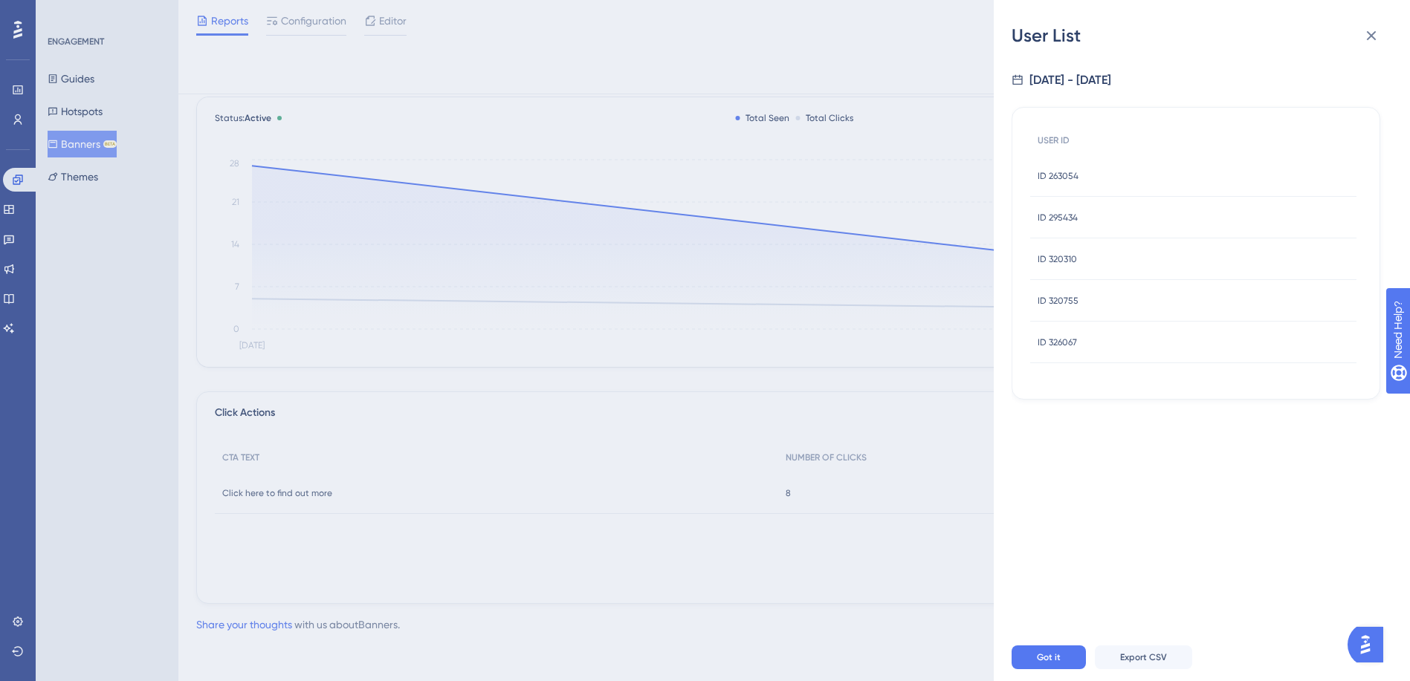
click at [1054, 259] on span "ID 320310" at bounding box center [1056, 259] width 39 height 12
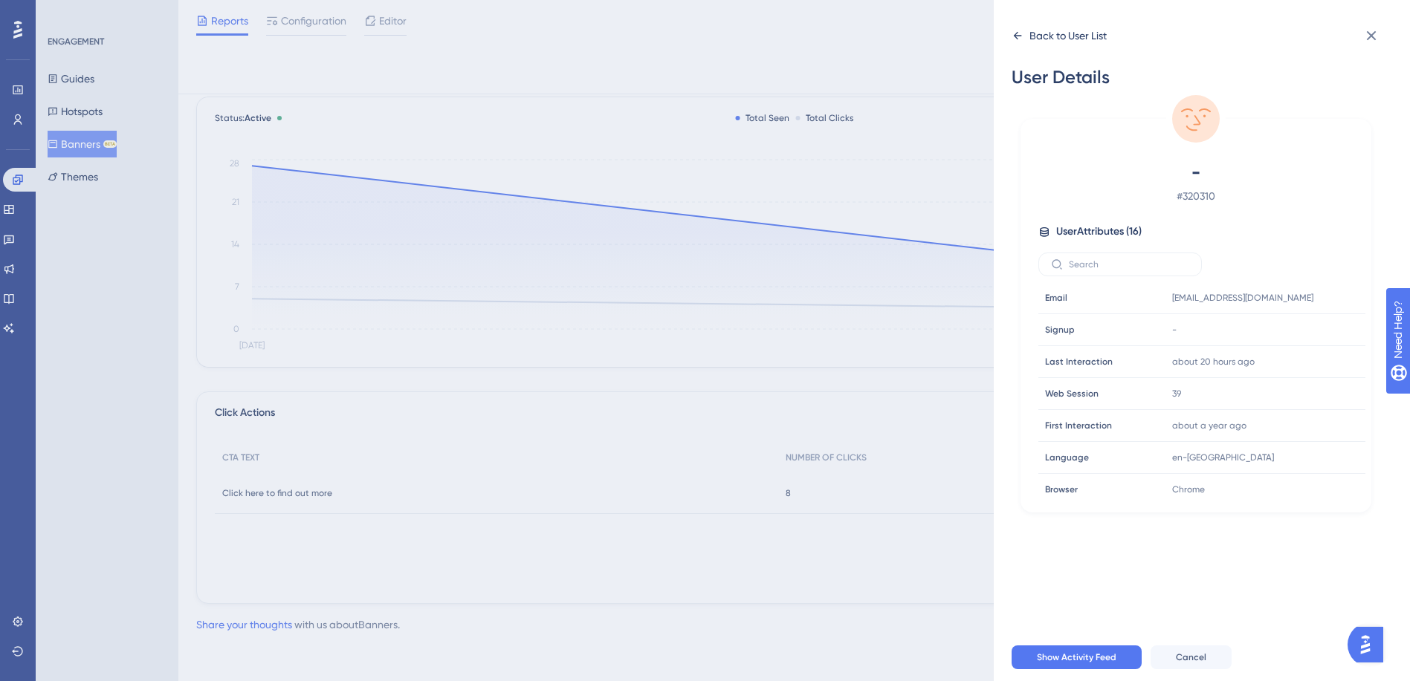
click at [1019, 39] on icon at bounding box center [1017, 36] width 12 height 12
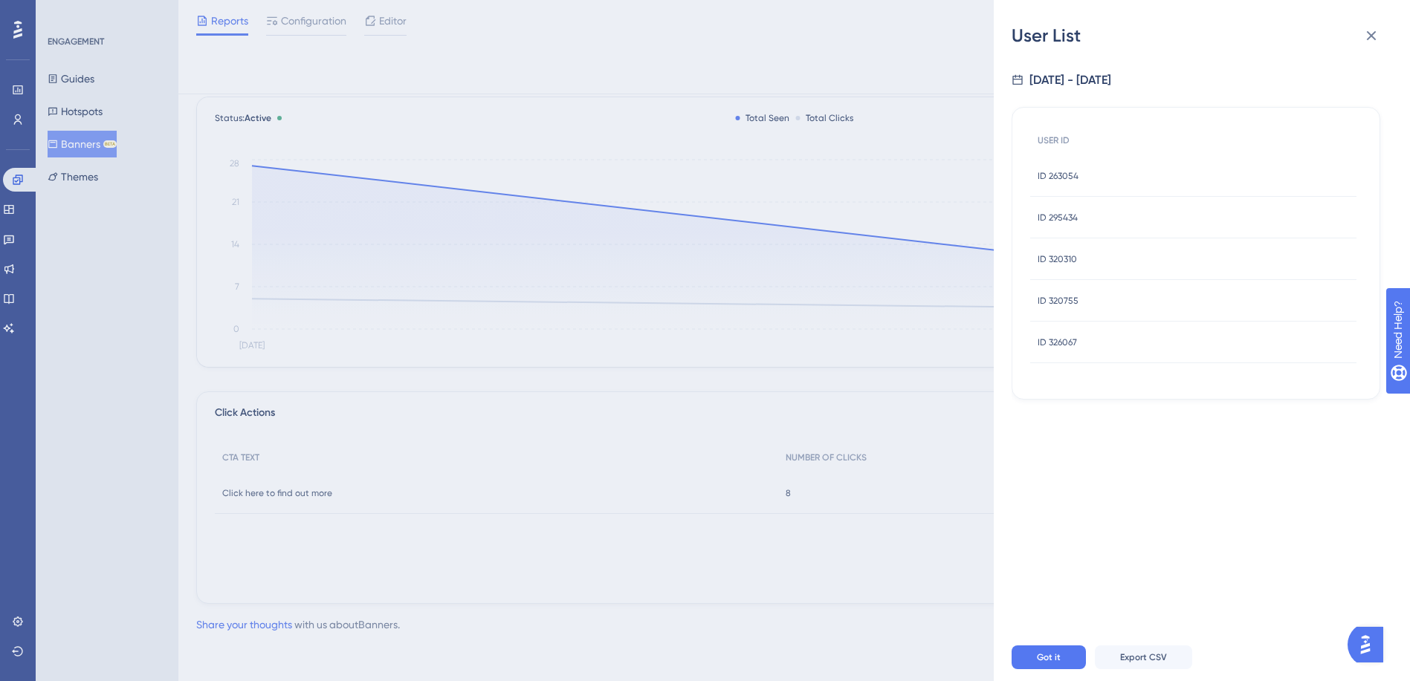
click at [1061, 219] on span "ID 295434" at bounding box center [1057, 218] width 40 height 12
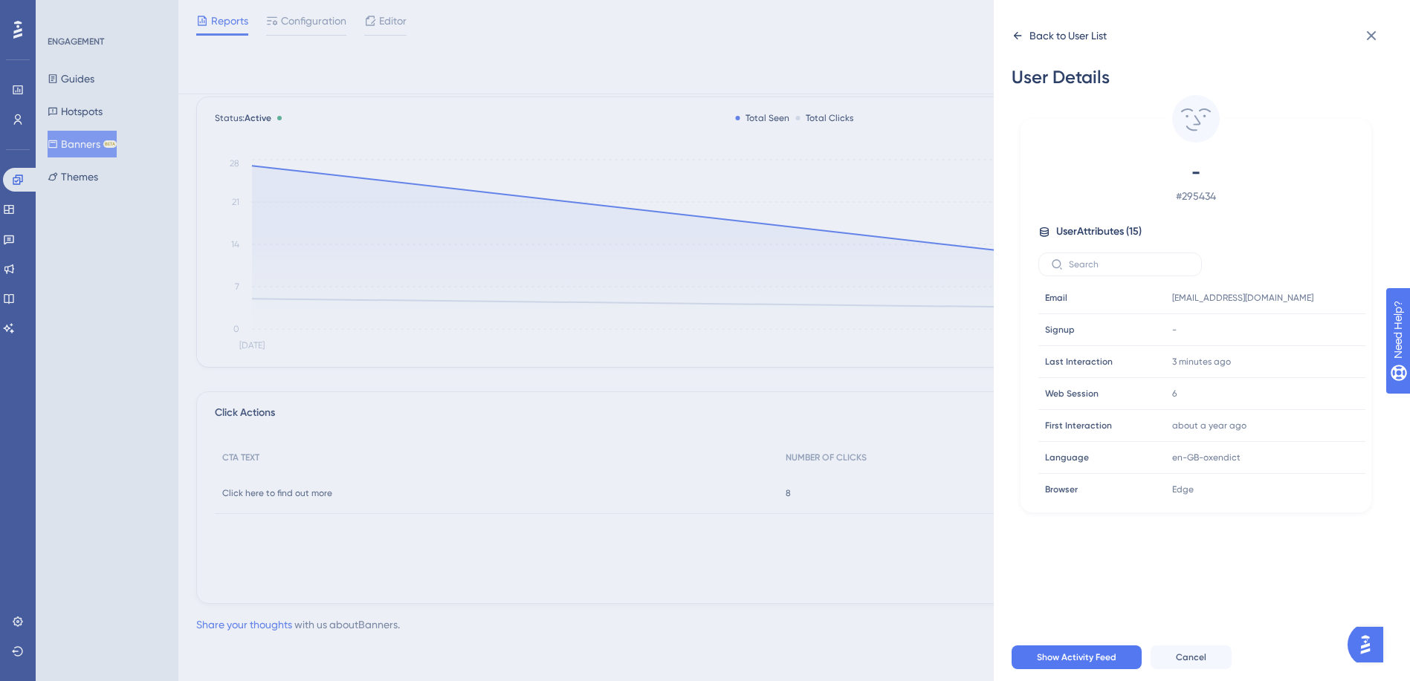
click at [1015, 29] on div "Back to User List" at bounding box center [1058, 36] width 95 height 24
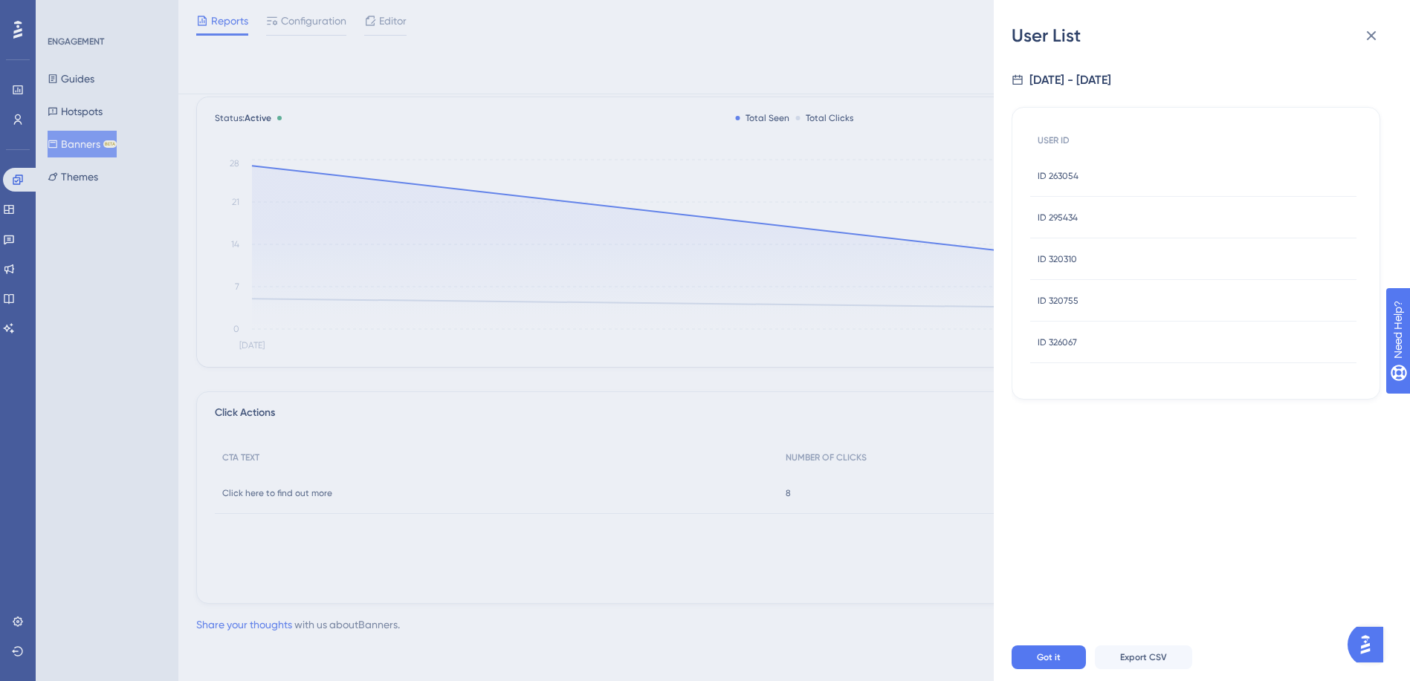
click at [1068, 172] on span "ID 263054" at bounding box center [1057, 176] width 41 height 12
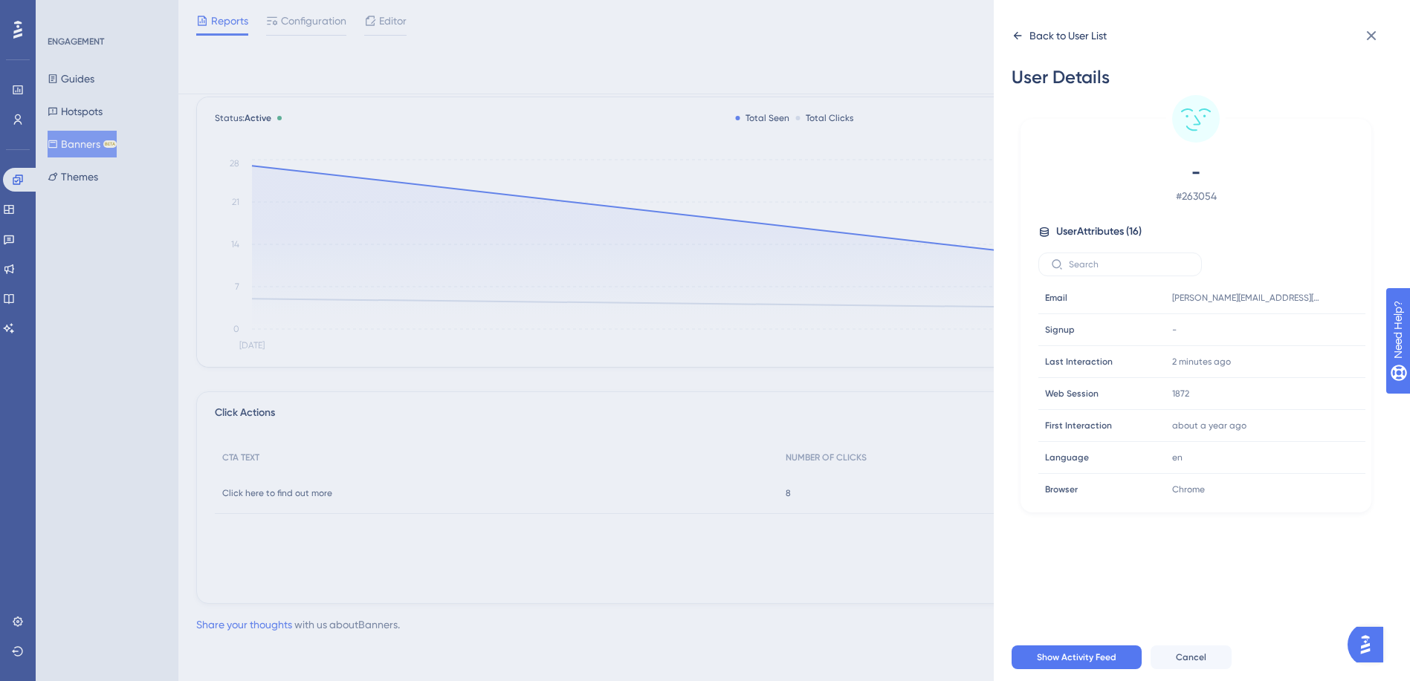
click at [1016, 36] on icon at bounding box center [1017, 35] width 8 height 7
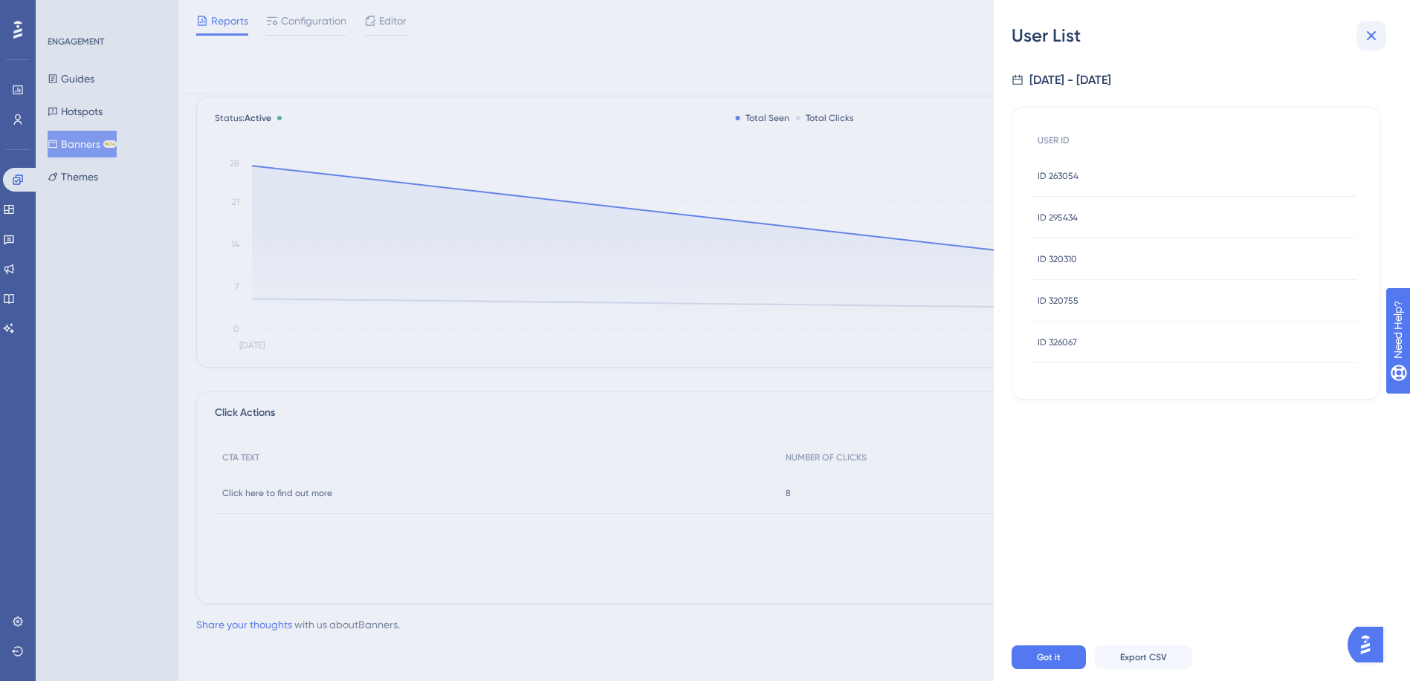
click at [1373, 36] on icon at bounding box center [1371, 36] width 18 height 18
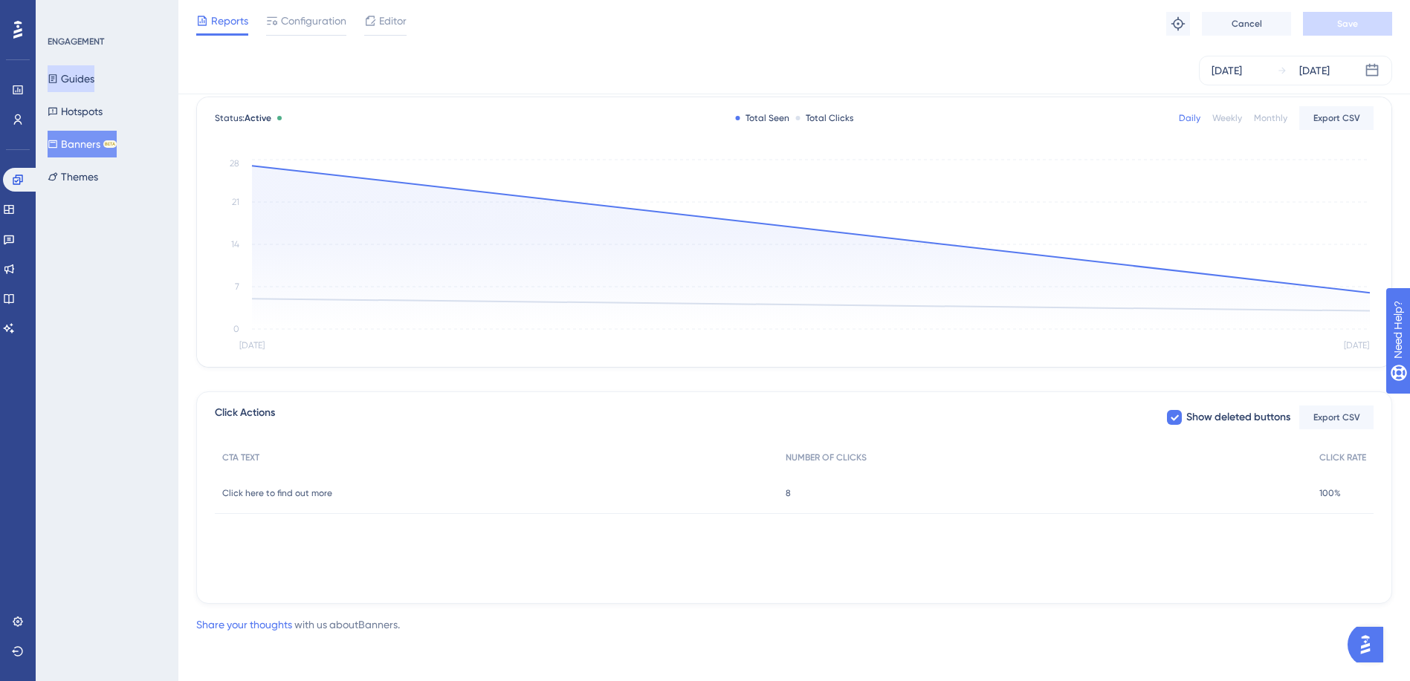
click at [72, 70] on button "Guides" at bounding box center [71, 78] width 47 height 27
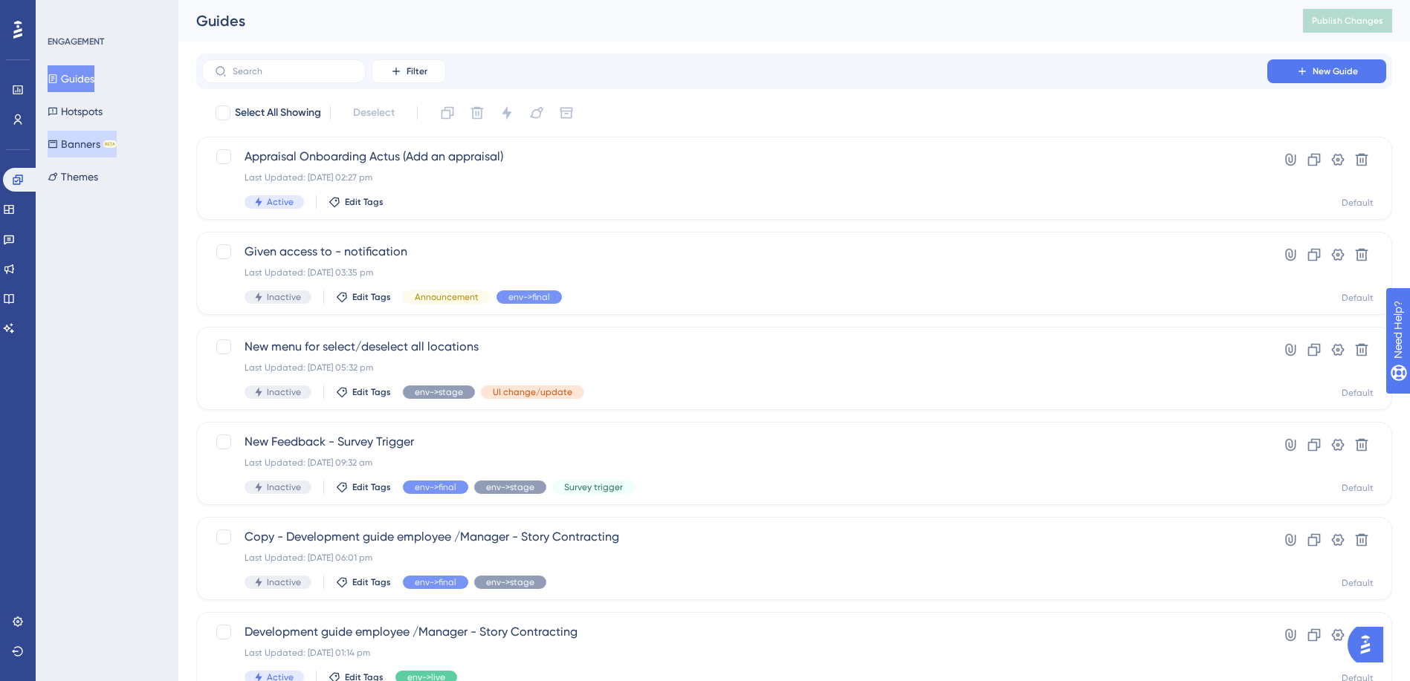
click at [104, 145] on button "Banners BETA" at bounding box center [82, 144] width 69 height 27
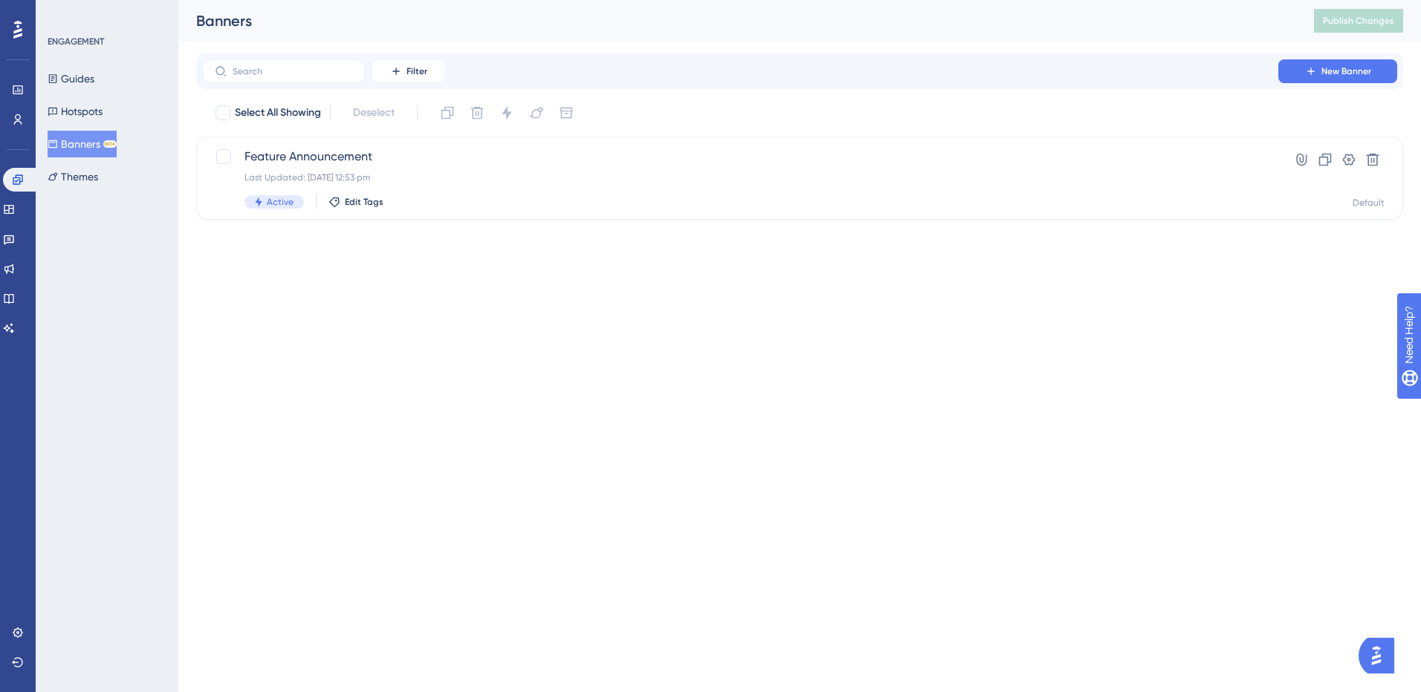
click at [89, 148] on button "Banners BETA" at bounding box center [82, 144] width 69 height 27
click at [81, 141] on button "Banners BETA" at bounding box center [82, 144] width 69 height 27
click at [16, 91] on icon at bounding box center [18, 89] width 10 height 9
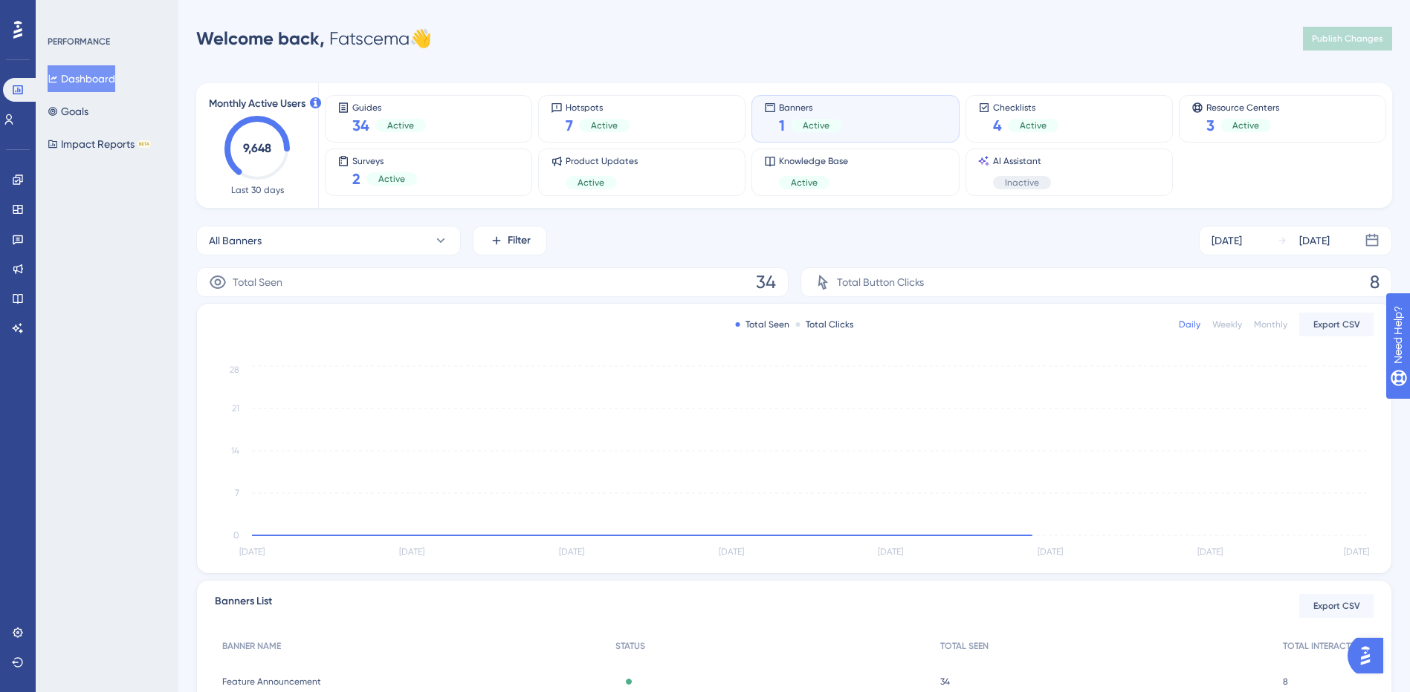
click at [854, 117] on div "Banners 1 Active" at bounding box center [855, 119] width 182 height 34
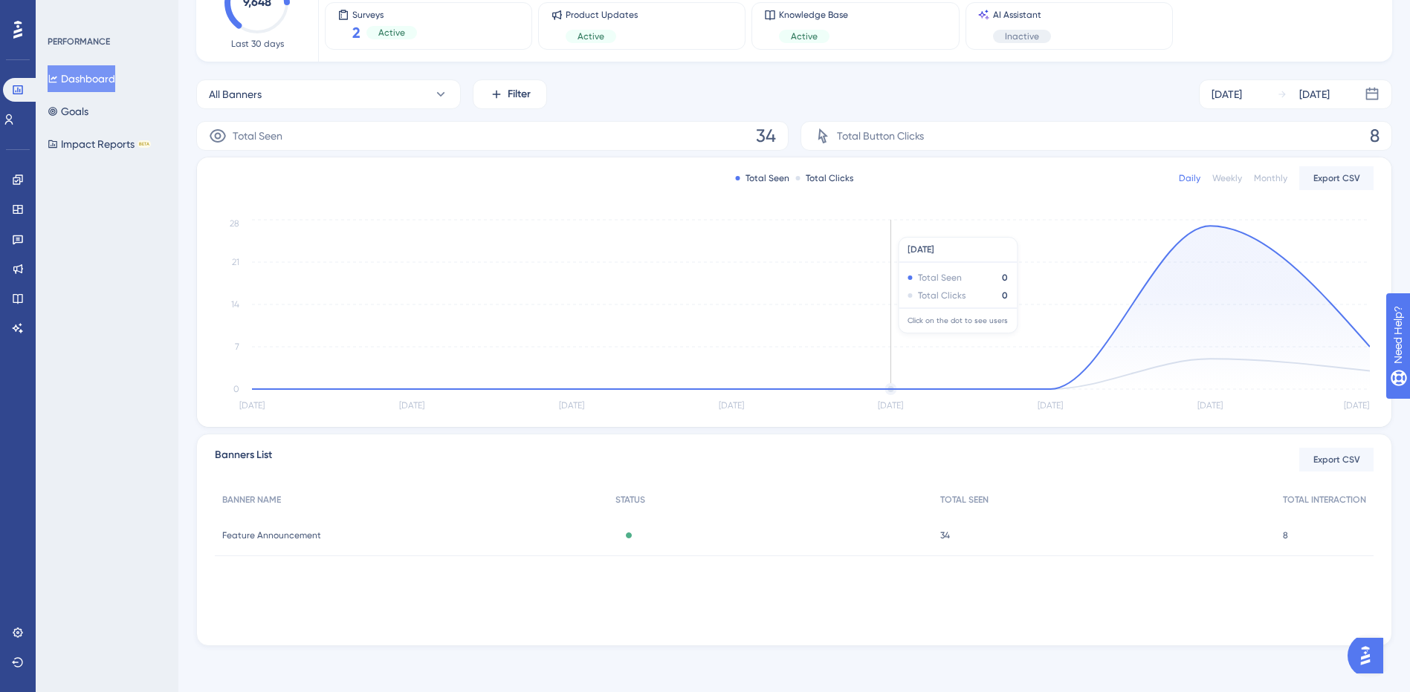
scroll to position [148, 0]
click at [948, 533] on span "34" at bounding box center [945, 534] width 10 height 12
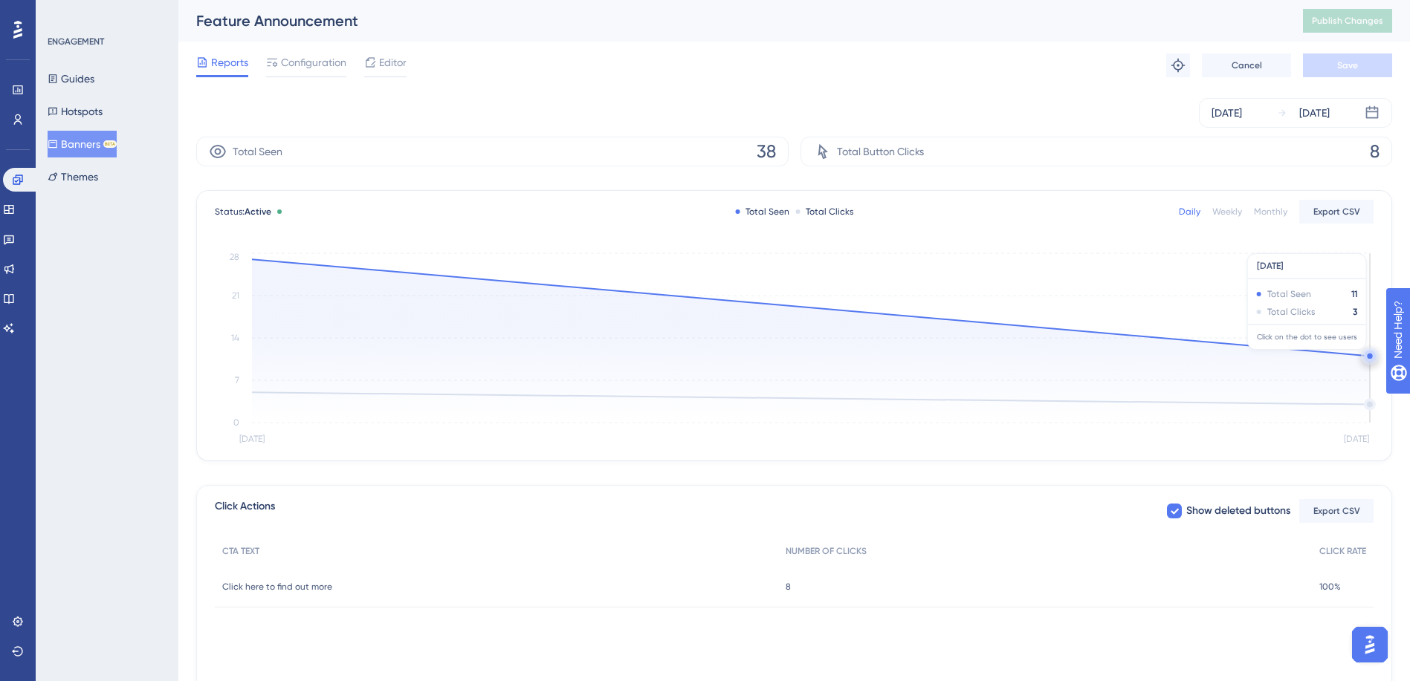
click at [1366, 354] on circle at bounding box center [1369, 356] width 12 height 12
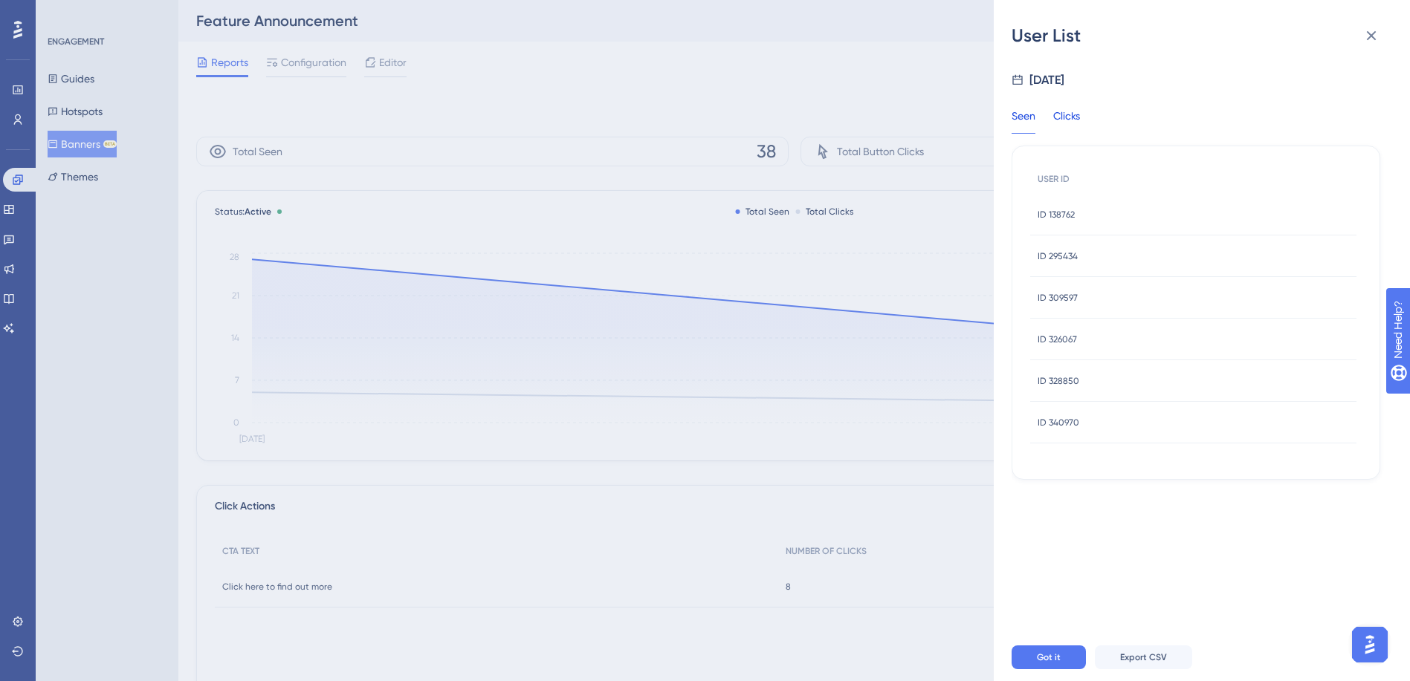
click at [1072, 117] on div "Clicks" at bounding box center [1066, 120] width 27 height 27
click at [1028, 118] on div "Seen" at bounding box center [1023, 120] width 24 height 27
click at [1072, 219] on span "ID 138762" at bounding box center [1055, 215] width 37 height 12
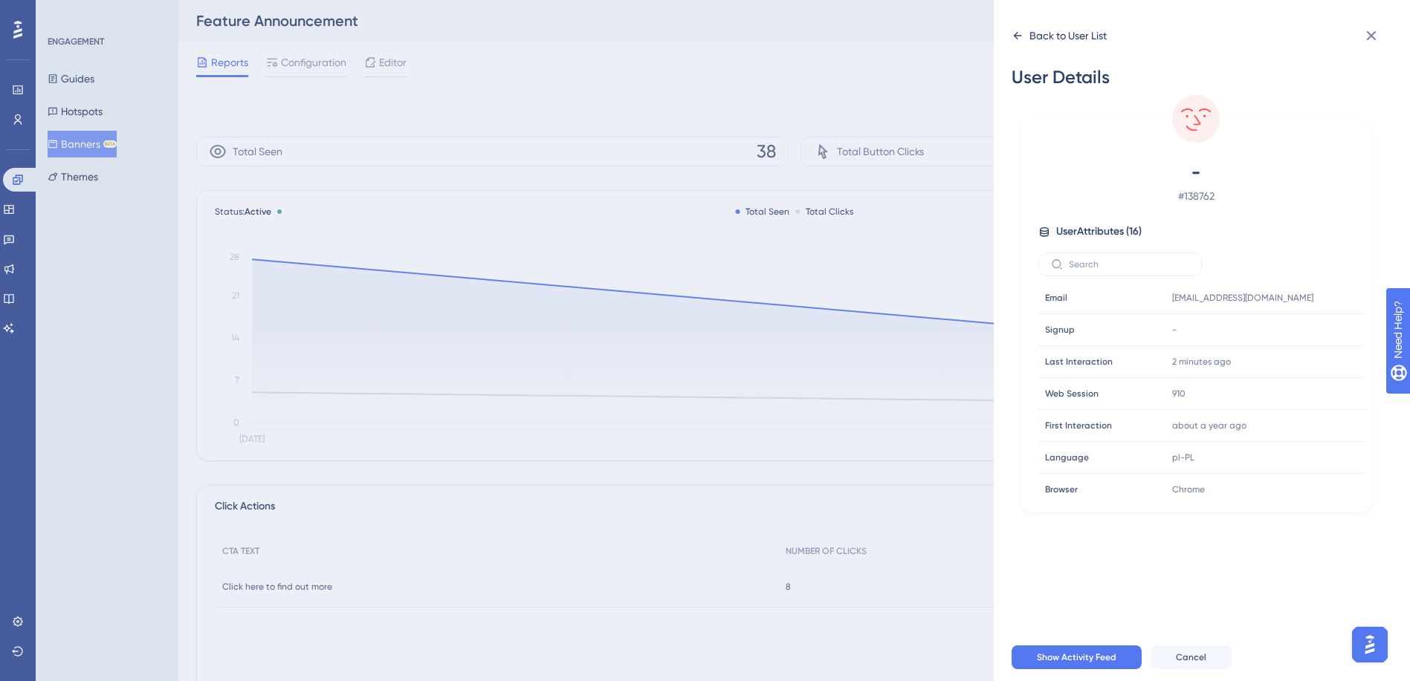
click at [1022, 35] on icon at bounding box center [1017, 36] width 12 height 12
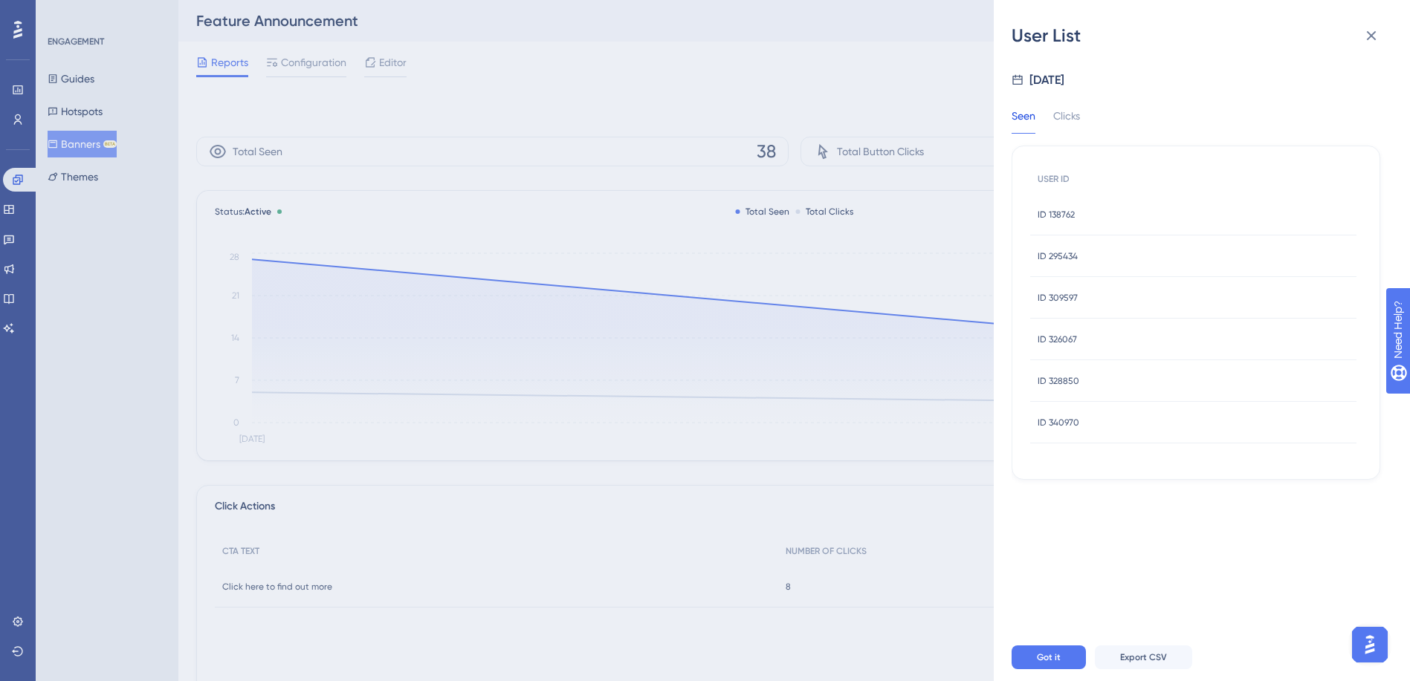
click at [1060, 254] on span "ID 295434" at bounding box center [1057, 256] width 40 height 12
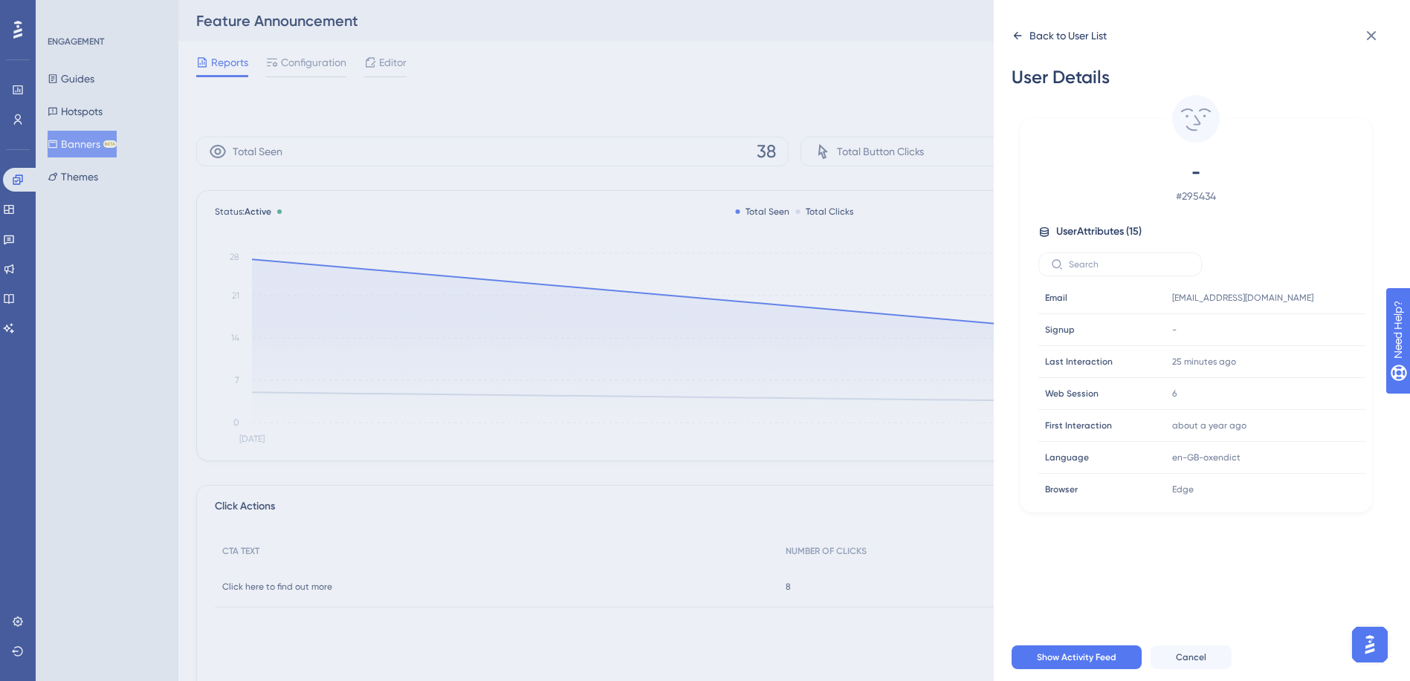
click at [1026, 33] on div "Back to User List" at bounding box center [1058, 36] width 95 height 24
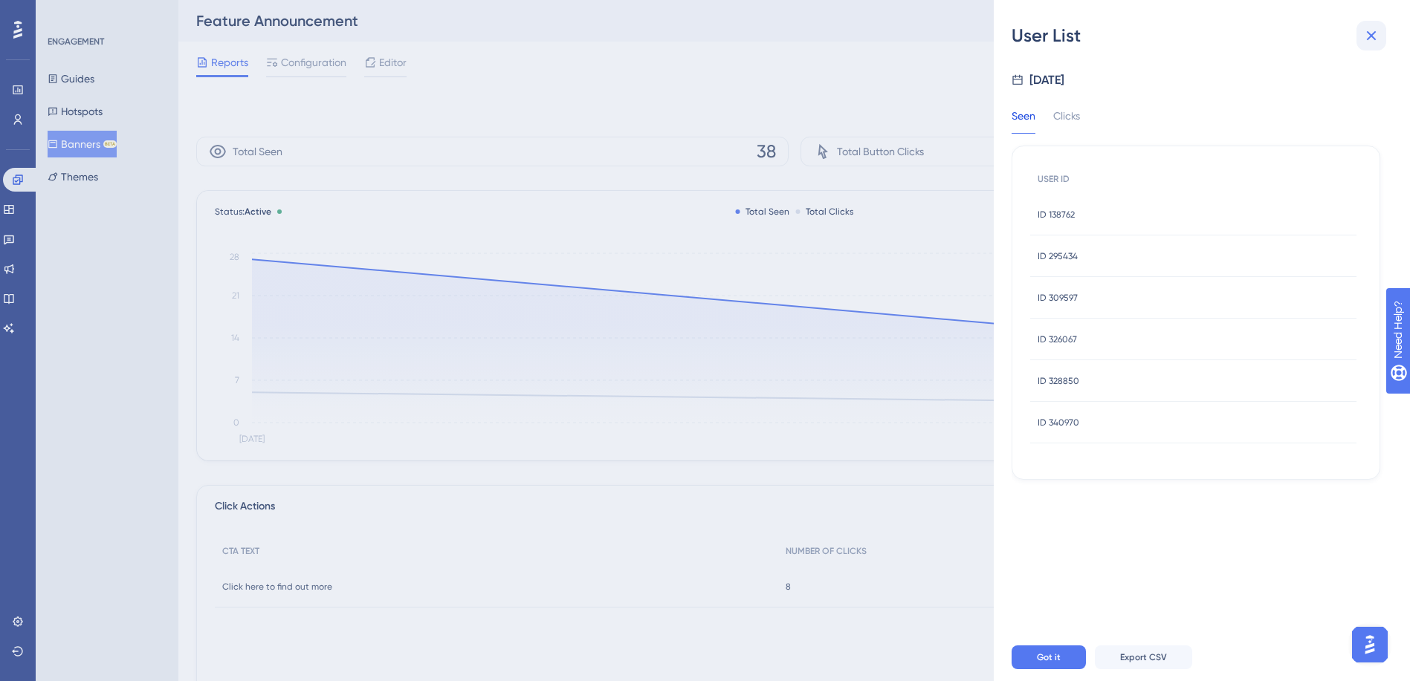
click at [1372, 35] on icon at bounding box center [1371, 36] width 10 height 10
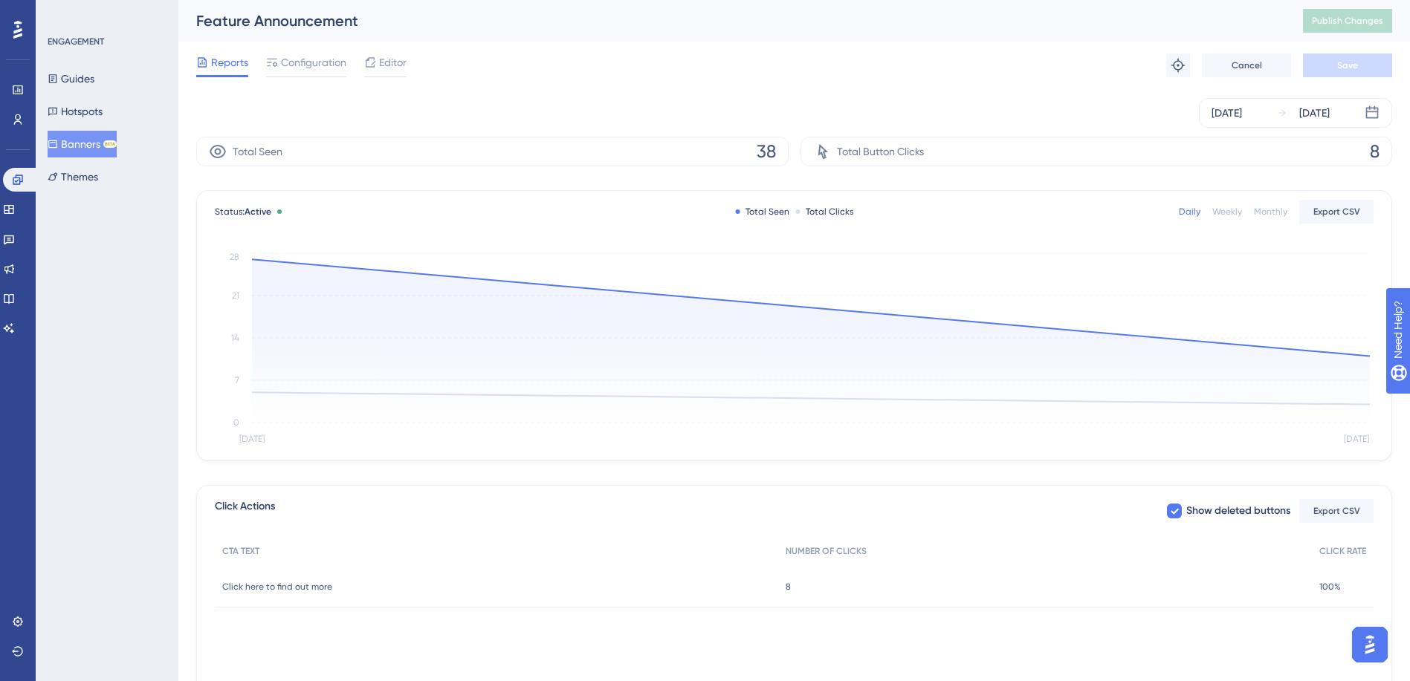
click at [267, 588] on span "Click here to find out more" at bounding box center [277, 587] width 110 height 12
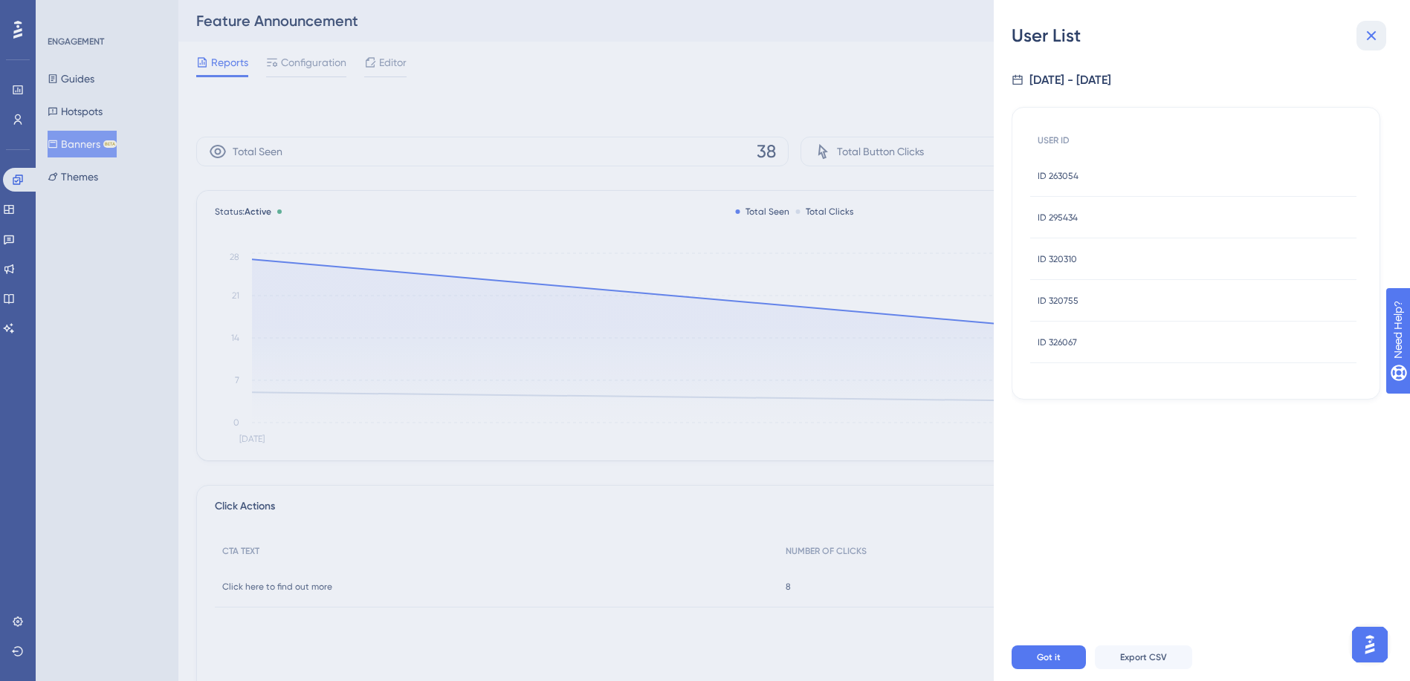
click at [1378, 36] on icon at bounding box center [1371, 36] width 18 height 18
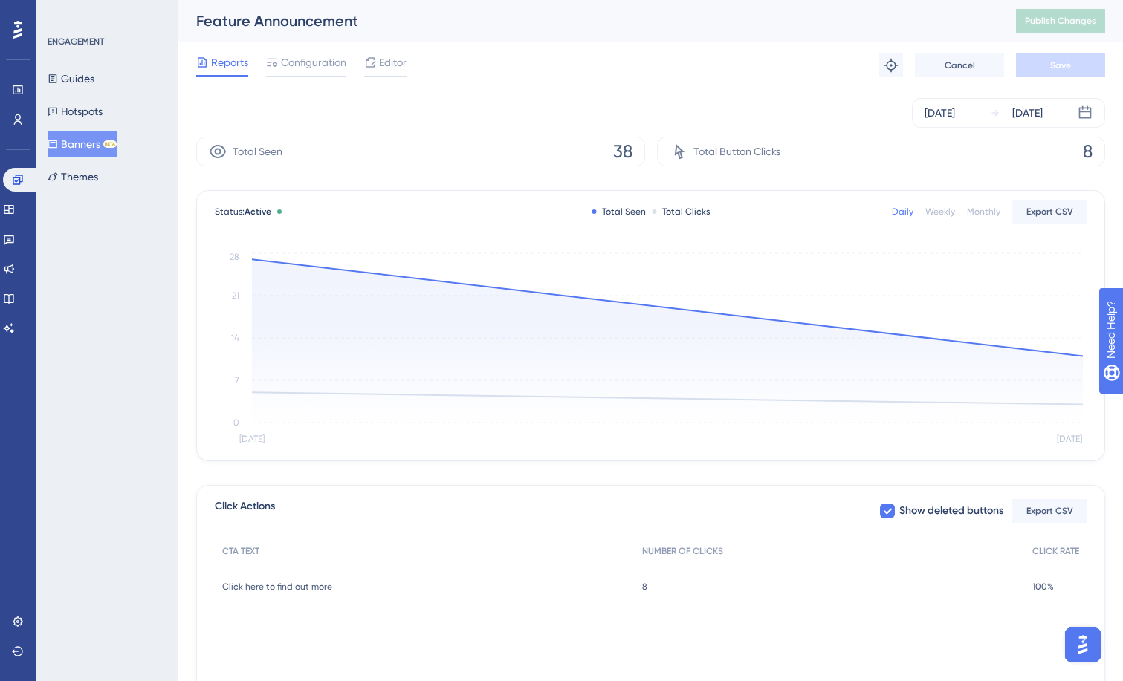
click at [86, 143] on button "Banners BETA" at bounding box center [82, 144] width 69 height 27
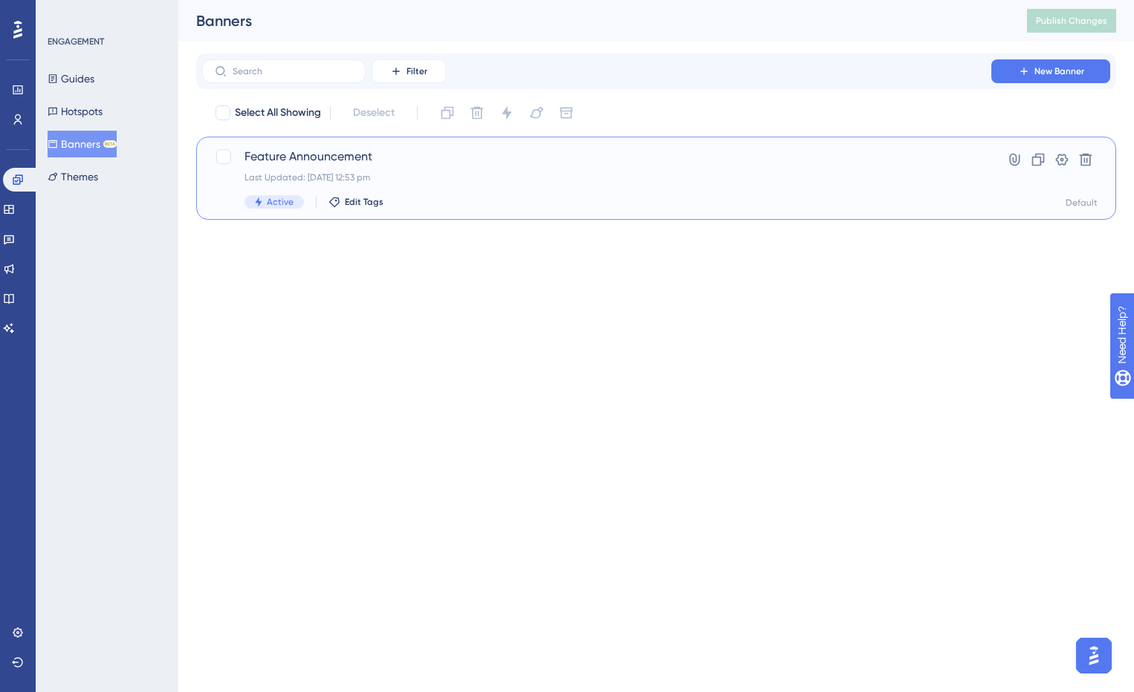
click at [285, 155] on span "Feature Announcement" at bounding box center [596, 157] width 704 height 18
